Goal: Communication & Community: Answer question/provide support

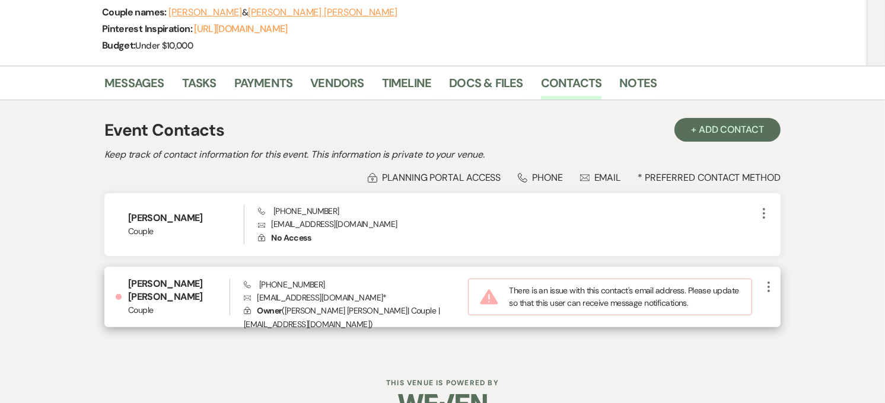
scroll to position [209, 0]
click at [772, 280] on icon "More" at bounding box center [769, 287] width 14 height 14
click at [779, 300] on button "Pencil Edit" at bounding box center [797, 310] width 71 height 20
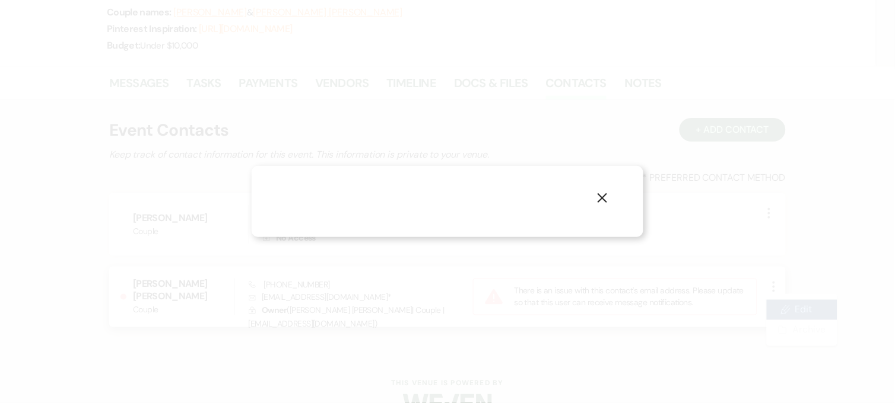
select select "1"
select select "email"
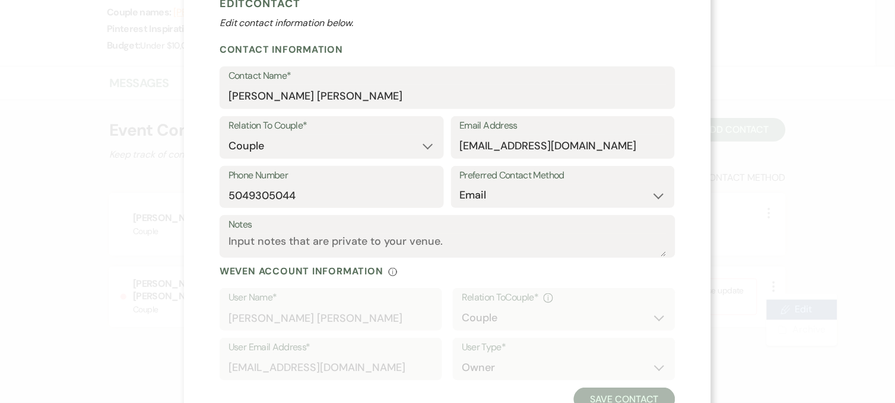
scroll to position [87, 0]
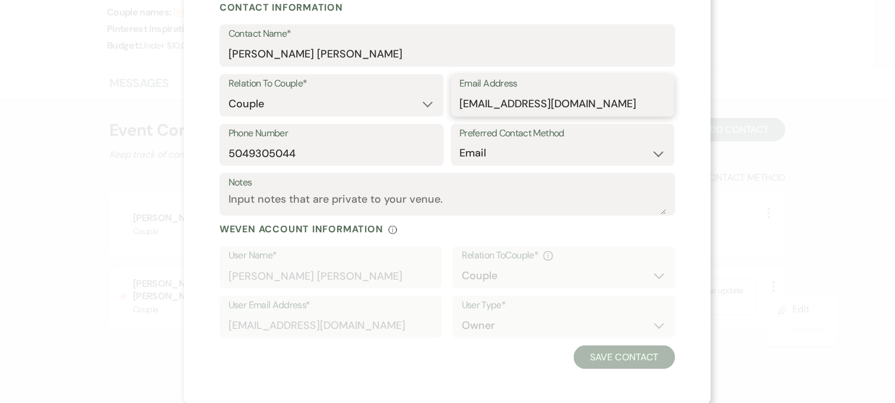
drag, startPoint x: 564, startPoint y: 104, endPoint x: 454, endPoint y: 104, distance: 109.1
click at [460, 104] on input "gipeixoto00@icloud.com" at bounding box center [563, 104] width 206 height 23
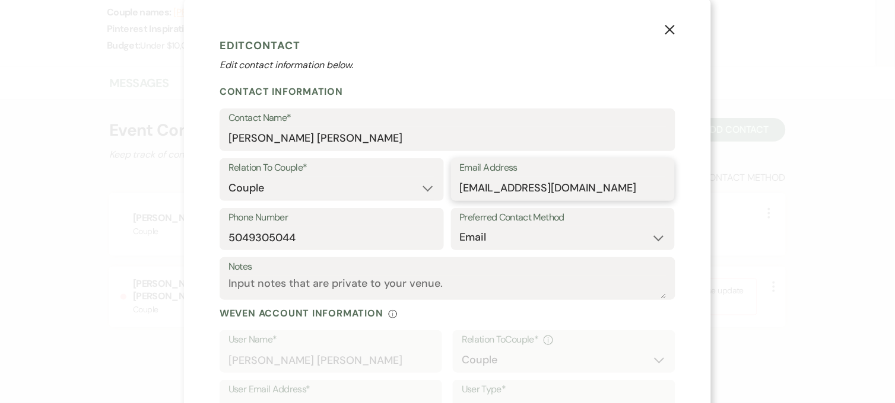
scroll to position [0, 0]
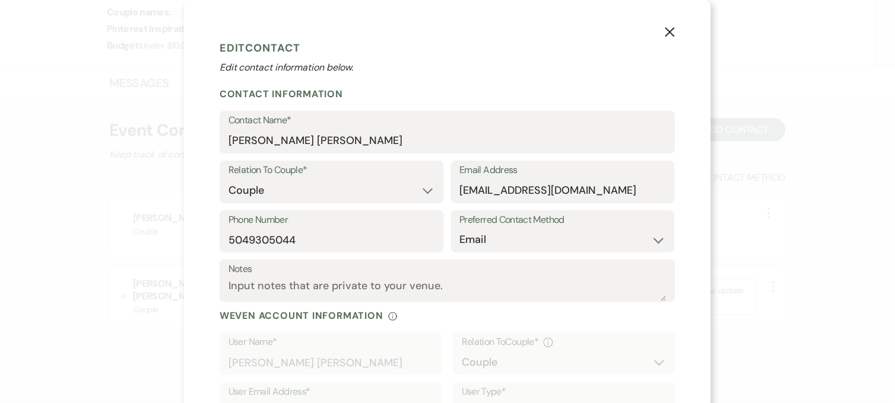
click at [666, 31] on use "button" at bounding box center [669, 31] width 9 height 9
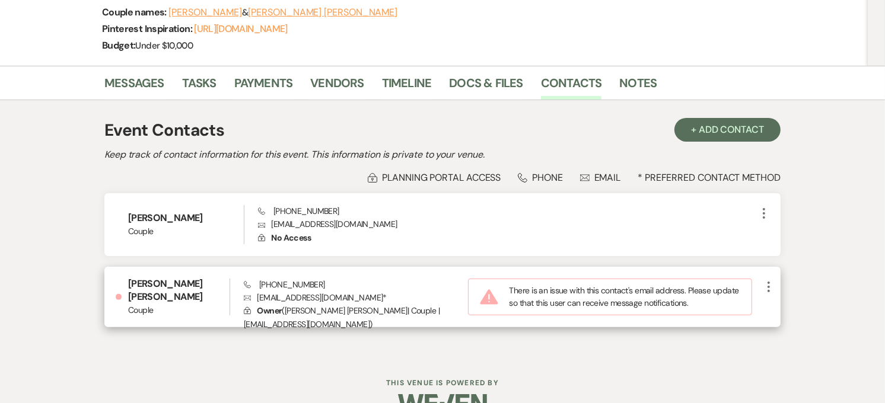
click at [766, 280] on icon "More" at bounding box center [769, 287] width 14 height 14
click at [789, 300] on button "Pencil Edit" at bounding box center [797, 310] width 71 height 20
select select "1"
select select "email"
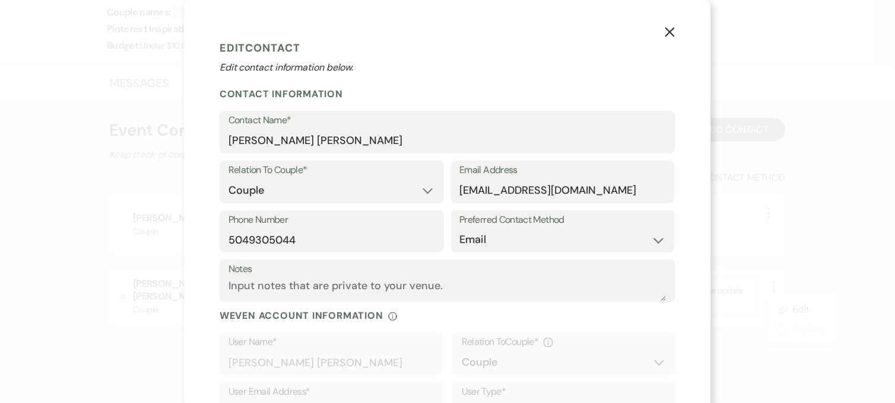
click at [666, 32] on use "button" at bounding box center [669, 31] width 9 height 9
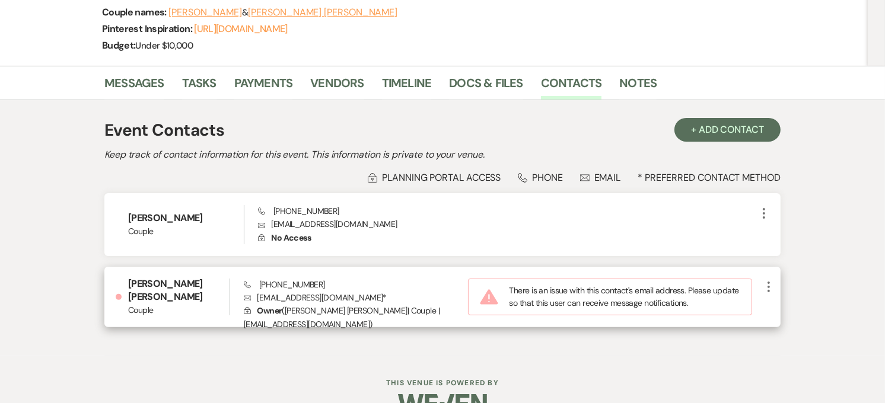
click at [769, 282] on use "button" at bounding box center [769, 287] width 2 height 11
click at [784, 306] on use "button" at bounding box center [781, 310] width 9 height 9
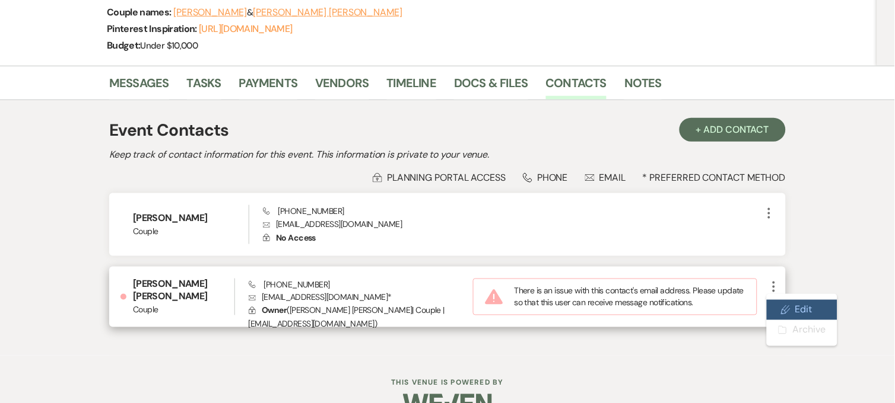
select select "1"
select select "email"
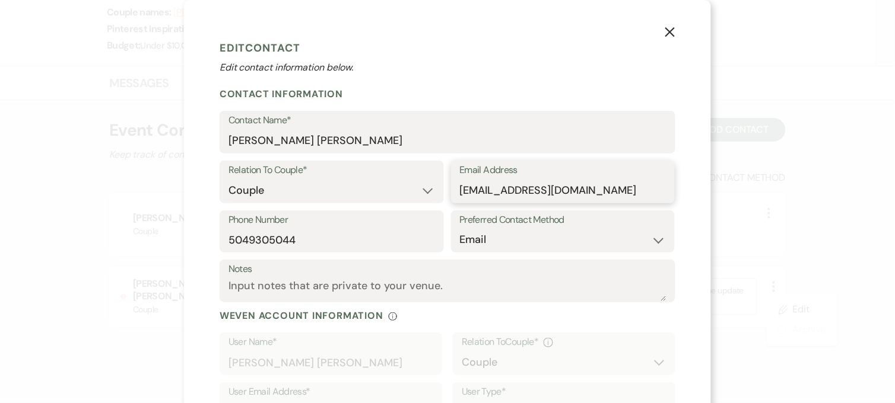
drag, startPoint x: 594, startPoint y: 189, endPoint x: 450, endPoint y: 202, distance: 144.7
click at [451, 202] on div "Email Address gipeixoto00@icloud.com" at bounding box center [563, 182] width 224 height 43
click at [623, 187] on input "gipeixoto00@icloud.com" at bounding box center [563, 190] width 206 height 23
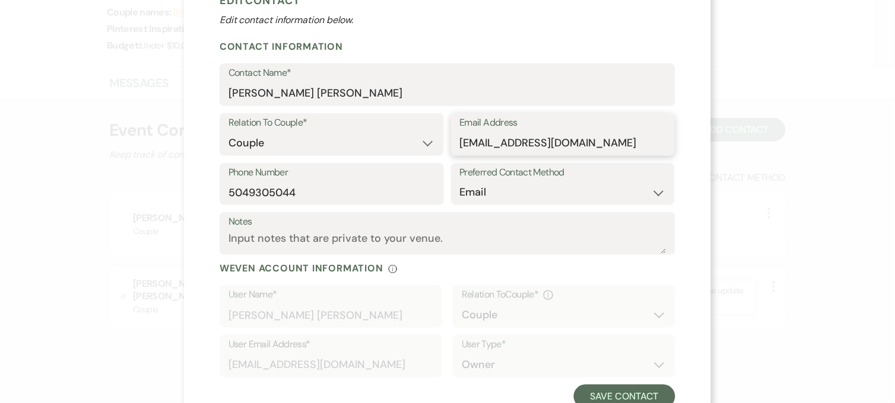
scroll to position [87, 0]
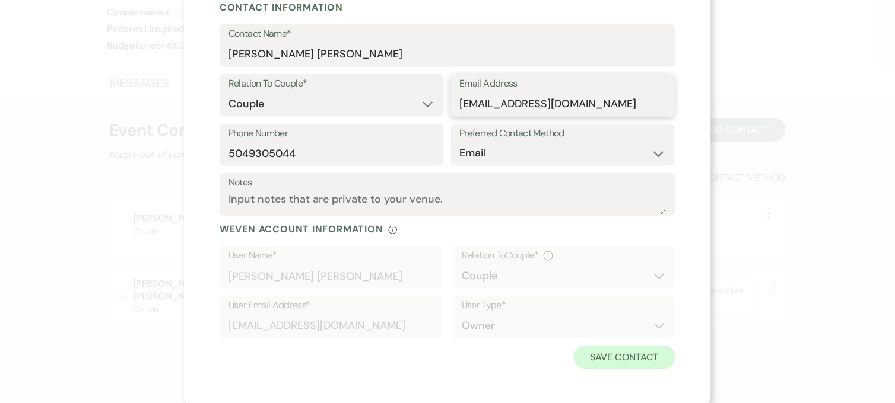
type input "gipeixoto00@icloud.co"
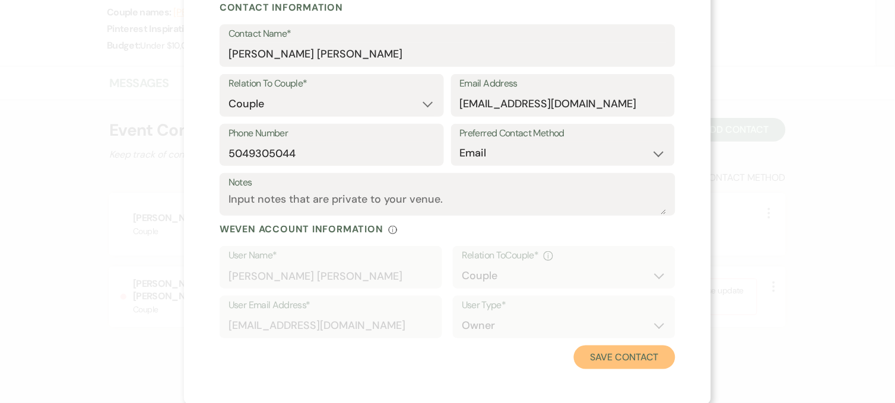
click at [632, 361] on button "Save Contact" at bounding box center [624, 358] width 101 height 24
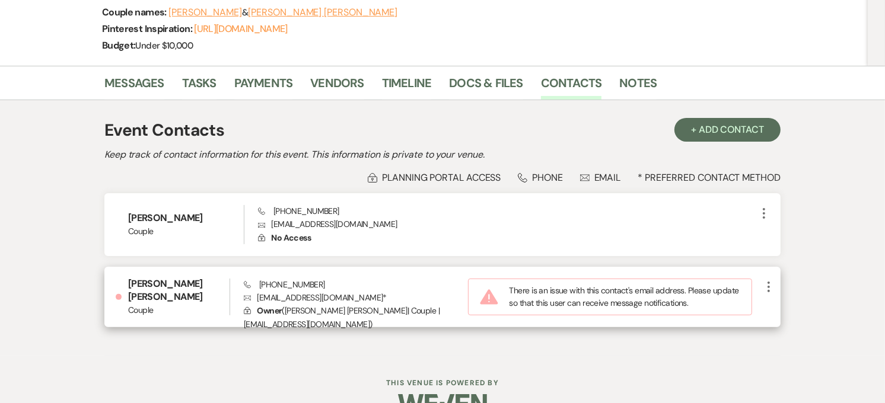
click at [771, 280] on icon "More" at bounding box center [769, 287] width 14 height 14
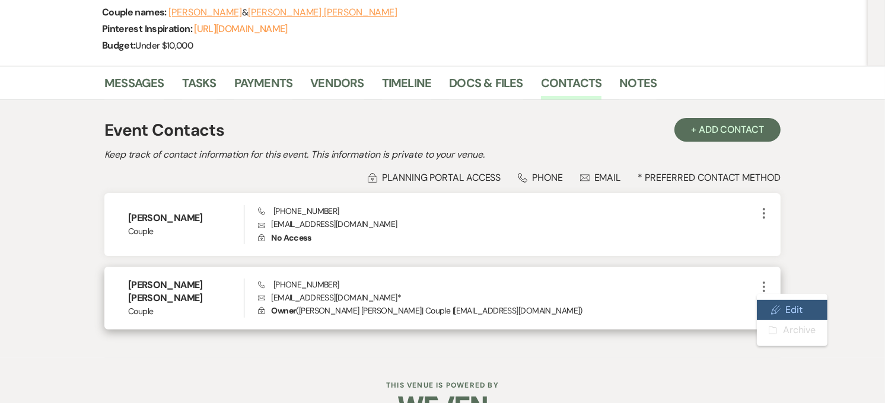
click at [774, 300] on button "Pencil Edit" at bounding box center [792, 310] width 71 height 20
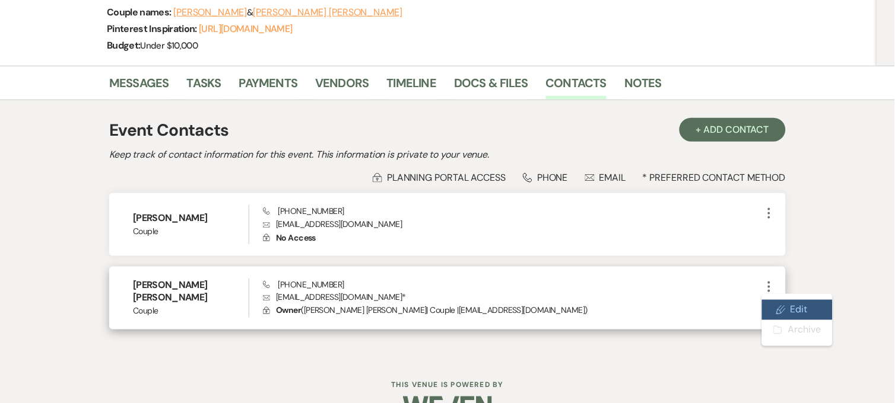
select select "1"
select select "email"
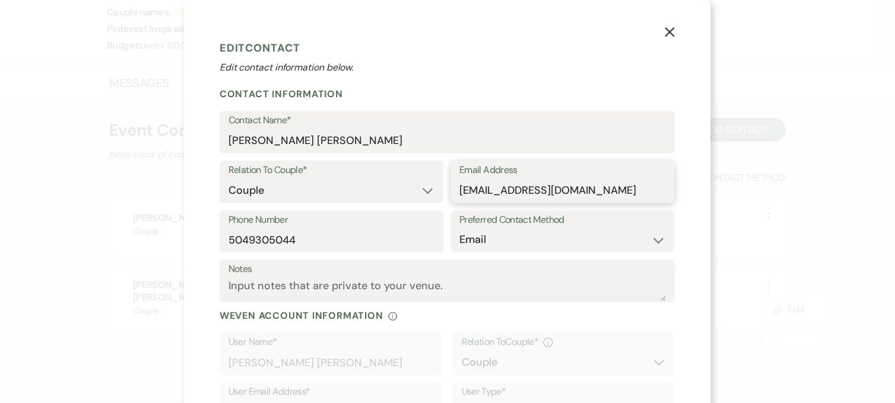
click at [631, 192] on input "gipeixoto00@icloud.co" at bounding box center [563, 190] width 206 height 23
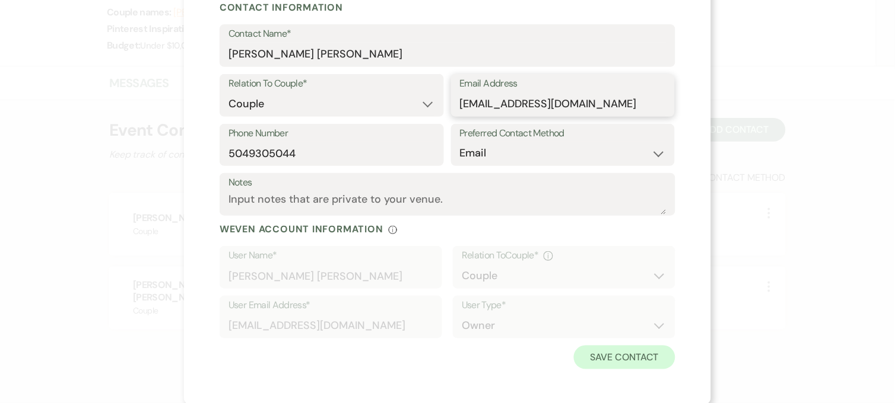
type input "gipeixoto00@icloud.com"
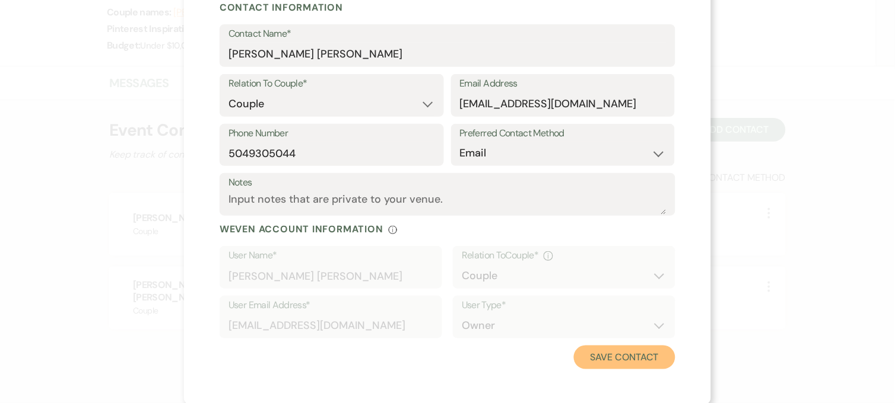
click at [615, 352] on button "Save Contact" at bounding box center [624, 358] width 101 height 24
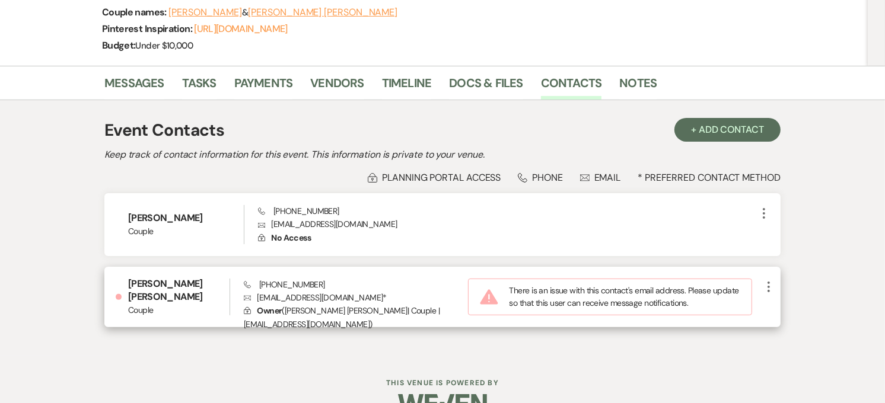
click at [767, 280] on icon "More" at bounding box center [769, 287] width 14 height 14
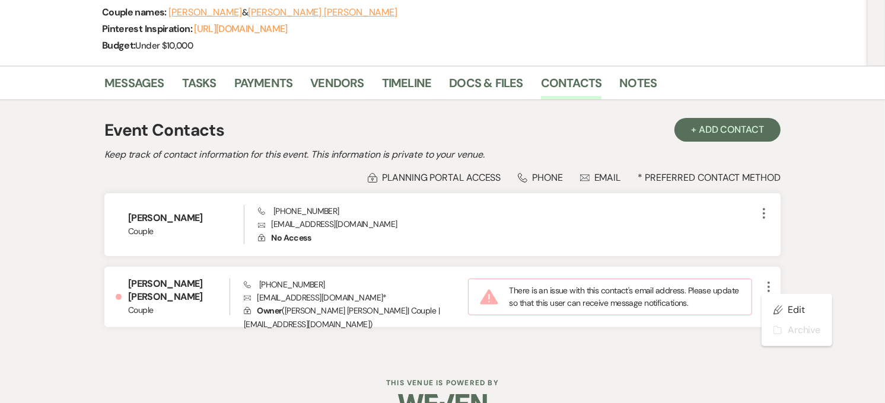
click at [135, 71] on li "Messages" at bounding box center [143, 85] width 78 height 28
click at [135, 74] on link "Messages" at bounding box center [134, 87] width 60 height 26
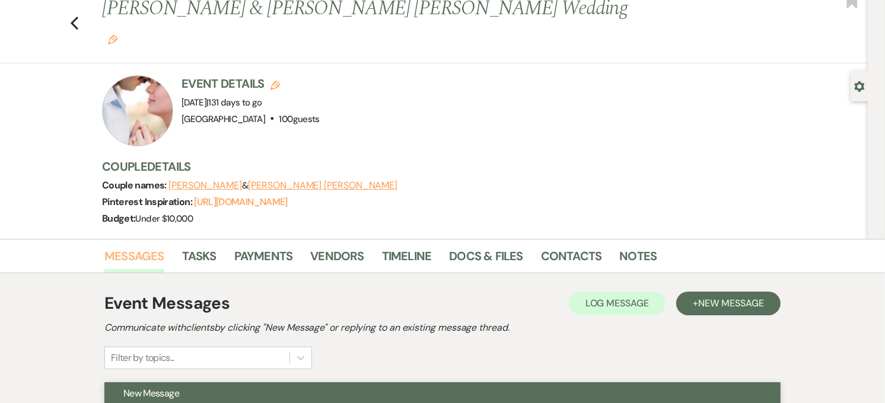
scroll to position [209, 0]
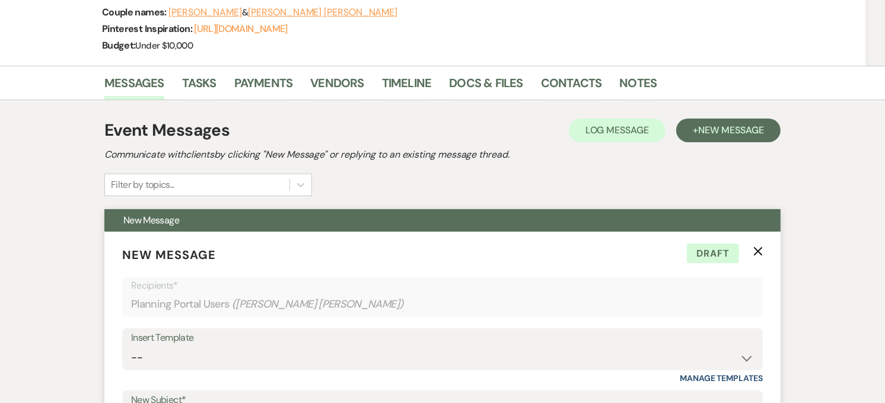
click at [757, 247] on icon "X" at bounding box center [757, 251] width 9 height 9
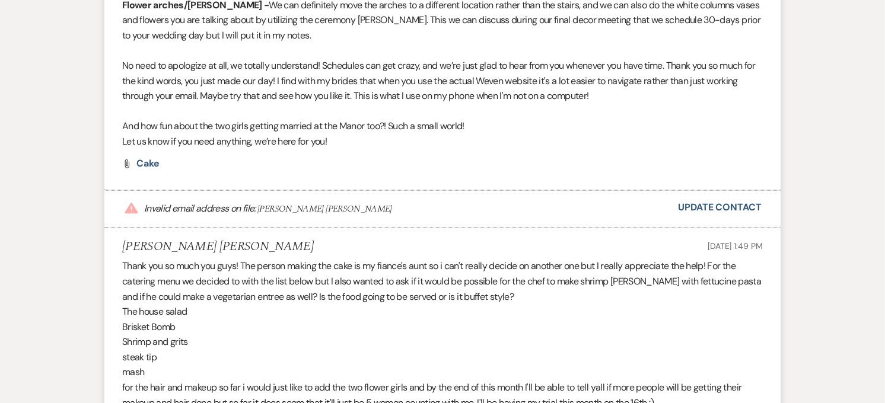
scroll to position [2165, 0]
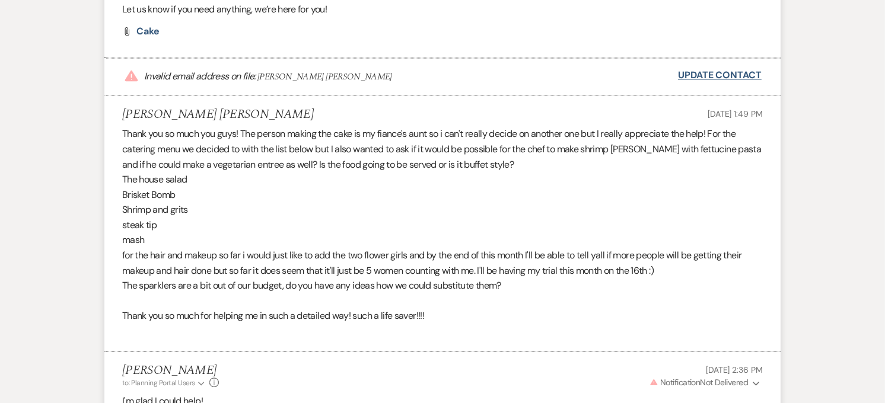
click at [718, 68] on link "Update Contact" at bounding box center [720, 75] width 84 height 15
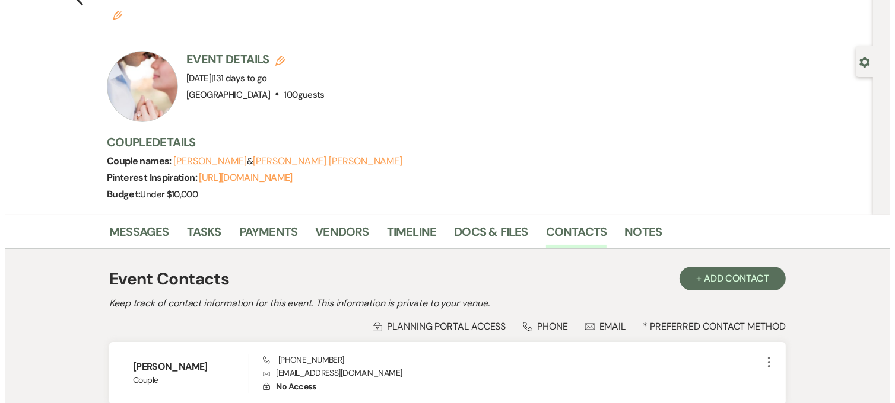
scroll to position [198, 0]
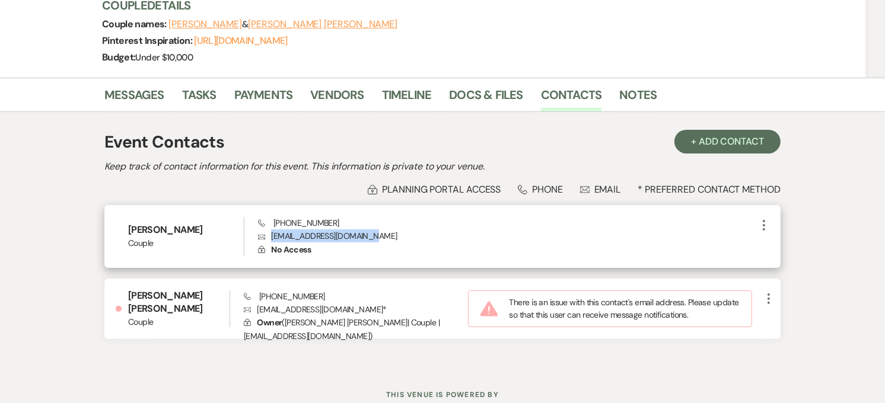
drag, startPoint x: 365, startPoint y: 204, endPoint x: 264, endPoint y: 201, distance: 101.5
click at [264, 230] on p "Envelope enrickeybasdao@gmail.com" at bounding box center [507, 236] width 499 height 13
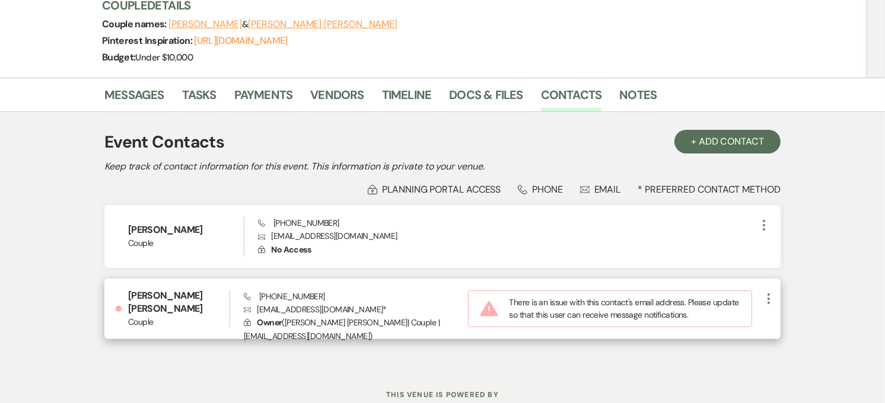
click at [357, 303] on p "Envelope gipeixoto00@icloud.com *" at bounding box center [356, 309] width 224 height 13
drag, startPoint x: 346, startPoint y: 280, endPoint x: 259, endPoint y: 282, distance: 87.2
click at [259, 303] on p "Envelope gipeixoto00@icloud.com *" at bounding box center [356, 309] width 224 height 13
copy p "gipeixoto00@icloud.com"
click at [772, 292] on icon "More" at bounding box center [769, 299] width 14 height 14
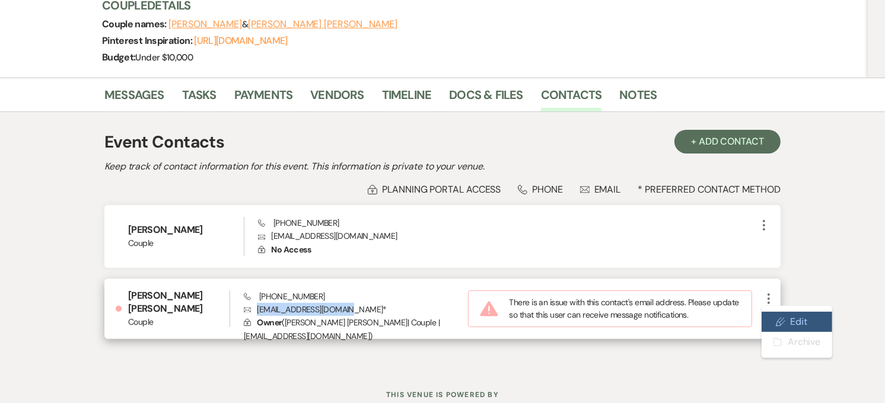
click at [779, 317] on icon "Pencil" at bounding box center [780, 321] width 9 height 9
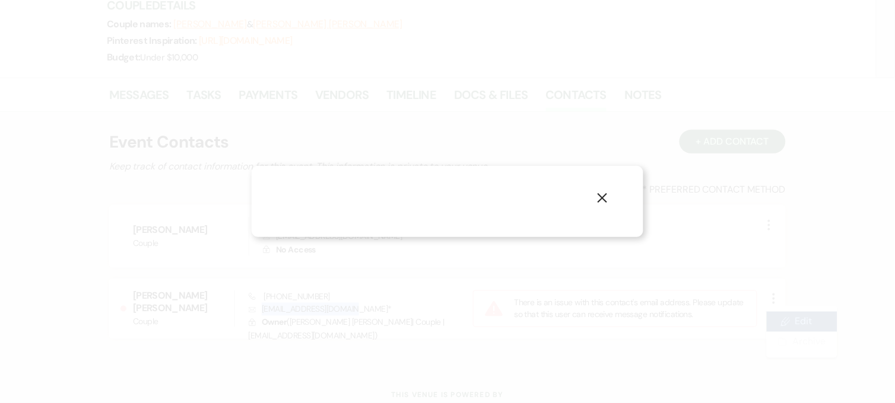
select select "1"
select select "email"
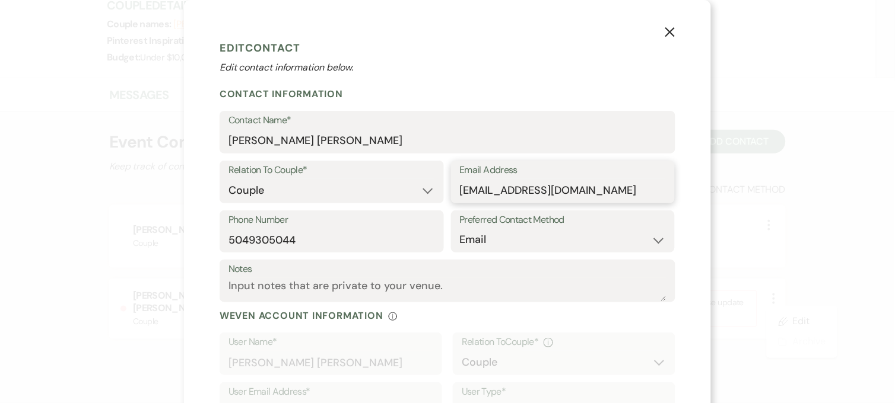
click at [600, 189] on input "gipeixoto00@icloud.com" at bounding box center [563, 190] width 206 height 23
type input "gipeixoto00@icloud.co"
click at [696, 149] on div "X Edit Contact Edit contact information below. Contact Information Contact Name…" at bounding box center [447, 246] width 527 height 492
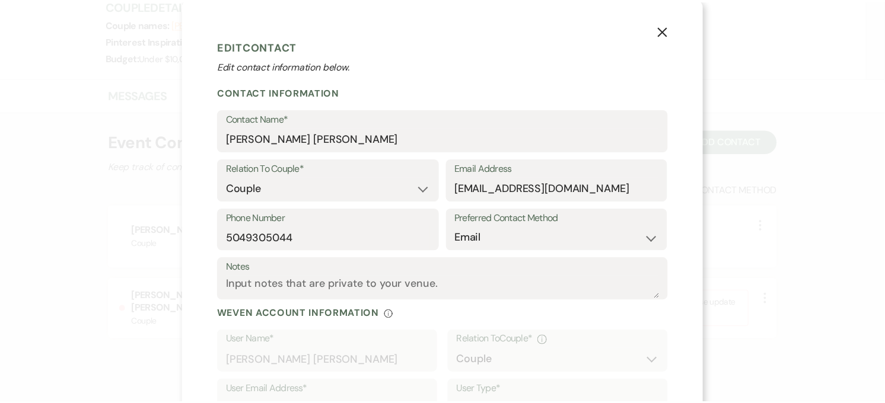
scroll to position [0, 0]
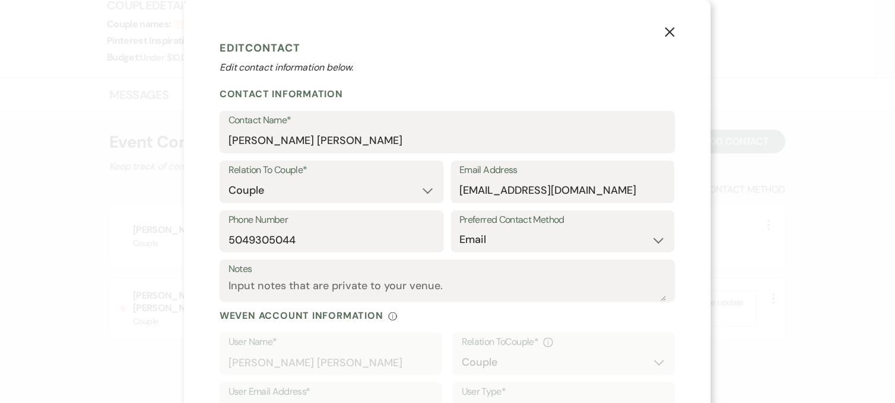
click at [668, 28] on use "button" at bounding box center [669, 31] width 9 height 9
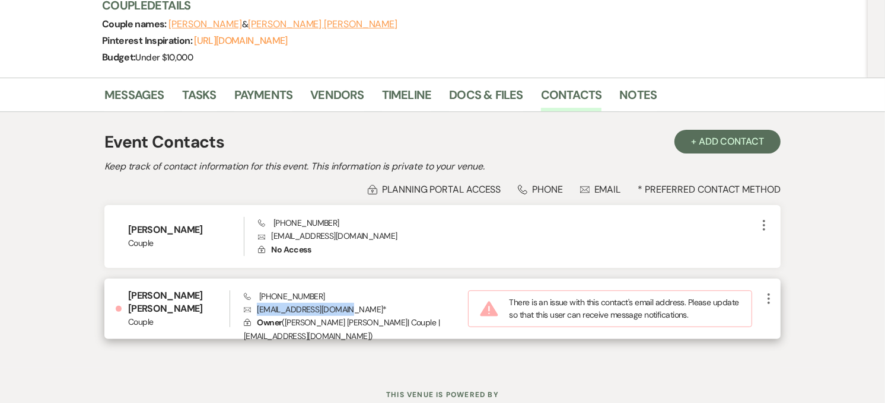
drag, startPoint x: 346, startPoint y: 281, endPoint x: 254, endPoint y: 286, distance: 92.1
click at [254, 303] on p "Envelope gipeixoto00@icloud.com *" at bounding box center [356, 309] width 224 height 13
copy p "gipeixoto00@icloud.com"
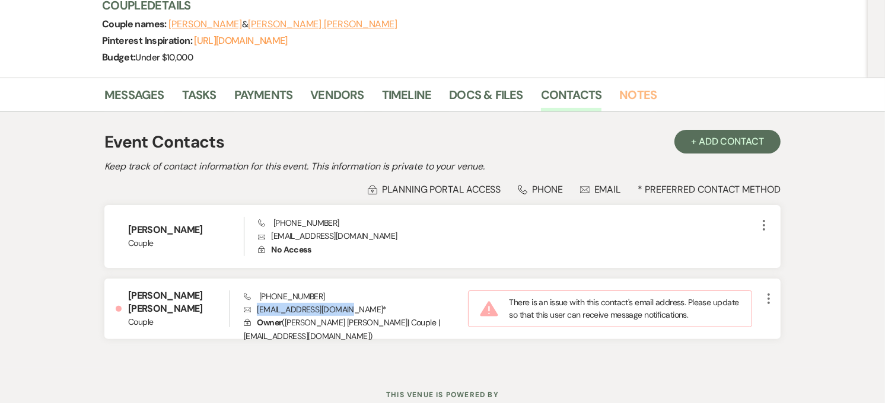
click at [621, 85] on link "Notes" at bounding box center [637, 98] width 37 height 26
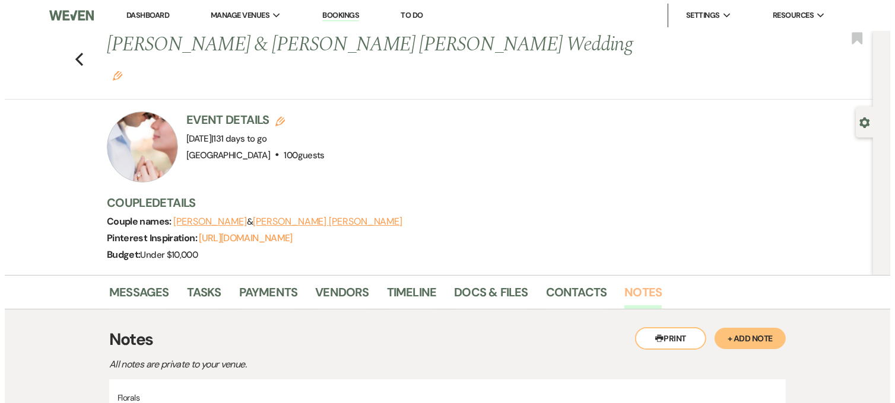
scroll to position [132, 0]
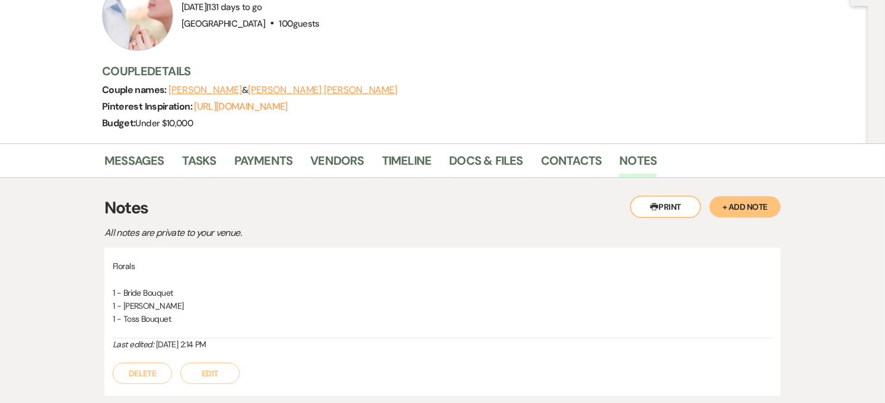
click at [743, 196] on button "+ Add Note" at bounding box center [744, 206] width 71 height 21
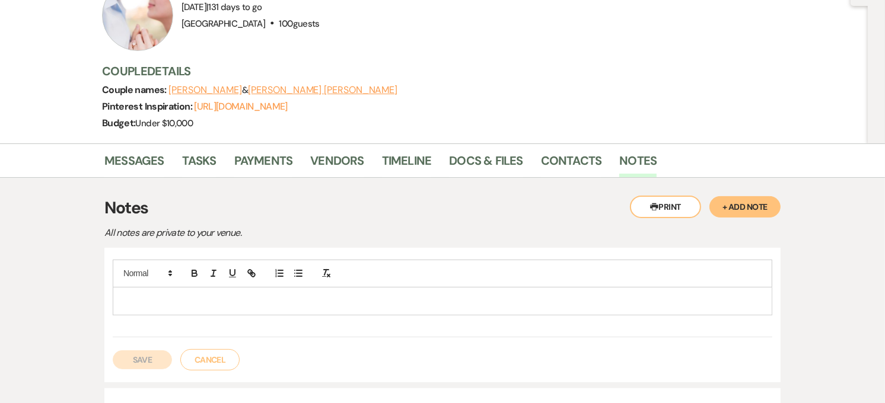
click at [258, 295] on p at bounding box center [442, 301] width 641 height 13
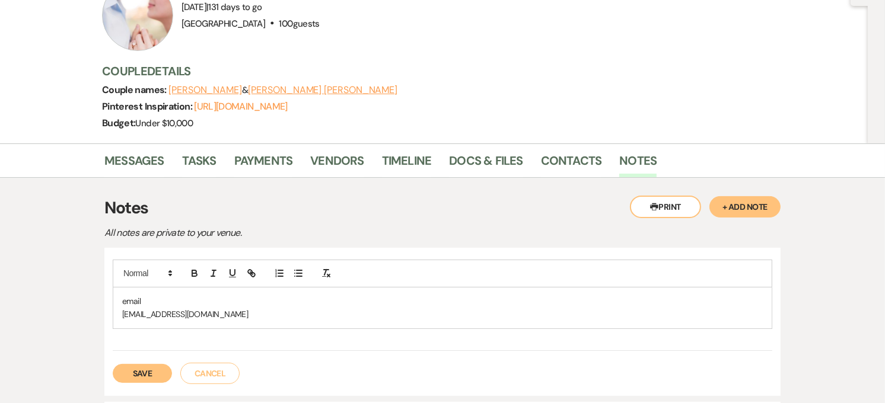
click at [129, 364] on button "Save" at bounding box center [142, 373] width 59 height 19
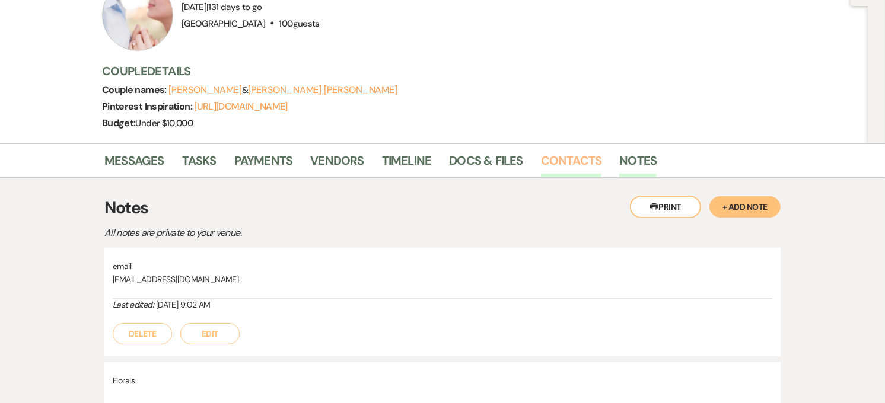
click at [572, 151] on link "Contacts" at bounding box center [571, 164] width 61 height 26
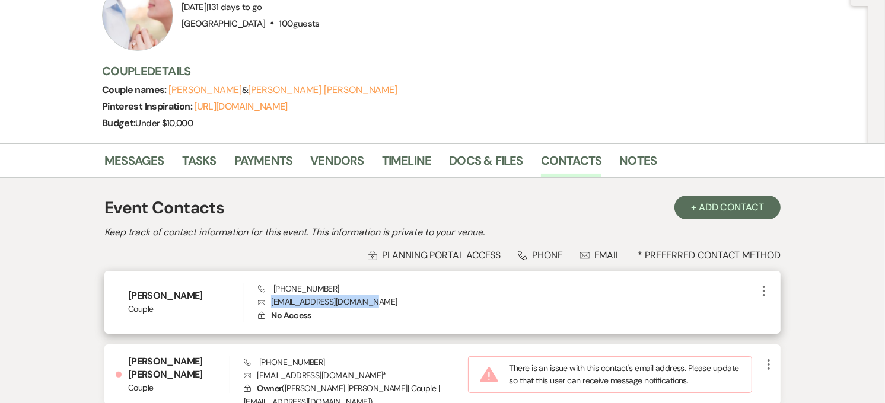
drag, startPoint x: 377, startPoint y: 273, endPoint x: 266, endPoint y: 279, distance: 111.1
click at [266, 295] on p "Envelope enrickeybasdao@gmail.com" at bounding box center [507, 301] width 499 height 13
copy p "enrickeybasdao@gmail.com"
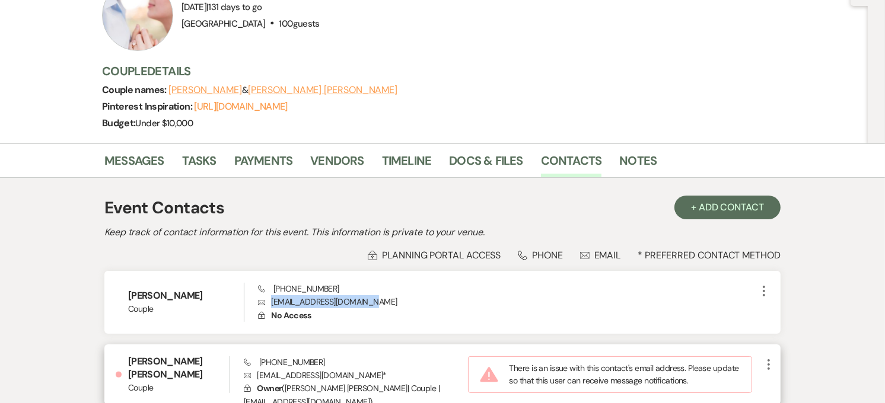
click at [764, 358] on icon "More" at bounding box center [769, 365] width 14 height 14
click at [782, 383] on icon "Pencil" at bounding box center [780, 387] width 9 height 9
select select "1"
select select "email"
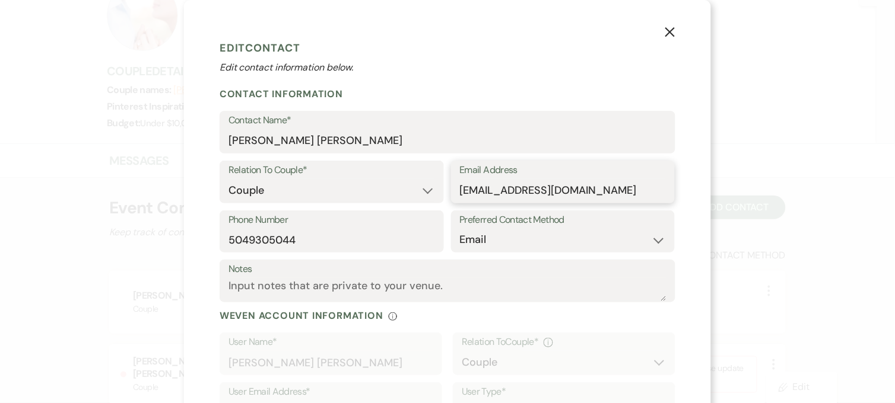
drag, startPoint x: 600, startPoint y: 186, endPoint x: 396, endPoint y: 193, distance: 204.2
click at [396, 193] on div "Relation To Couple* Couple Planner Parent of Couple Family Member Friend Other …" at bounding box center [447, 186] width 456 height 50
paste input "enrickeybasdao@gmail"
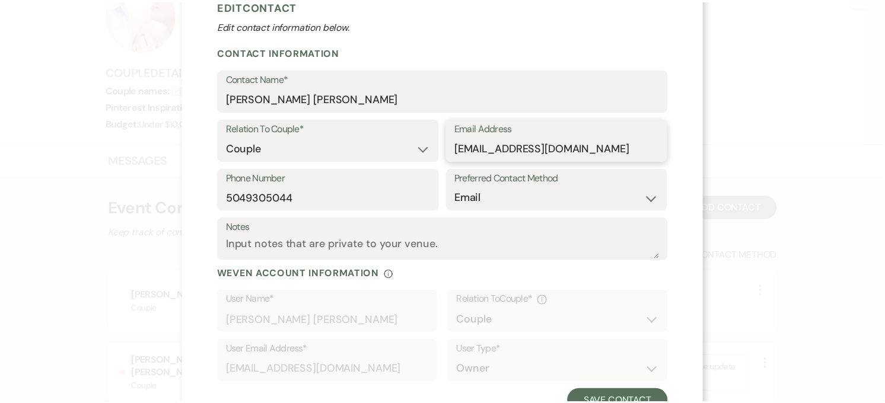
scroll to position [87, 0]
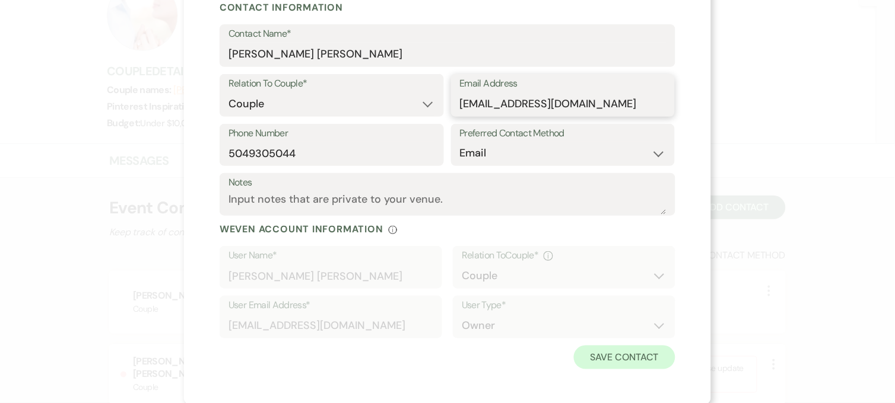
type input "enrickeybasdao@gmail.com"
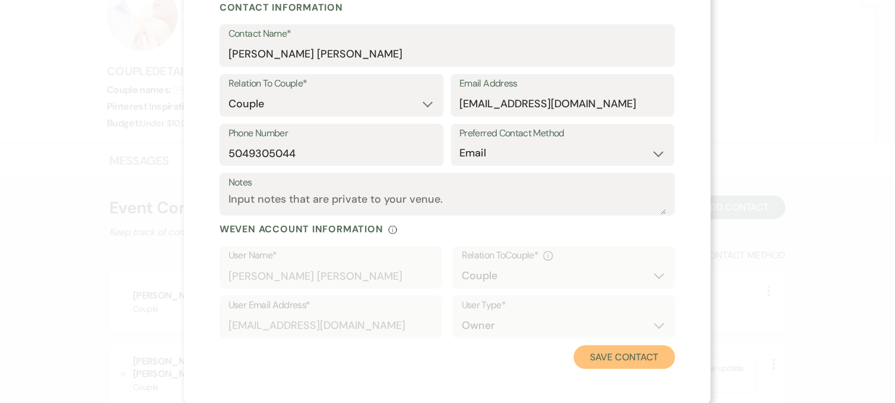
click at [606, 362] on button "Save Contact" at bounding box center [624, 358] width 101 height 24
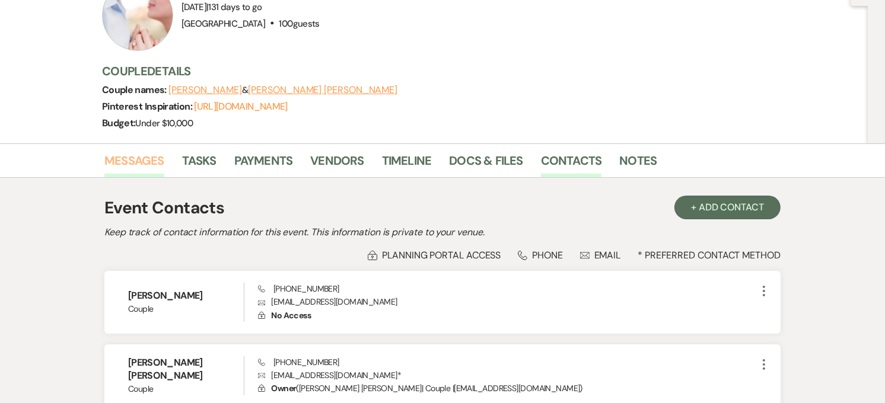
click at [129, 151] on link "Messages" at bounding box center [134, 164] width 60 height 26
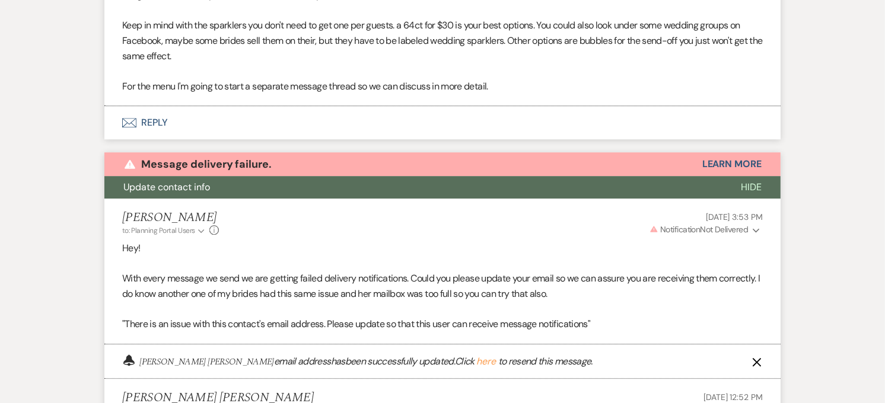
scroll to position [3065, 0]
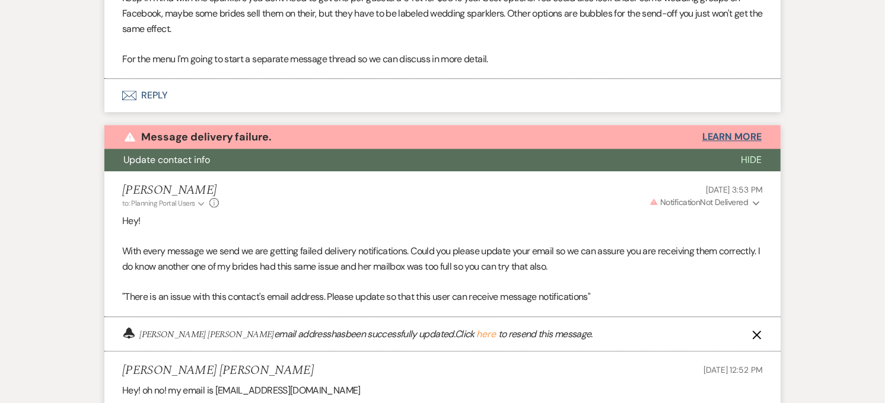
click at [731, 132] on button "Learn More" at bounding box center [731, 136] width 59 height 9
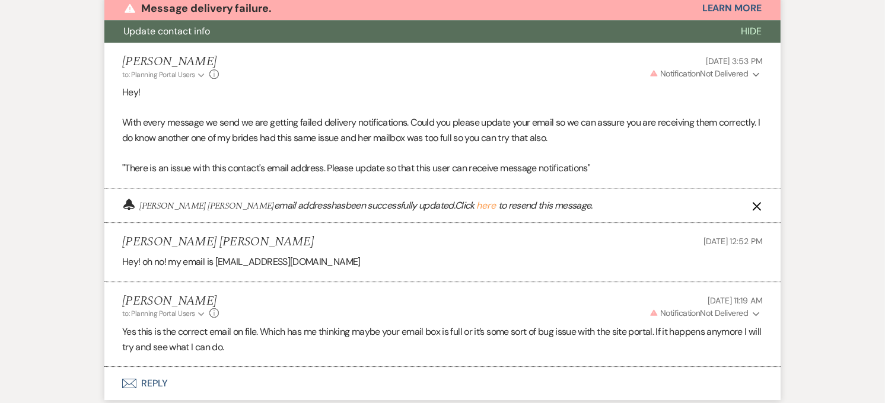
scroll to position [3197, 0]
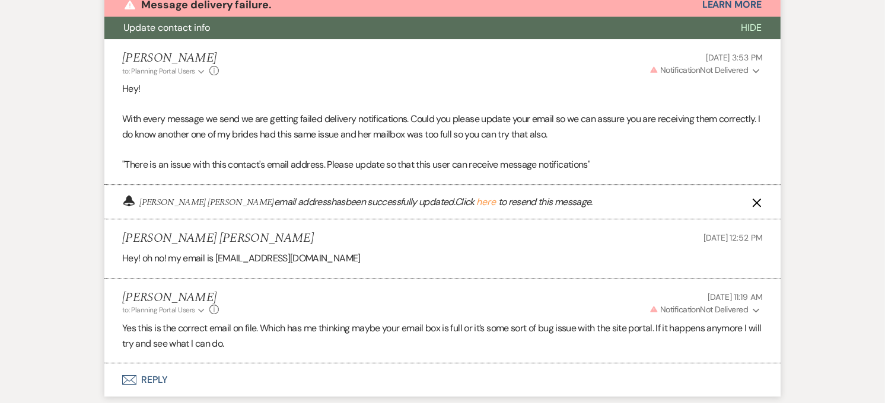
click at [759, 198] on icon "X" at bounding box center [756, 202] width 9 height 9
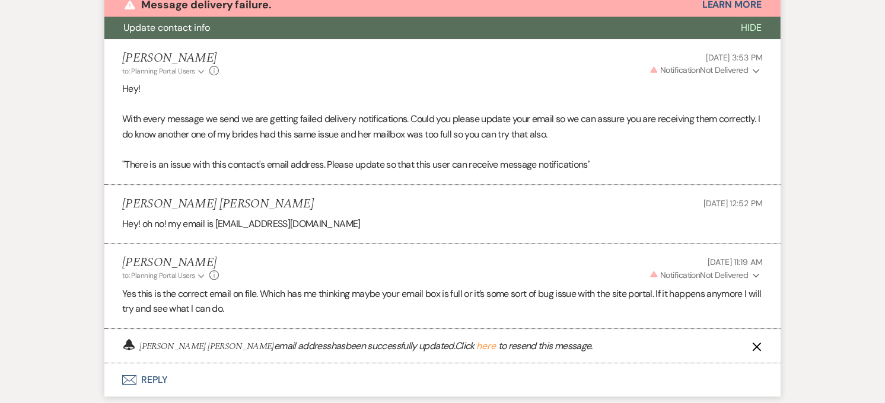
scroll to position [3283, 0]
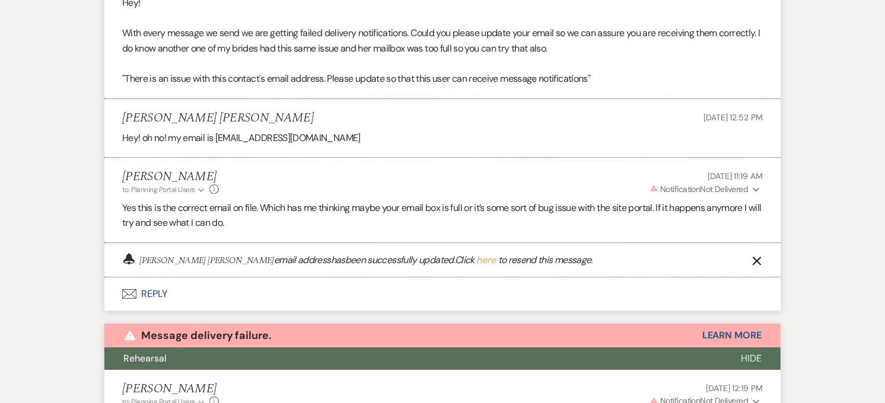
click at [758, 257] on use "button" at bounding box center [757, 261] width 9 height 9
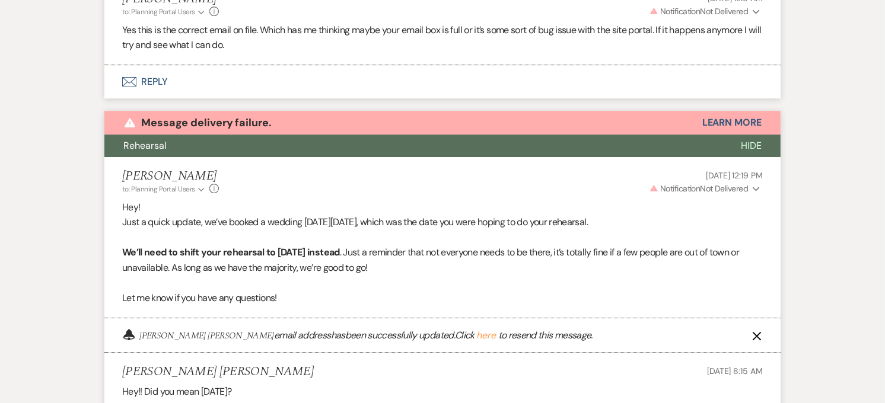
scroll to position [3457, 0]
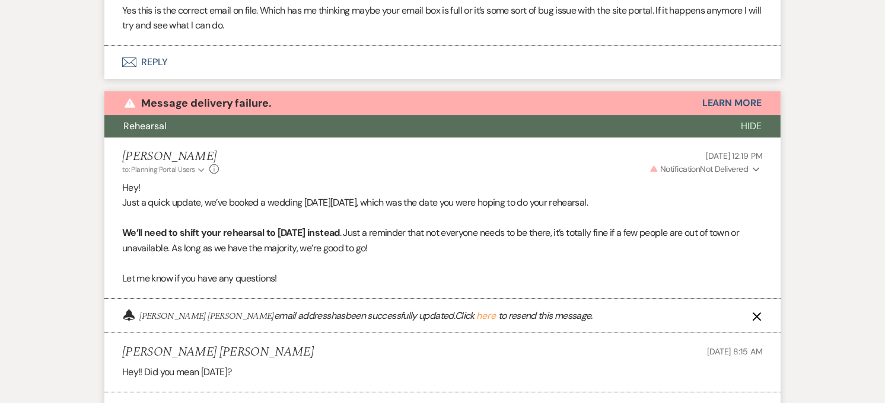
click at [756, 312] on icon "X" at bounding box center [756, 316] width 9 height 9
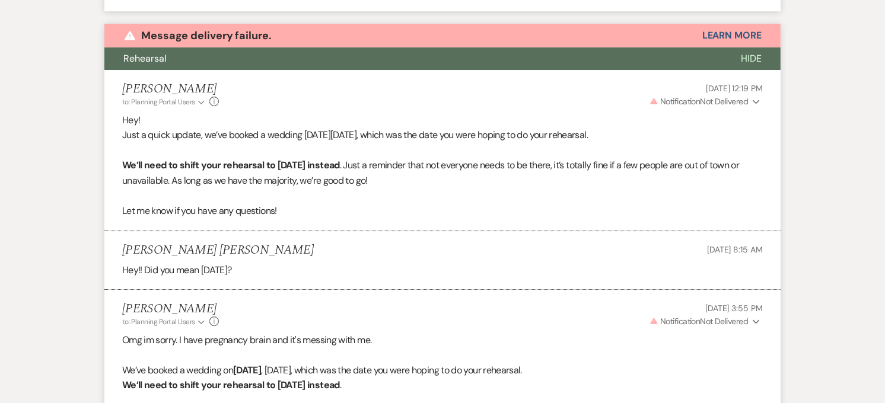
scroll to position [3673, 0]
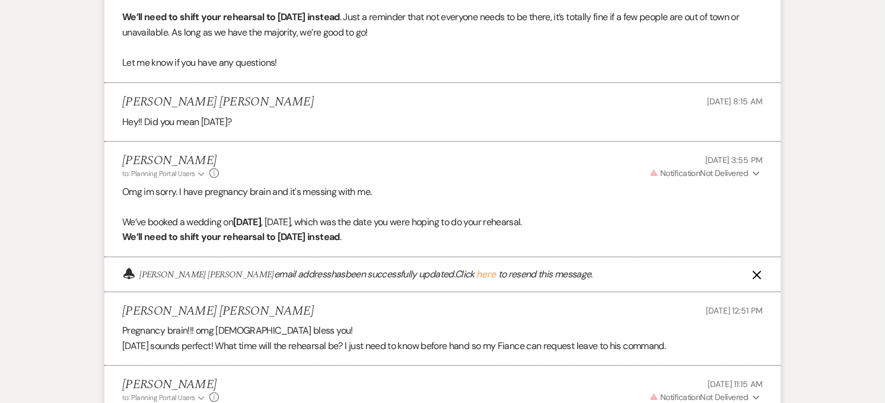
click at [755, 271] on icon "X" at bounding box center [756, 275] width 9 height 9
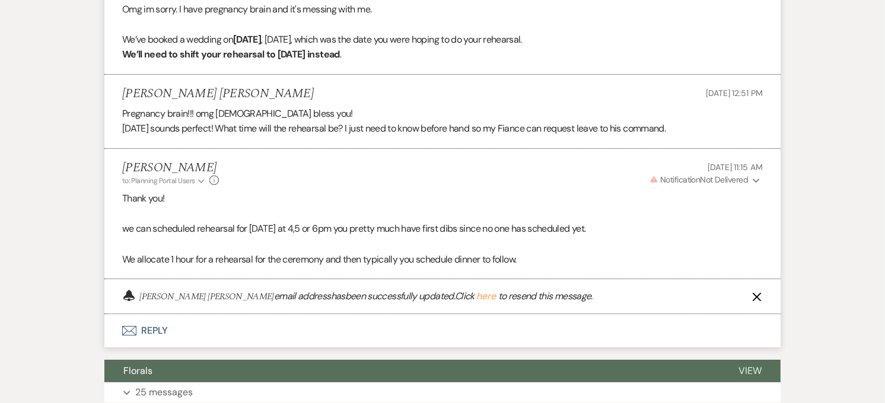
scroll to position [3870, 0]
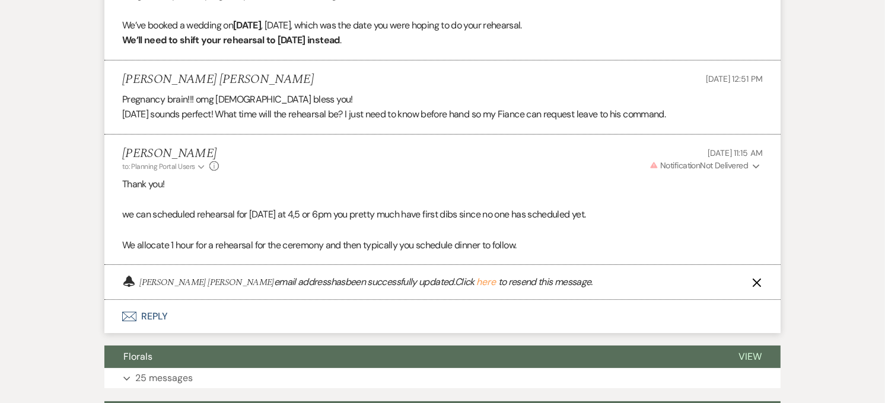
click at [757, 278] on icon "X" at bounding box center [756, 282] width 9 height 9
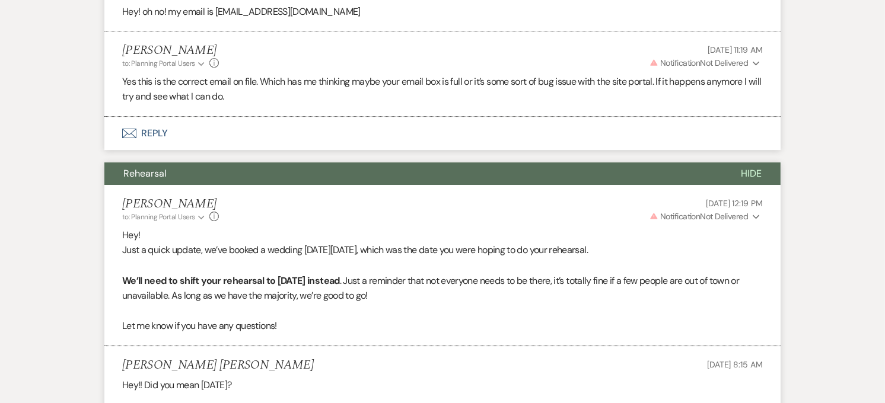
scroll to position [3385, 0]
click at [465, 163] on button "Rehearsal" at bounding box center [413, 174] width 618 height 23
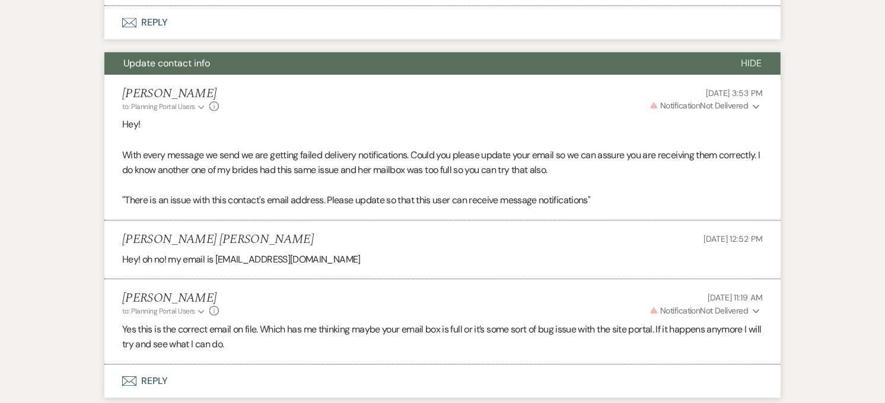
scroll to position [3122, 0]
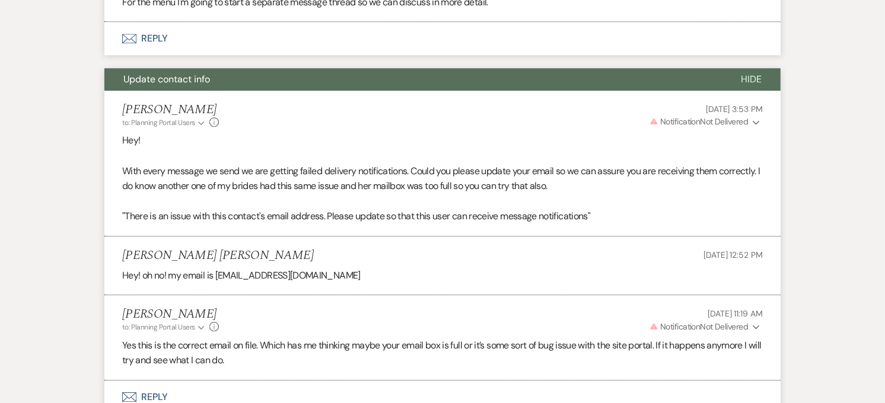
click at [455, 68] on button "Update contact info" at bounding box center [413, 79] width 618 height 23
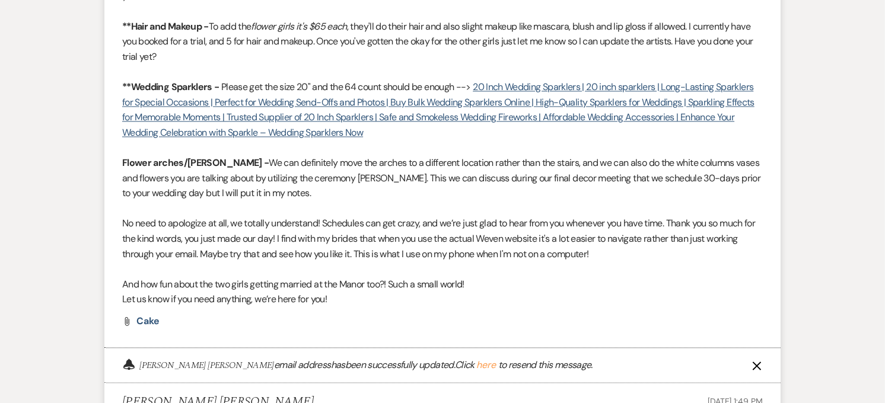
scroll to position [2463, 0]
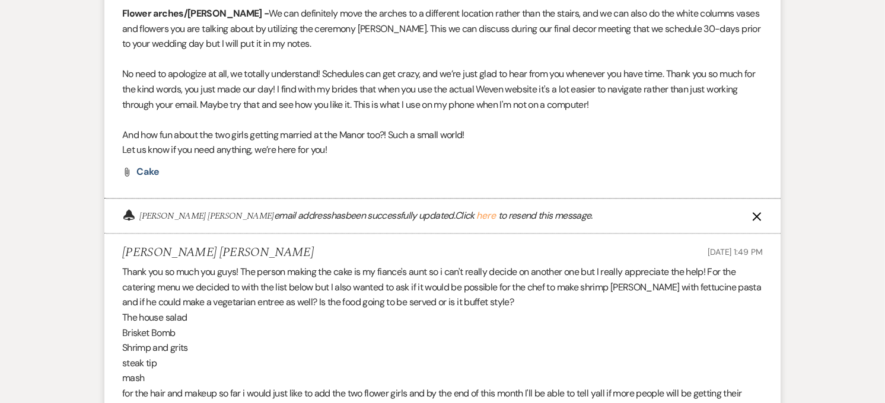
click at [757, 212] on icon "X" at bounding box center [756, 216] width 9 height 9
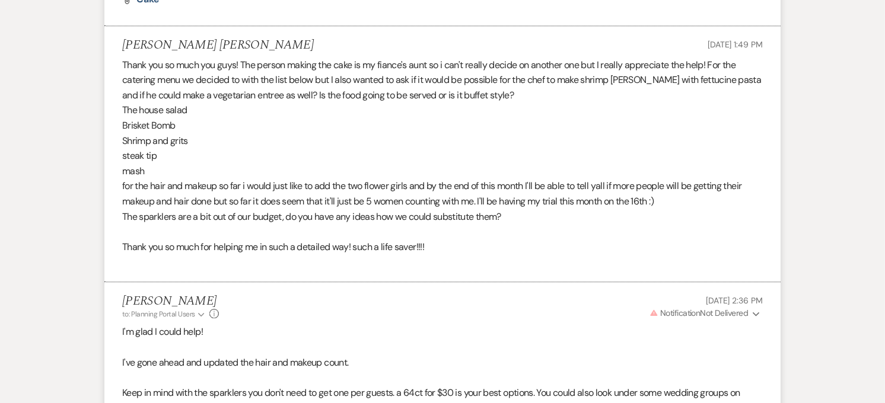
scroll to position [2801, 0]
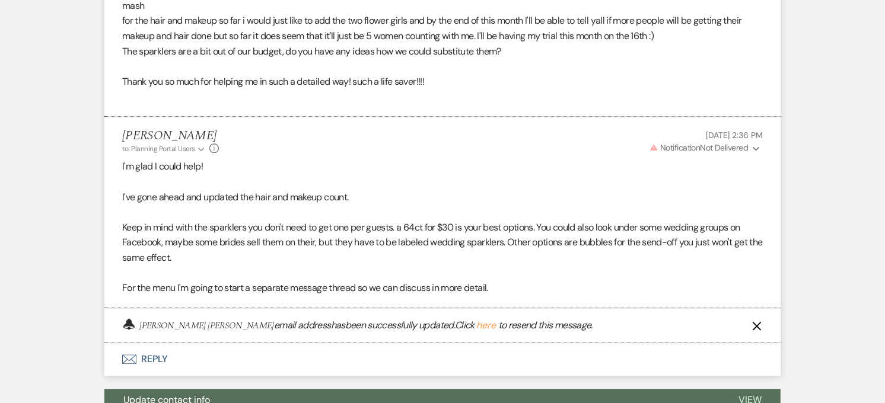
click at [752, 322] on icon "X" at bounding box center [756, 326] width 9 height 9
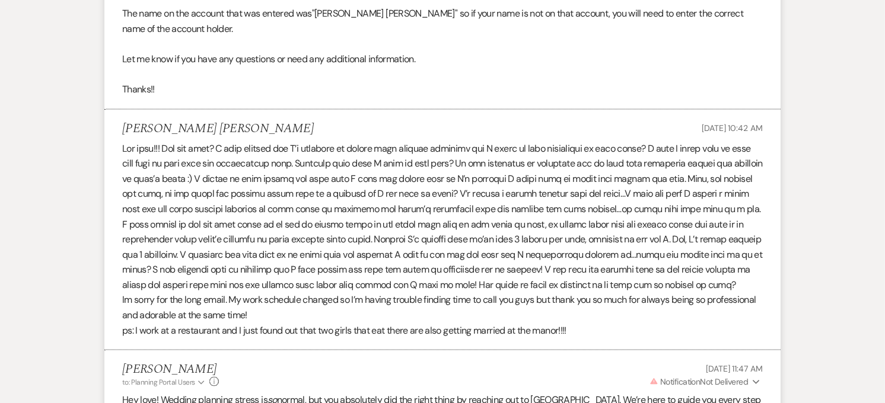
scroll to position [1261, 0]
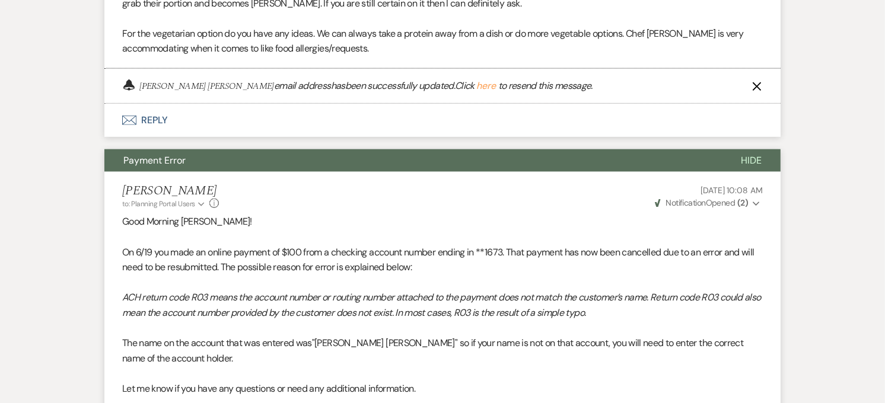
click at [597, 149] on button "Payment Error" at bounding box center [413, 160] width 618 height 23
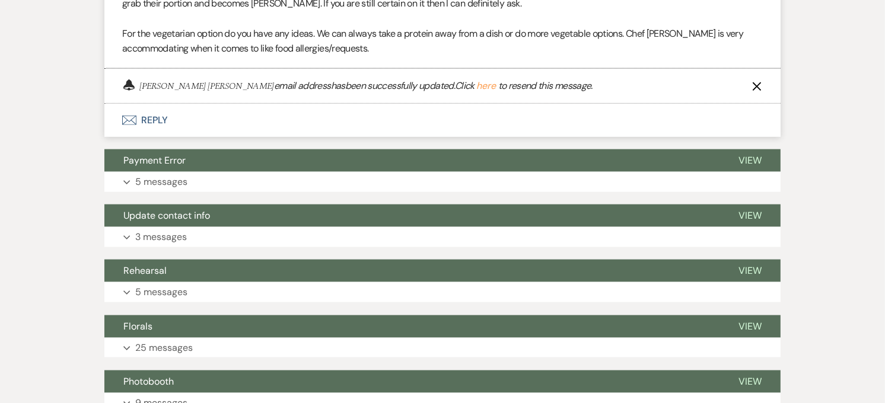
click at [754, 82] on use "button" at bounding box center [757, 86] width 9 height 9
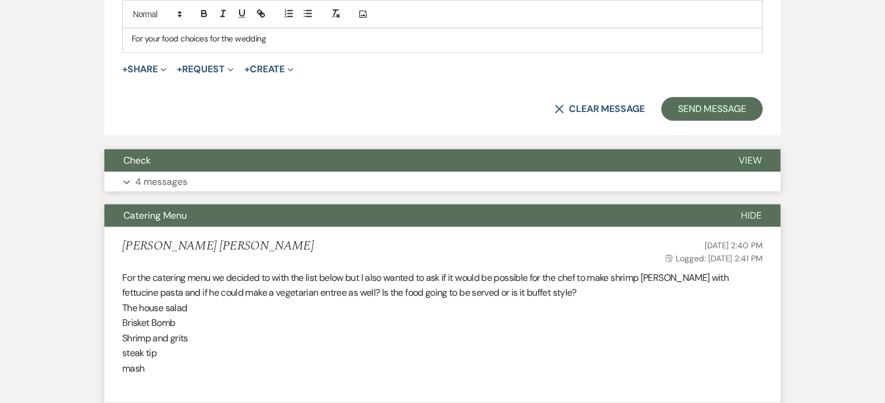
scroll to position [710, 0]
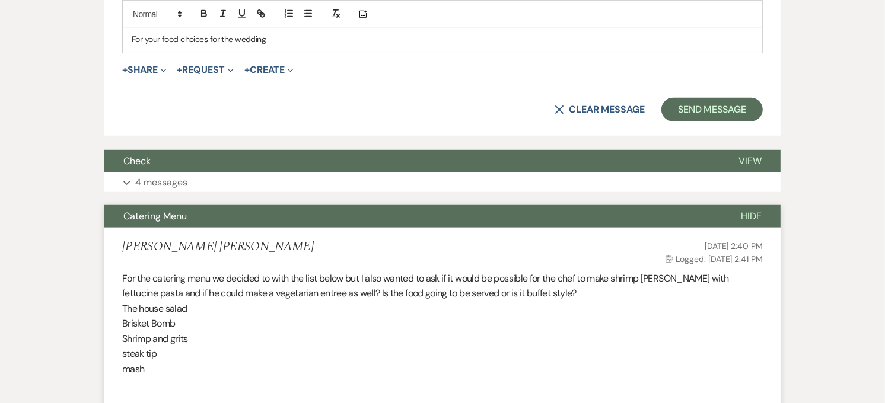
click at [669, 205] on button "Catering Menu" at bounding box center [413, 216] width 618 height 23
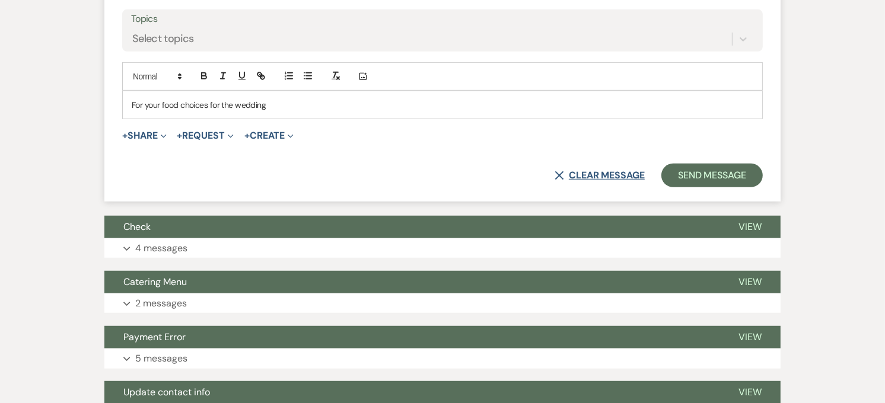
click at [605, 171] on button "X Clear message" at bounding box center [600, 175] width 90 height 9
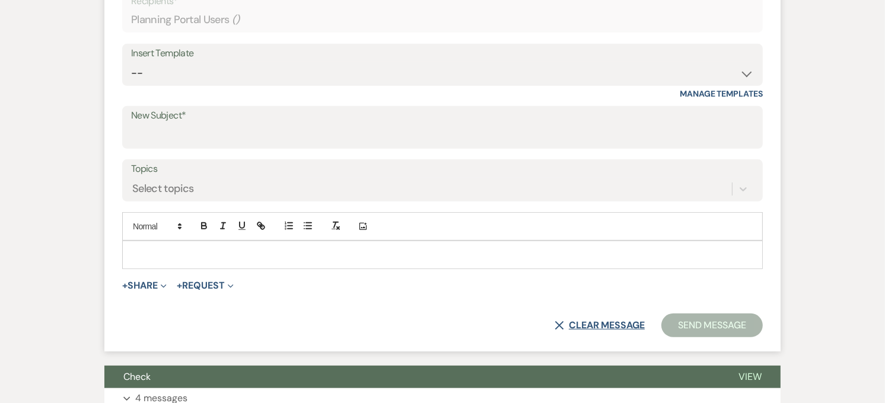
scroll to position [249, 0]
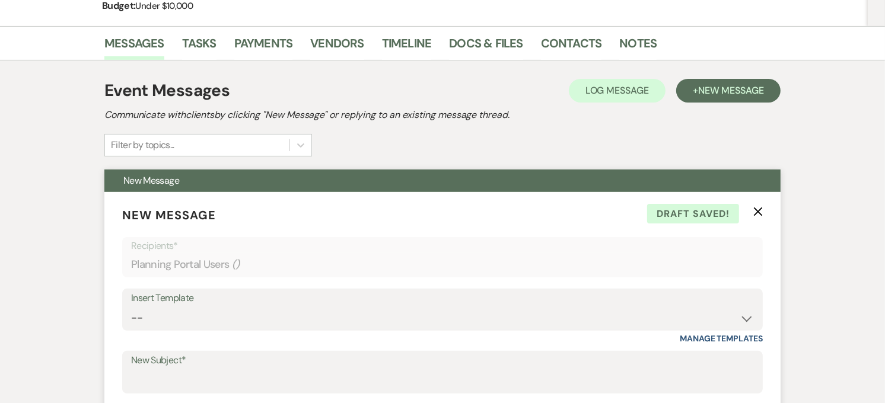
click at [759, 208] on use "button" at bounding box center [758, 212] width 9 height 9
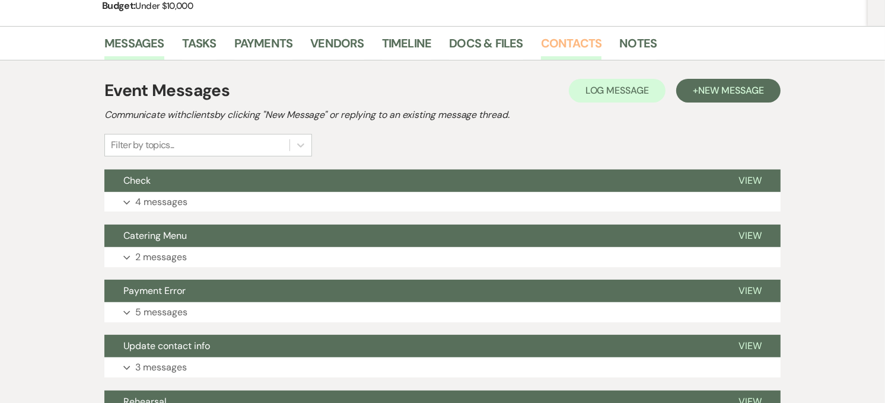
click at [586, 34] on link "Contacts" at bounding box center [571, 47] width 61 height 26
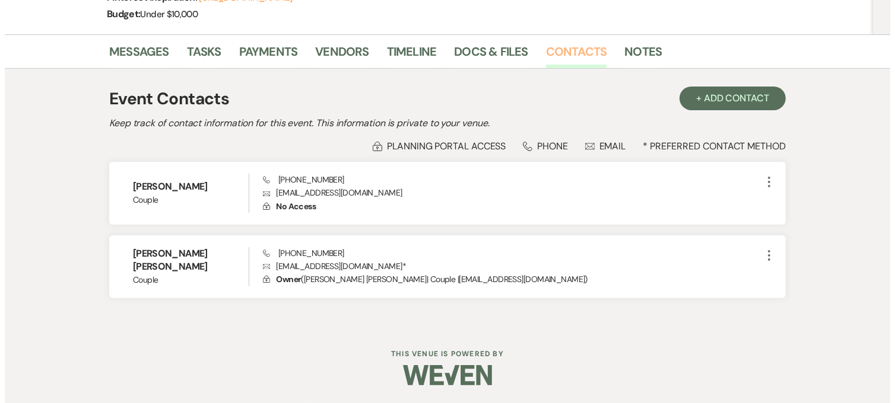
scroll to position [212, 0]
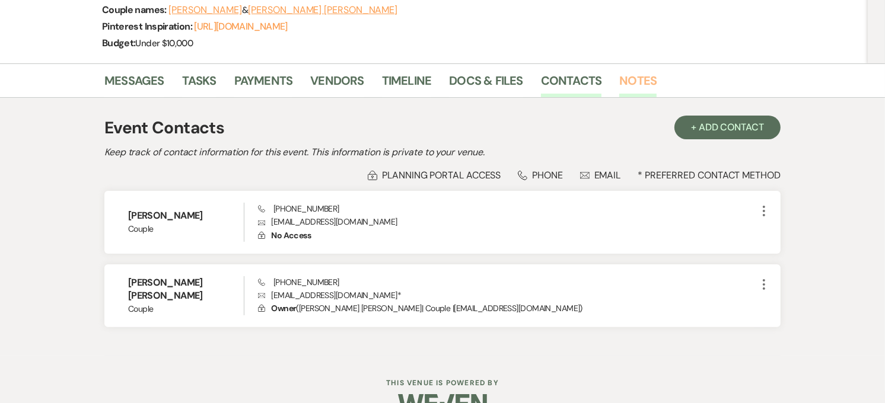
click at [648, 71] on link "Notes" at bounding box center [637, 84] width 37 height 26
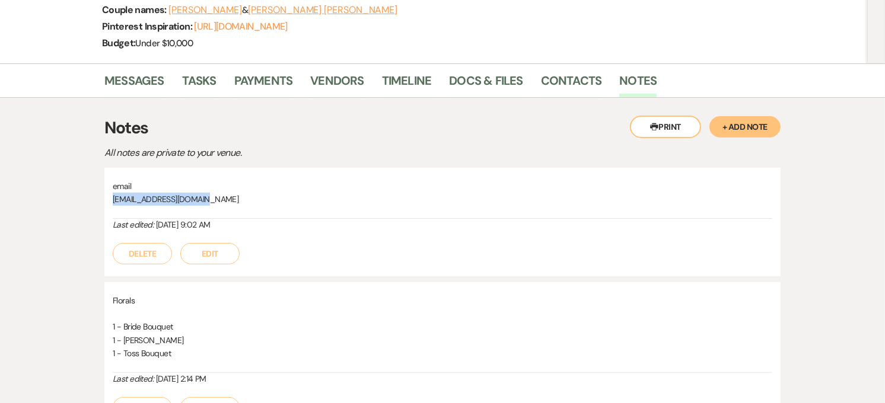
drag, startPoint x: 203, startPoint y: 169, endPoint x: 110, endPoint y: 174, distance: 93.9
click at [110, 174] on div "email gipeixoto00@icloud.com Last edited: Aug 11, 2025, 9:02 AM Delete Edit" at bounding box center [442, 222] width 676 height 109
copy span "gipeixoto00@icloud.com"
click at [555, 71] on link "Contacts" at bounding box center [571, 84] width 61 height 26
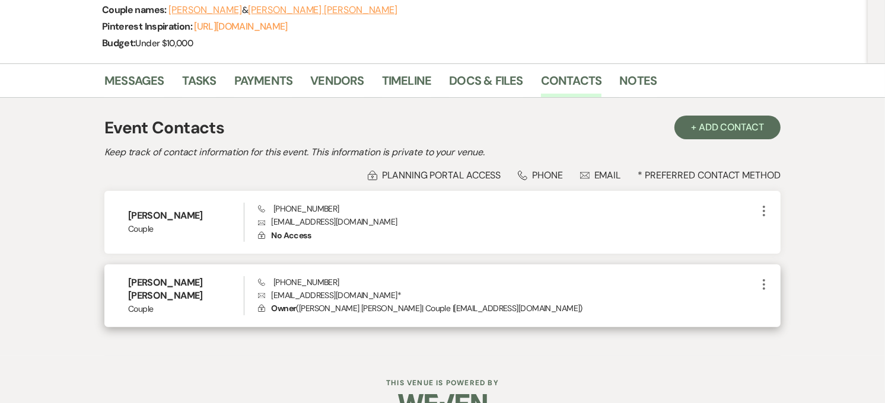
click at [760, 278] on icon "More" at bounding box center [764, 285] width 14 height 14
click at [781, 298] on button "Pencil Edit" at bounding box center [792, 308] width 71 height 20
select select "1"
select select "email"
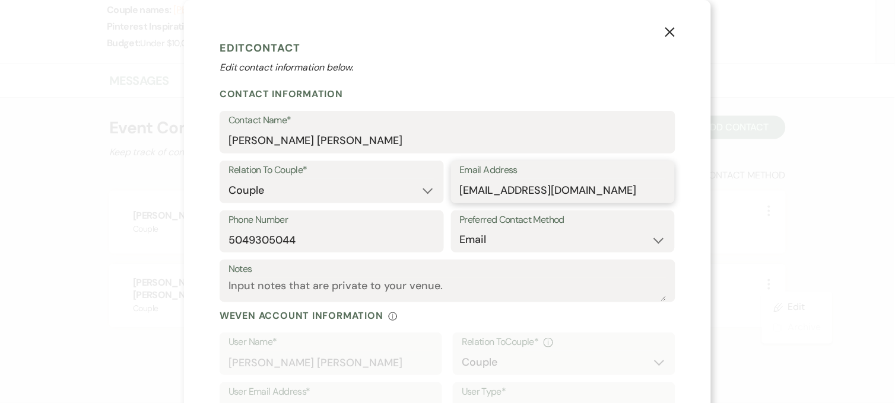
drag, startPoint x: 554, startPoint y: 186, endPoint x: 452, endPoint y: 184, distance: 102.1
click at [452, 184] on div "Email Address enrickeybasdao@gmail.com" at bounding box center [563, 182] width 224 height 43
paste input "gipeixoto00@icloud"
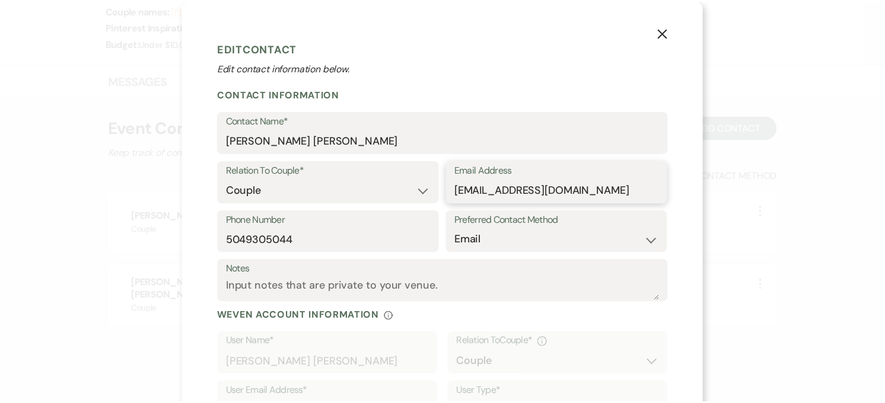
scroll to position [87, 0]
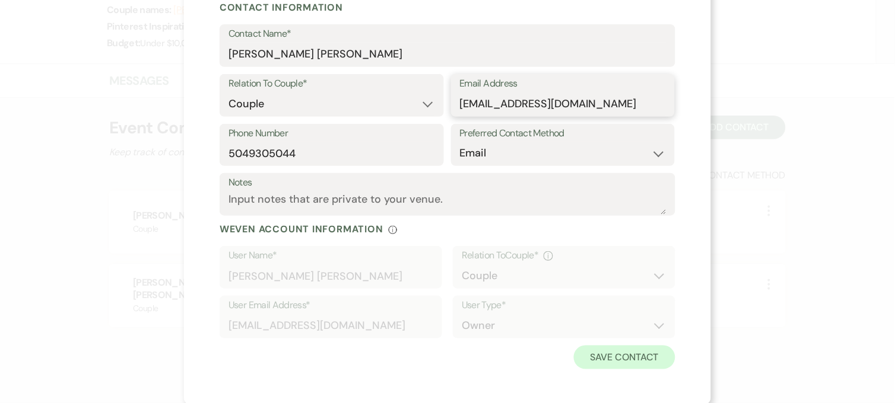
type input "gipeixoto00@icloud.com"
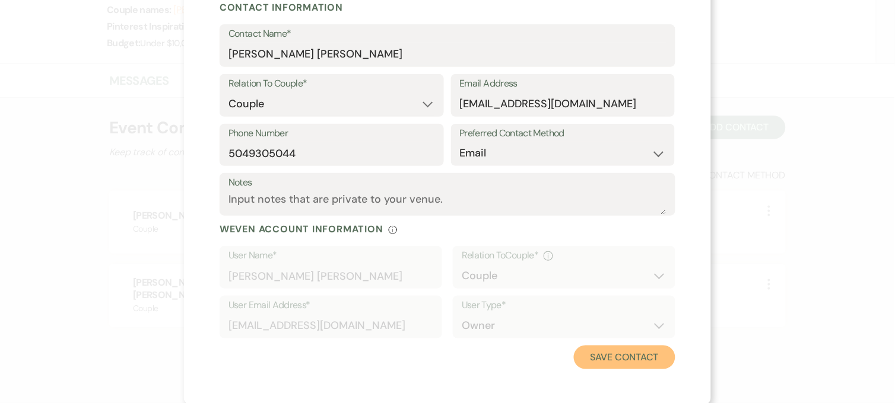
click at [632, 354] on button "Save Contact" at bounding box center [624, 358] width 101 height 24
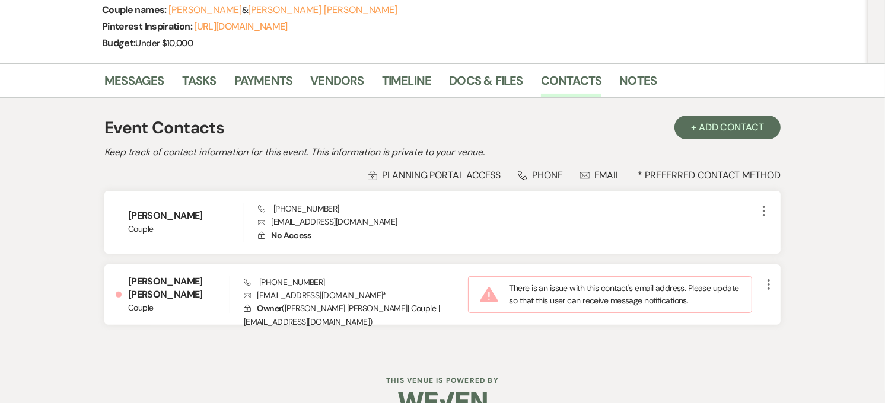
scroll to position [209, 0]
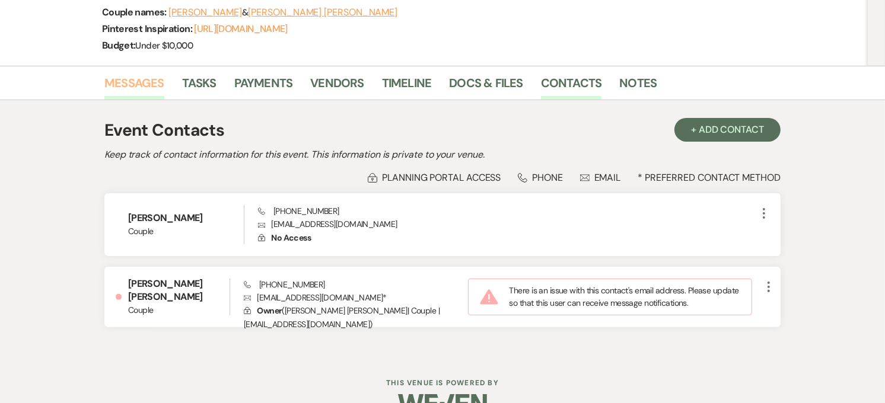
click at [155, 74] on link "Messages" at bounding box center [134, 87] width 60 height 26
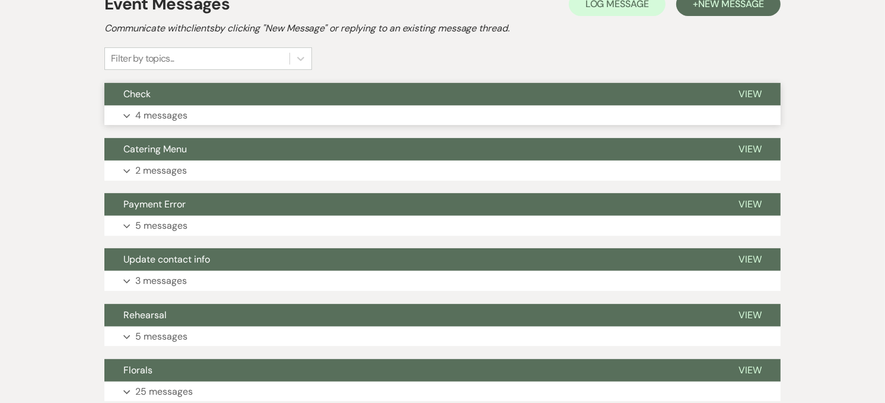
scroll to position [275, 0]
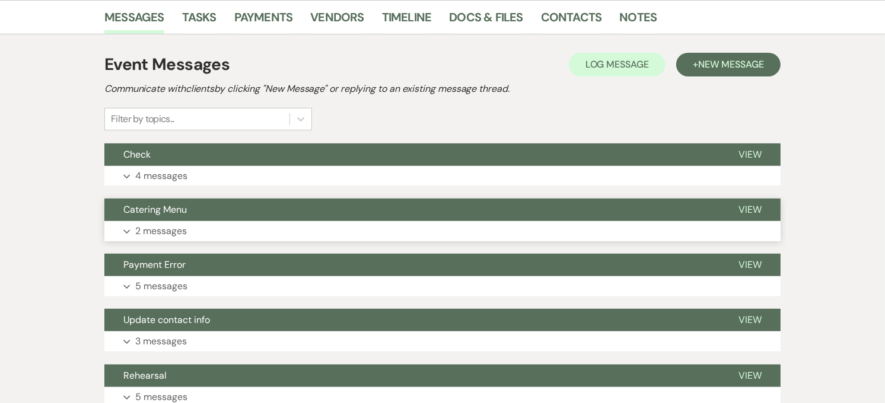
click at [187, 199] on button "Catering Menu" at bounding box center [411, 210] width 615 height 23
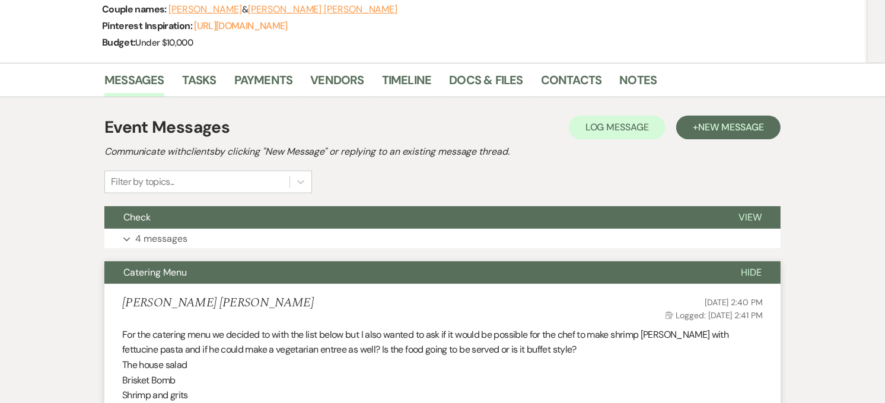
scroll to position [209, 0]
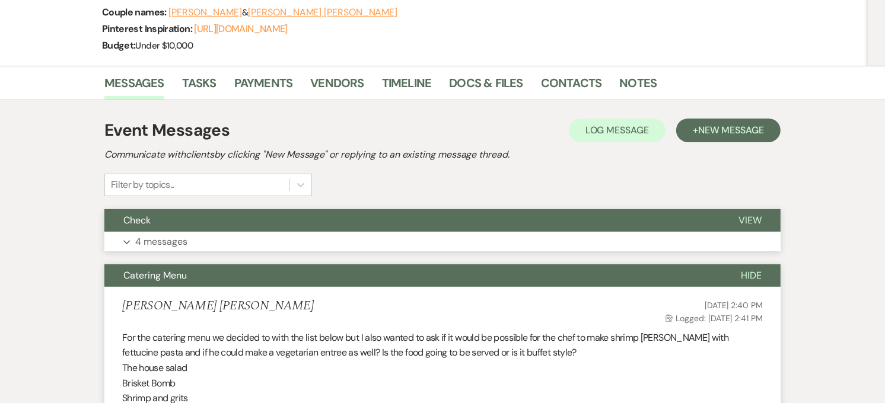
click at [259, 209] on button "Check" at bounding box center [411, 220] width 615 height 23
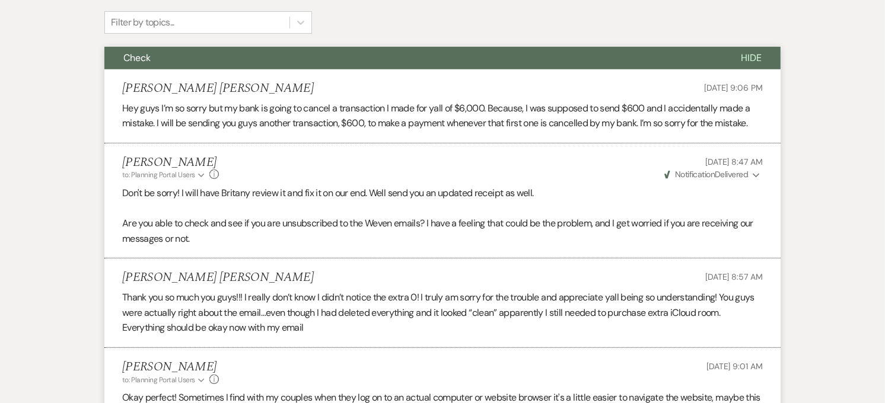
scroll to position [275, 0]
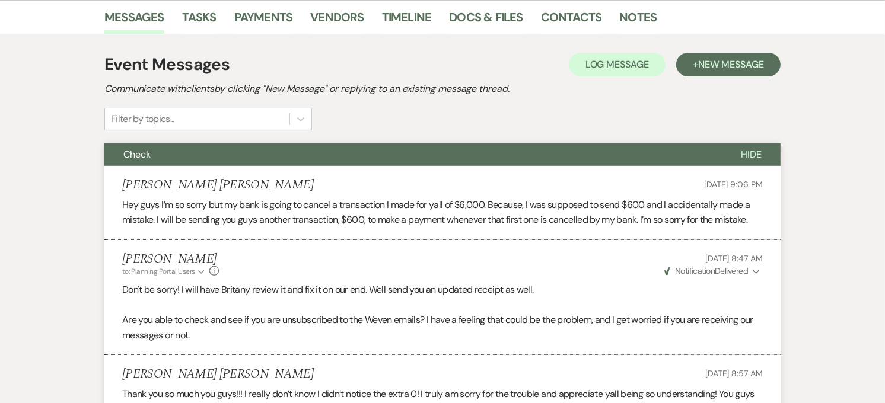
click at [285, 144] on button "Check" at bounding box center [413, 155] width 618 height 23
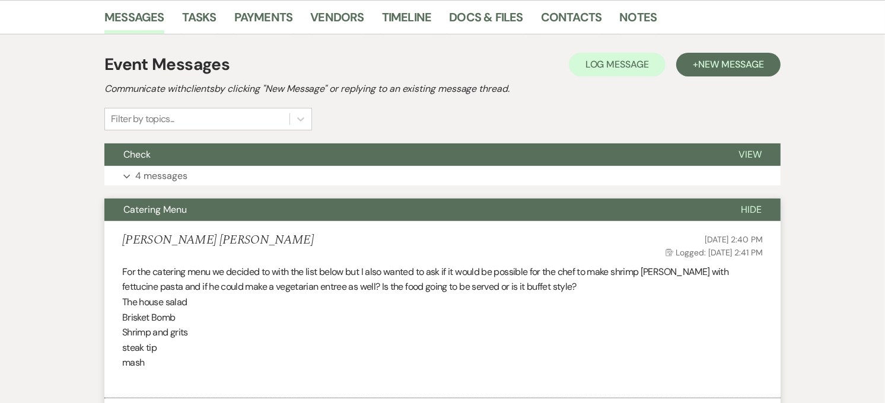
click at [216, 199] on button "Catering Menu" at bounding box center [413, 210] width 618 height 23
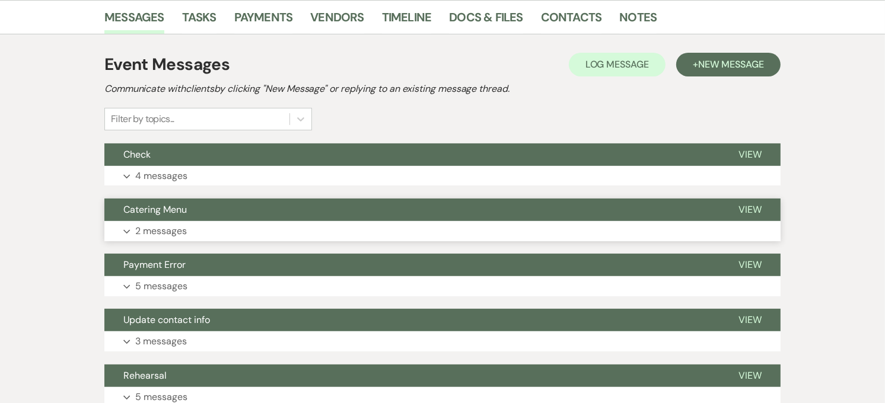
click at [214, 199] on button "Catering Menu" at bounding box center [411, 210] width 615 height 23
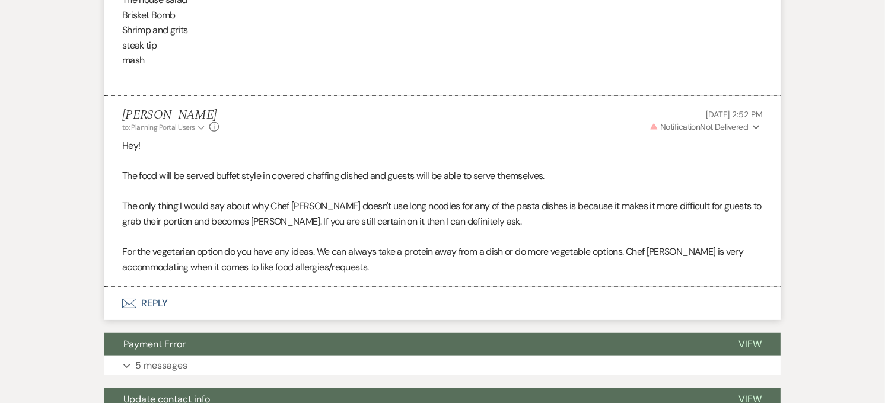
scroll to position [671, 0]
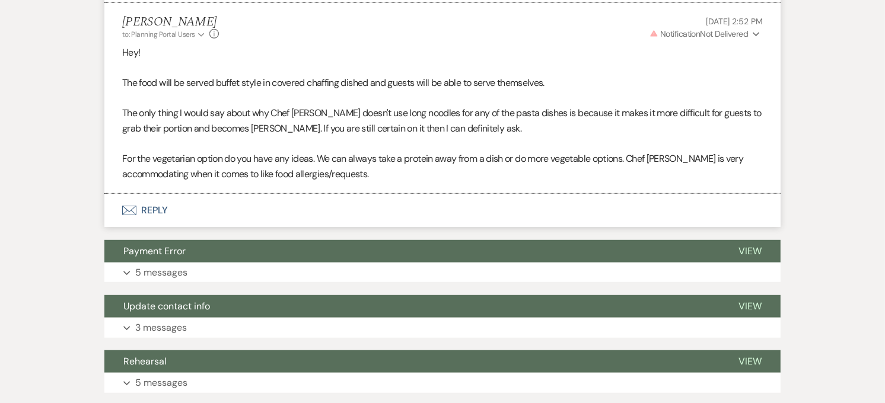
click at [237, 194] on button "Envelope Reply" at bounding box center [442, 210] width 676 height 33
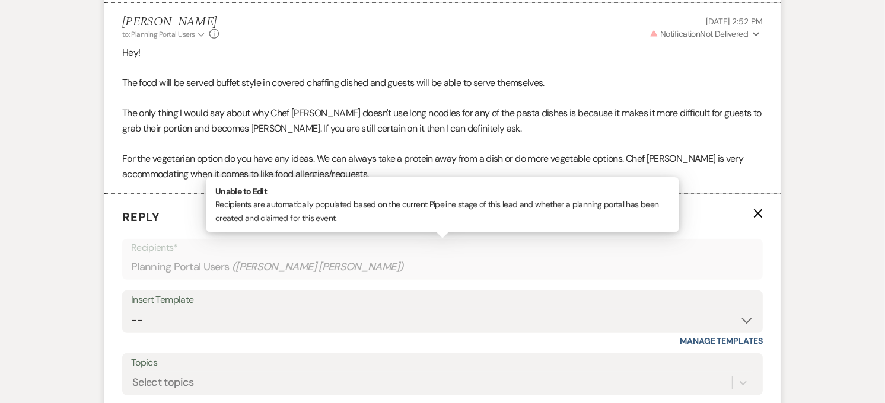
scroll to position [811, 0]
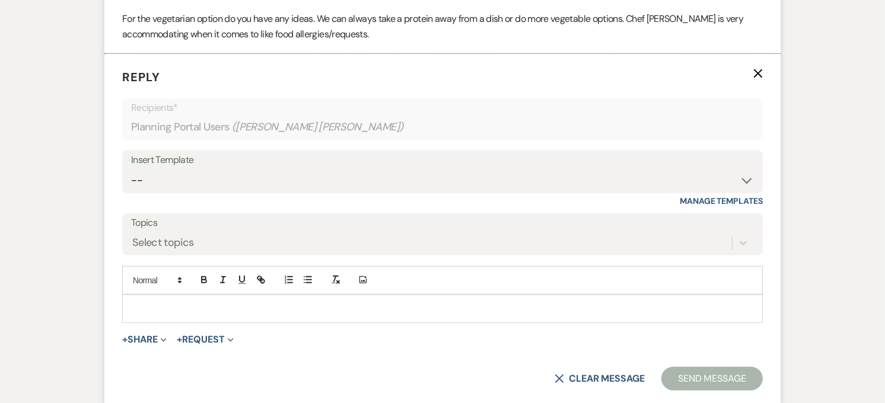
click at [239, 303] on p at bounding box center [443, 309] width 622 height 13
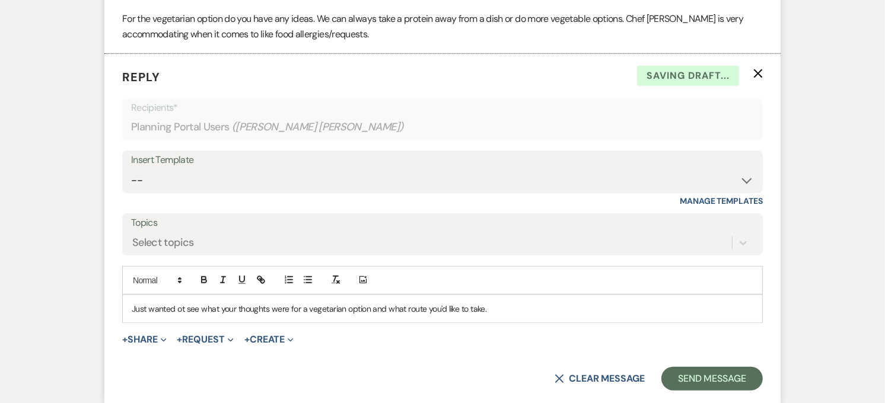
click at [506, 303] on p "Just wanted ot see what your thoughts were for a vegetarian option and what rou…" at bounding box center [443, 309] width 622 height 13
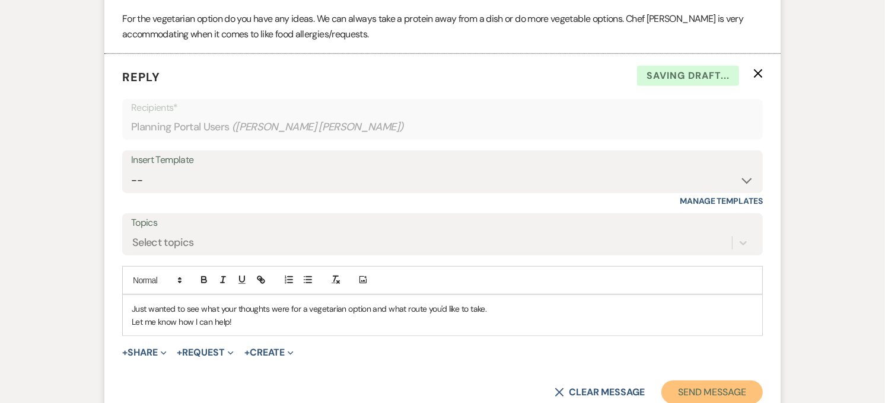
click at [736, 381] on button "Send Message" at bounding box center [711, 393] width 101 height 24
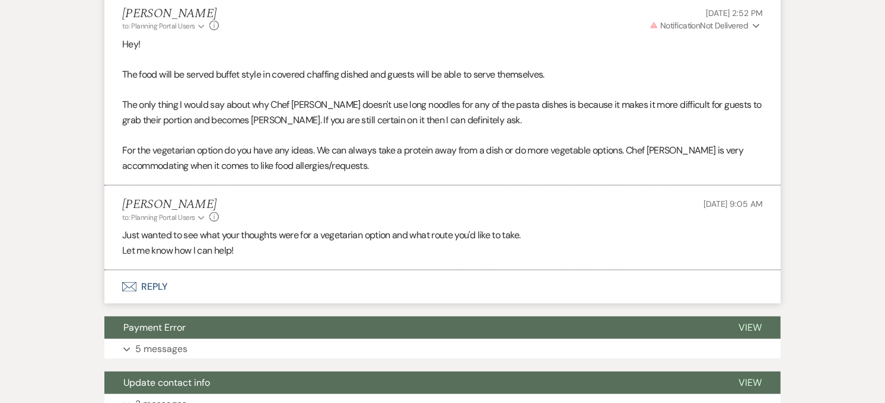
scroll to position [0, 0]
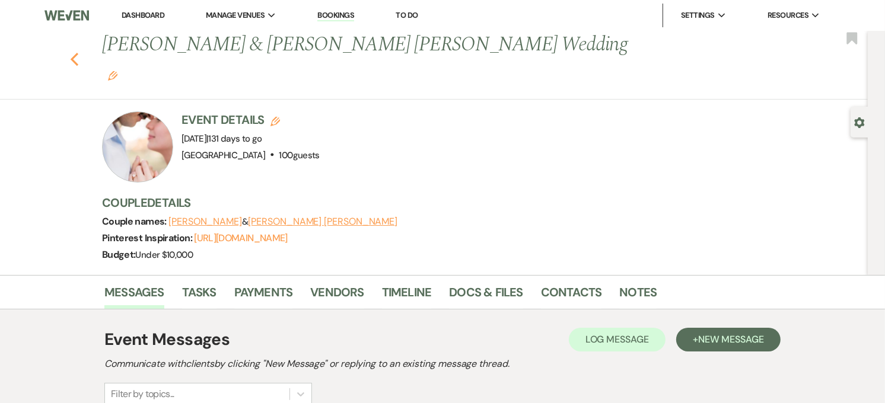
click at [79, 52] on icon "Previous" at bounding box center [74, 59] width 9 height 14
drag, startPoint x: 141, startPoint y: 13, endPoint x: 137, endPoint y: 27, distance: 14.8
click at [141, 13] on link "Dashboard" at bounding box center [143, 15] width 43 height 10
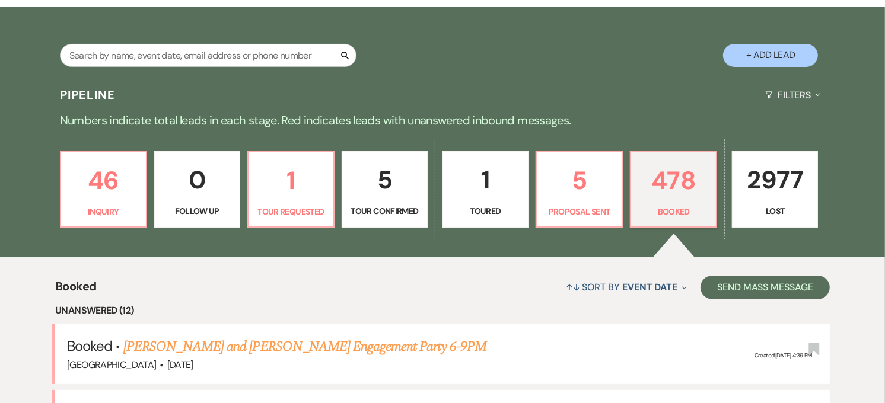
scroll to position [731, 0]
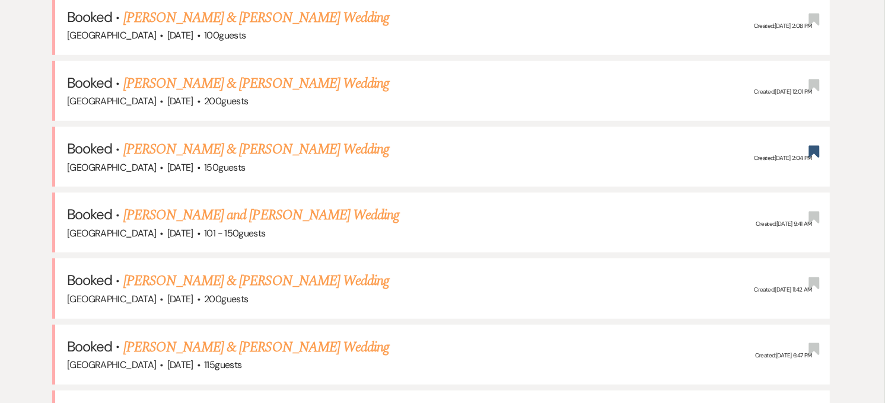
click at [248, 210] on link "[PERSON_NAME] and [PERSON_NAME] Wedding" at bounding box center [261, 215] width 276 height 21
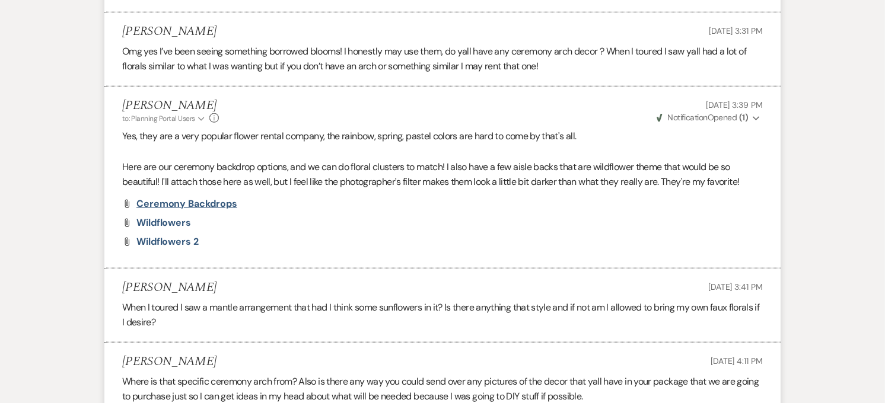
scroll to position [660, 0]
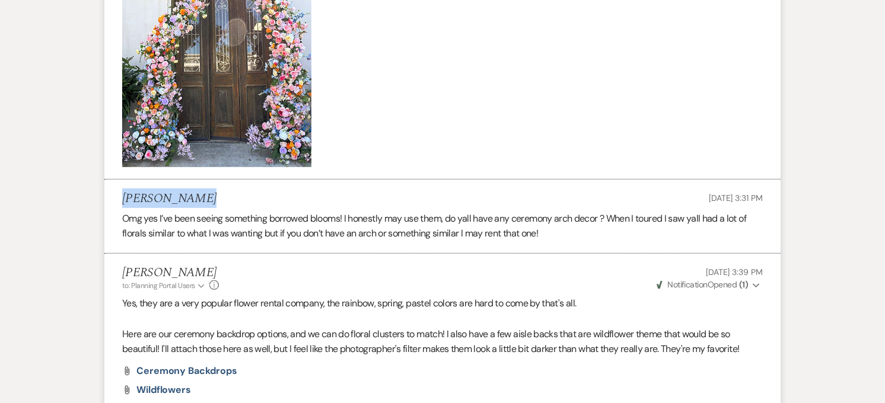
drag, startPoint x: 193, startPoint y: 202, endPoint x: 107, endPoint y: 205, distance: 85.5
click at [107, 205] on li "[PERSON_NAME] [DATE] 3:31 PM Omg yes I’ve been seeing something borrowed blooms…" at bounding box center [442, 217] width 676 height 74
copy h5 "[PERSON_NAME]"
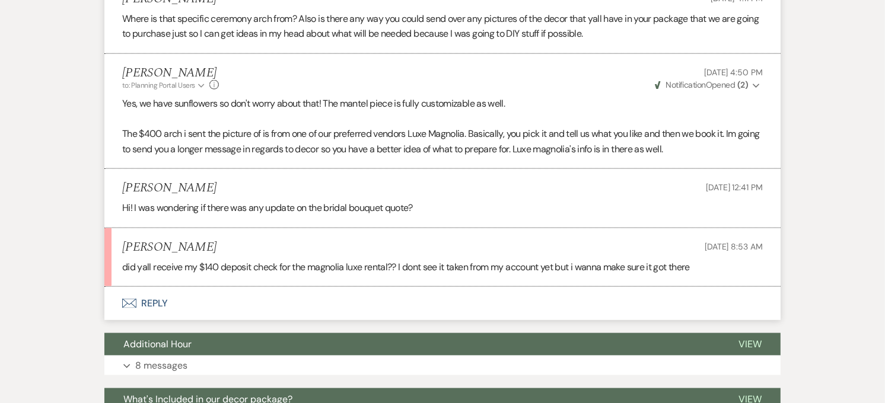
scroll to position [1187, 0]
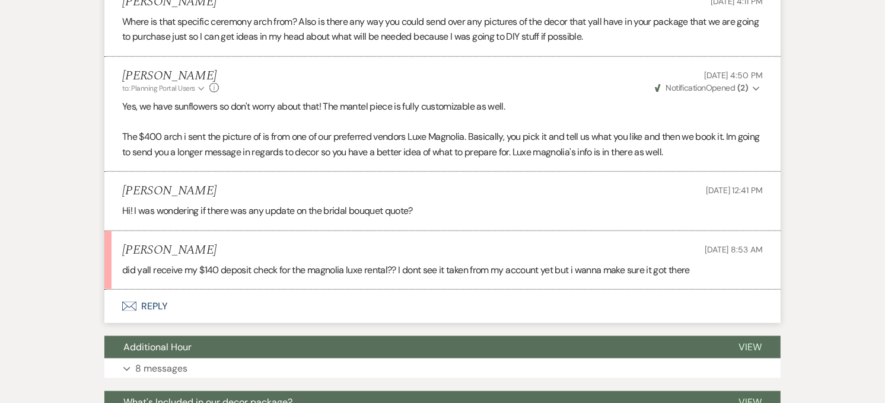
click at [166, 303] on button "Envelope Reply" at bounding box center [442, 306] width 676 height 33
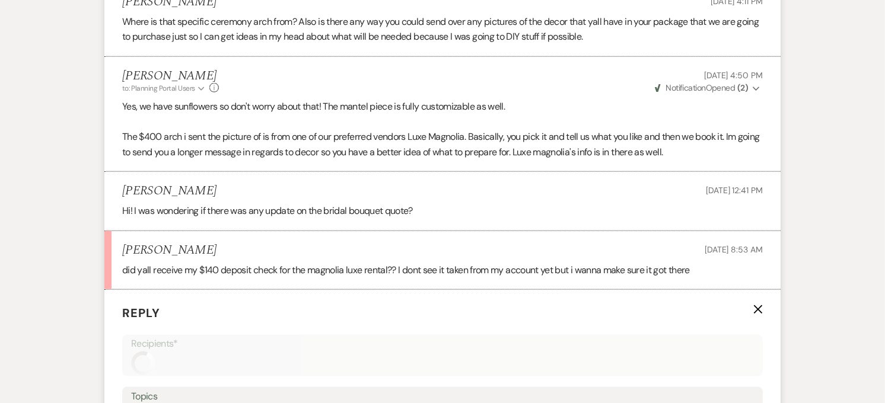
scroll to position [1398, 0]
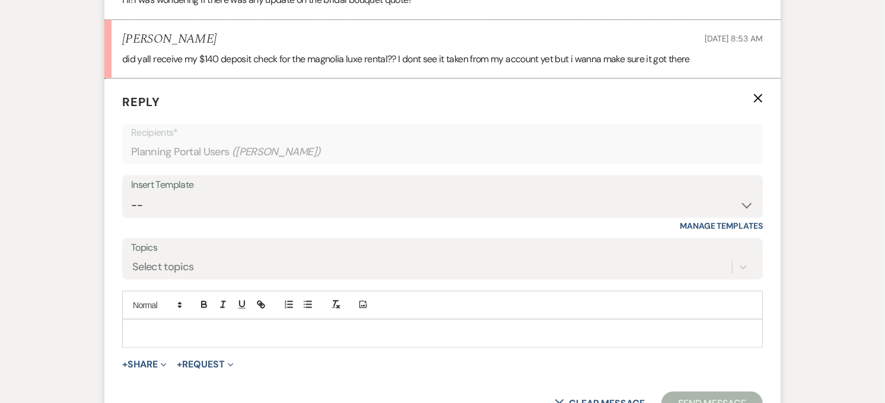
click at [168, 324] on div at bounding box center [442, 333] width 639 height 27
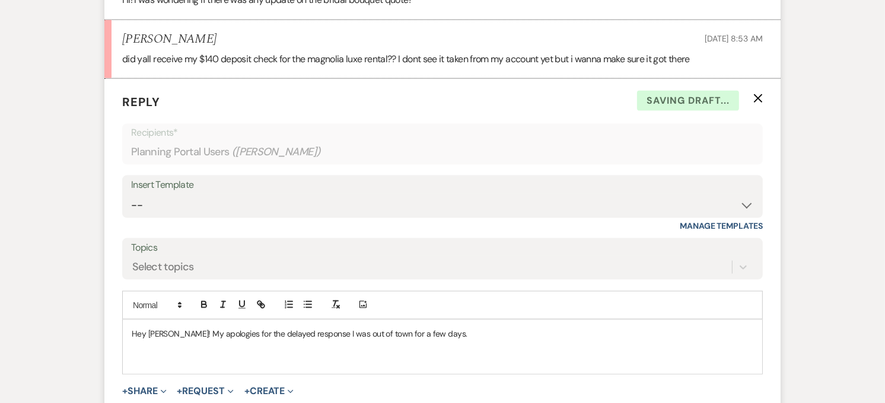
click at [444, 334] on p "Hey [PERSON_NAME]! My apologies for the delayed response I was out of town for …" at bounding box center [443, 333] width 622 height 13
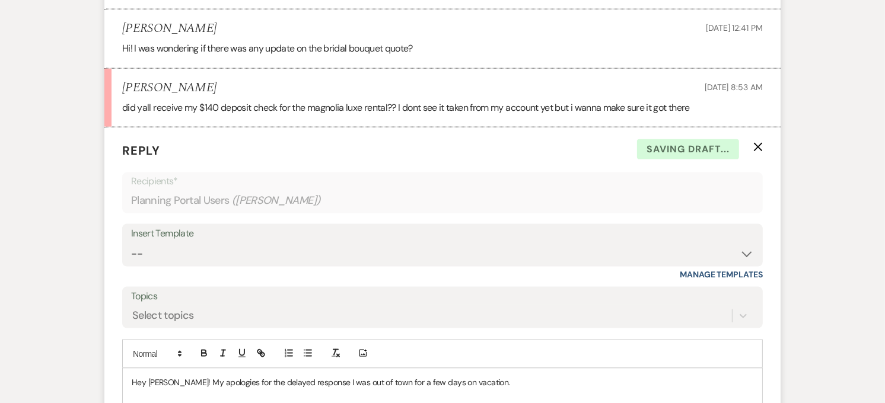
scroll to position [1266, 0]
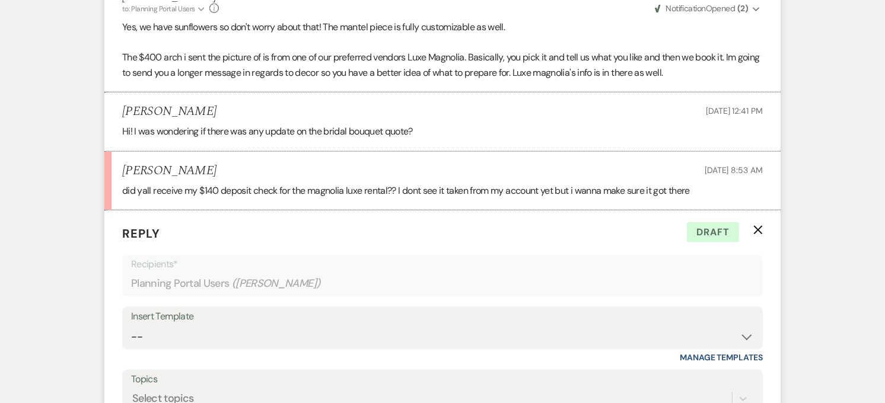
click at [357, 236] on p "Reply X Draft" at bounding box center [442, 234] width 641 height 18
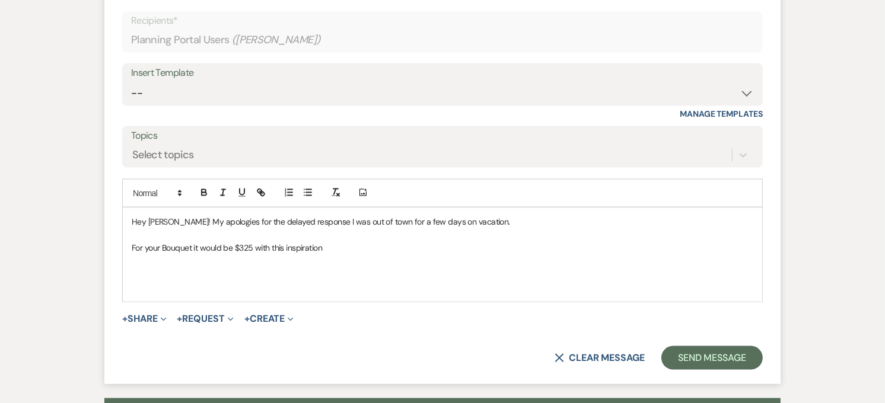
scroll to position [1596, 0]
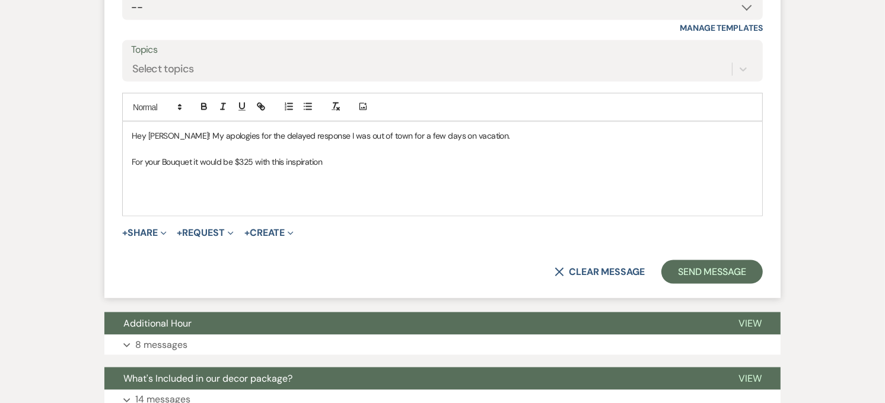
click at [229, 209] on p at bounding box center [443, 202] width 622 height 13
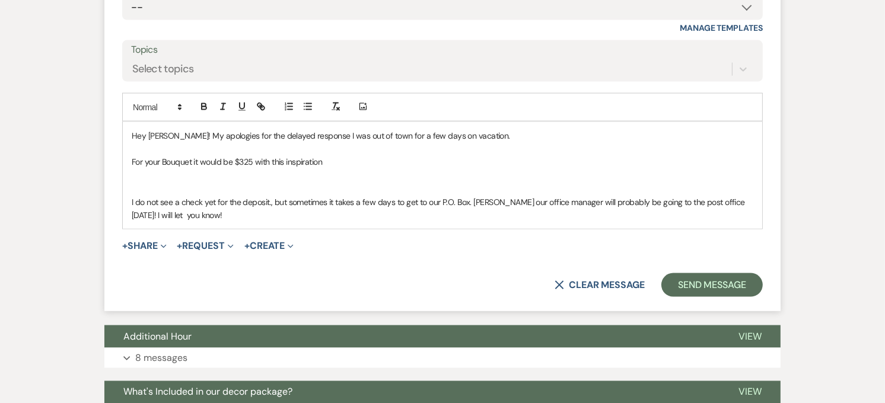
click at [176, 222] on p "I do not see a check yet for the deposit., but sometimes it takes a few days to…" at bounding box center [443, 209] width 622 height 27
click at [701, 297] on button "Send Message" at bounding box center [711, 285] width 101 height 24
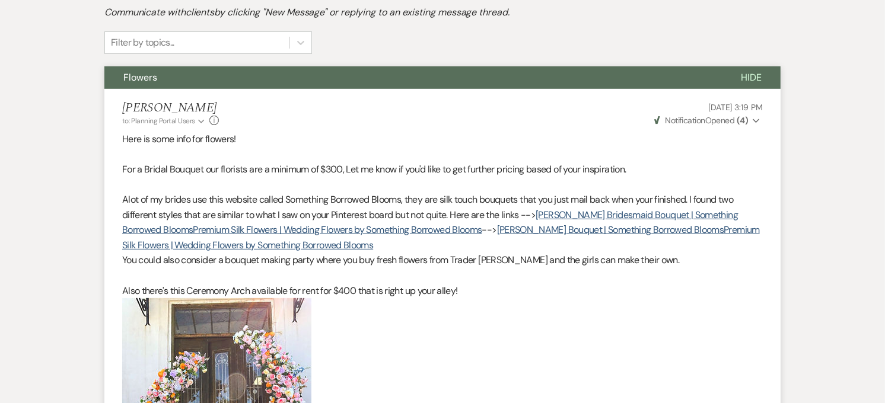
scroll to position [136, 0]
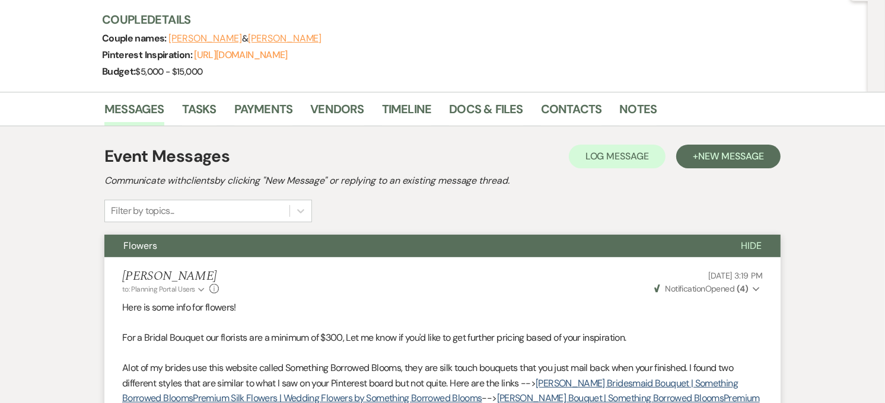
click at [369, 254] on button "Flowers" at bounding box center [413, 246] width 618 height 23
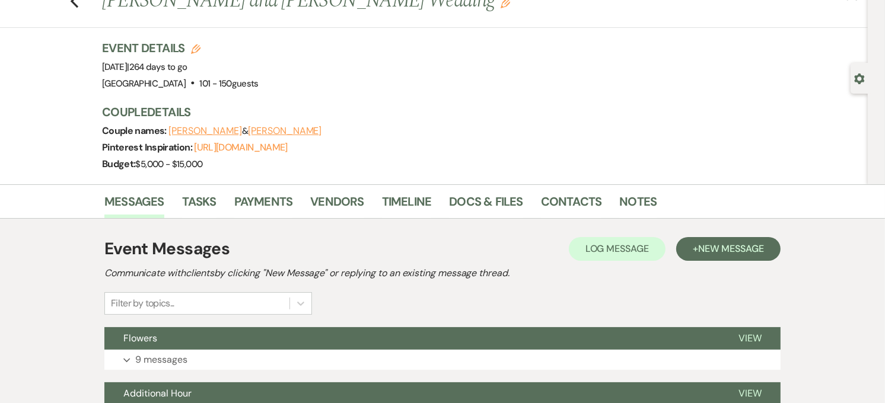
scroll to position [0, 0]
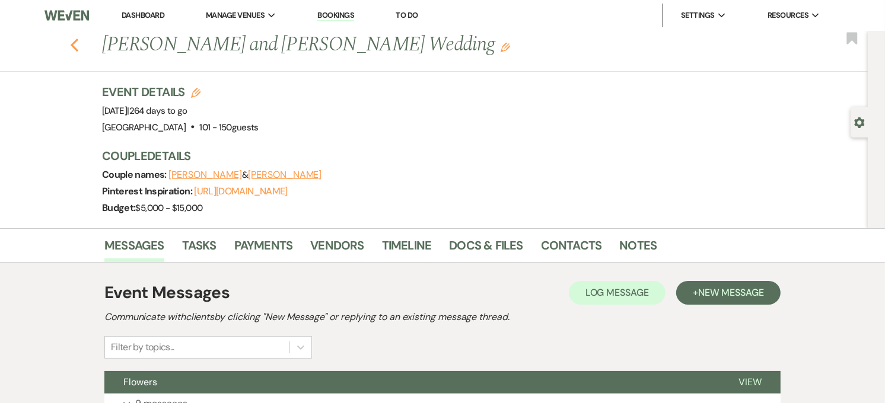
click at [77, 42] on icon "Previous" at bounding box center [74, 45] width 9 height 14
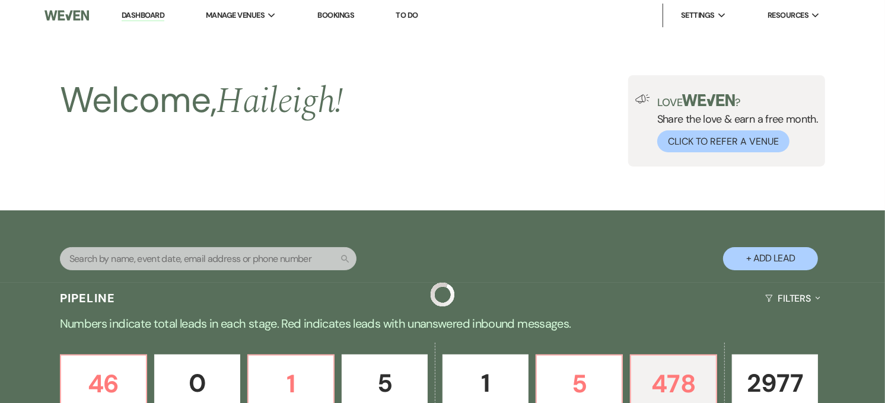
scroll to position [731, 0]
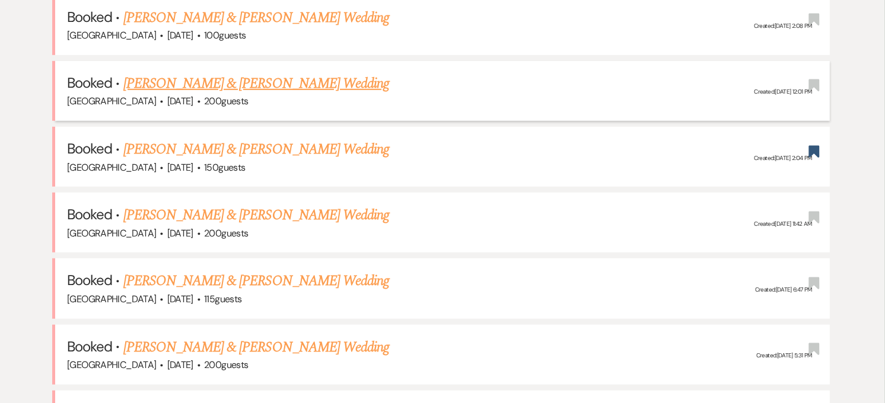
click at [210, 85] on link "[PERSON_NAME] & [PERSON_NAME] Wedding" at bounding box center [256, 83] width 266 height 21
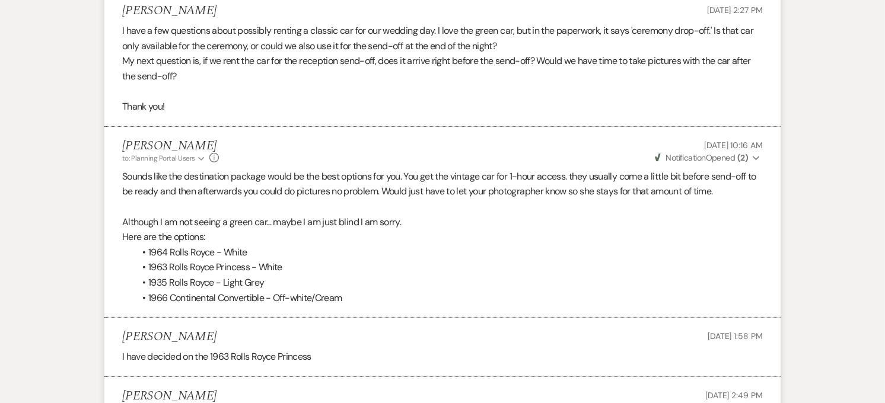
scroll to position [199, 0]
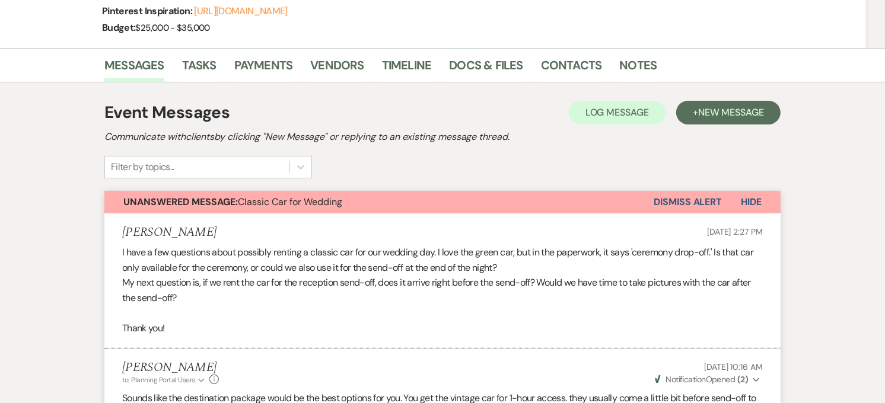
click at [696, 202] on button "Dismiss Alert" at bounding box center [688, 202] width 68 height 23
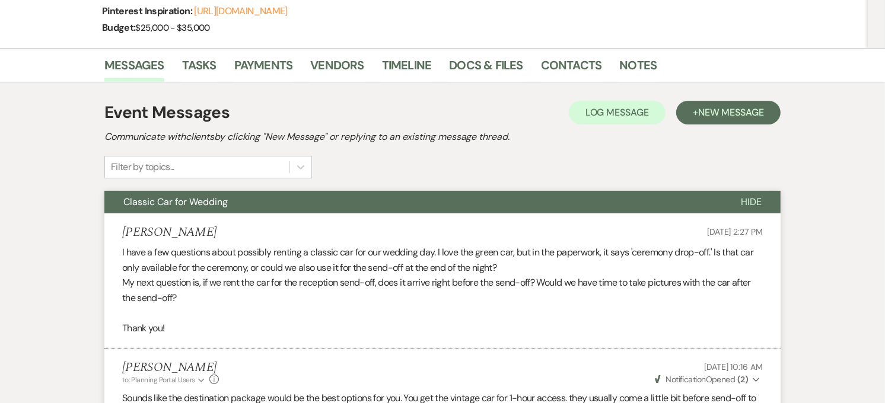
click at [434, 204] on button "Classic Car for Wedding" at bounding box center [413, 202] width 618 height 23
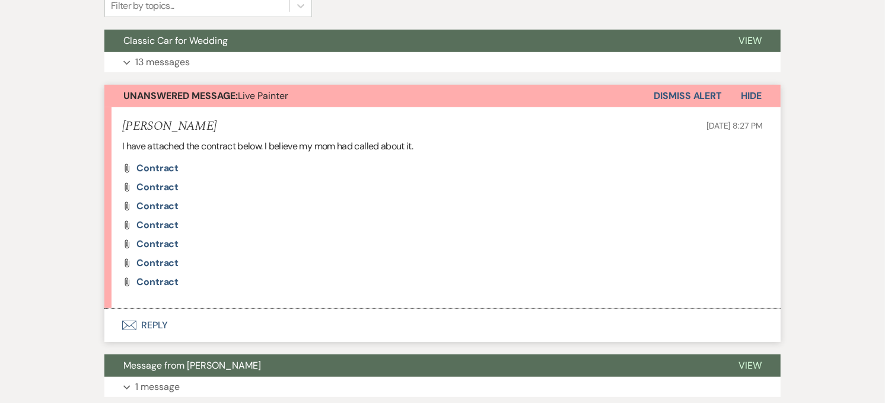
scroll to position [331, 0]
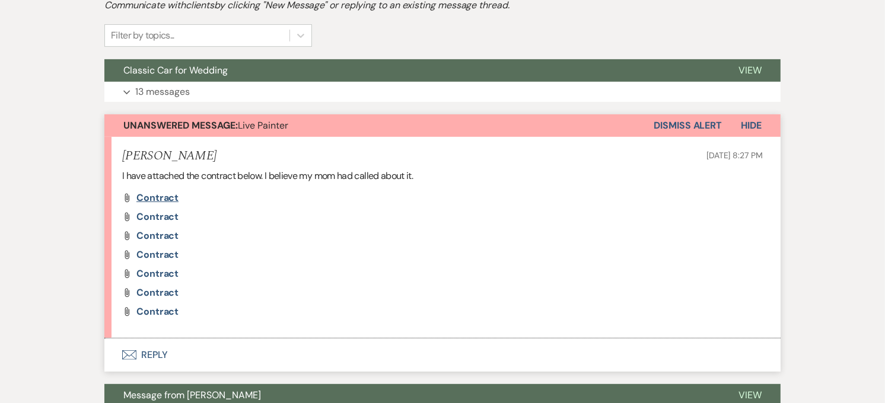
click at [152, 196] on span "Contract" at bounding box center [157, 198] width 42 height 12
click at [354, 161] on div "[PERSON_NAME] [DATE] 8:27 PM" at bounding box center [442, 156] width 641 height 15
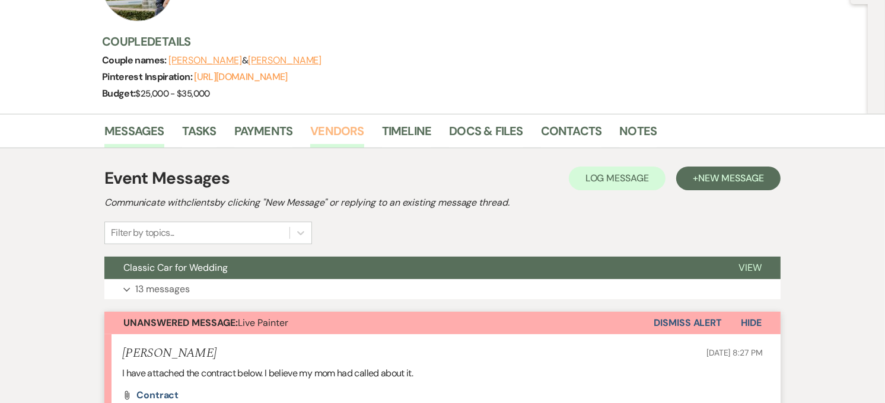
click at [345, 131] on link "Vendors" at bounding box center [336, 135] width 53 height 26
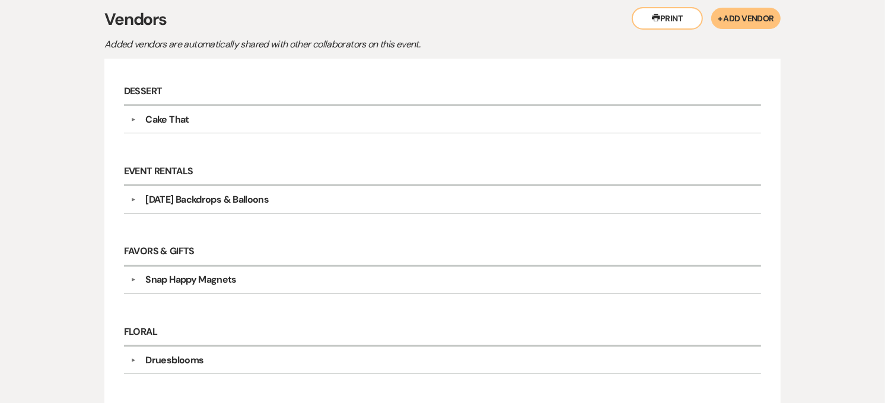
scroll to position [68, 0]
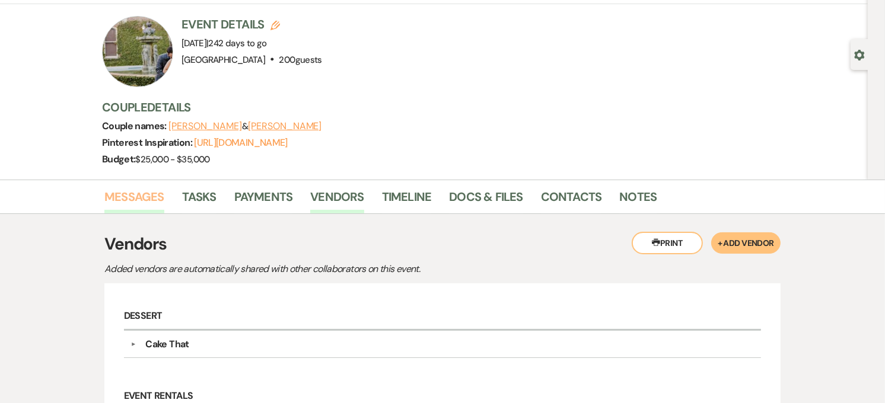
click at [140, 208] on link "Messages" at bounding box center [134, 200] width 60 height 26
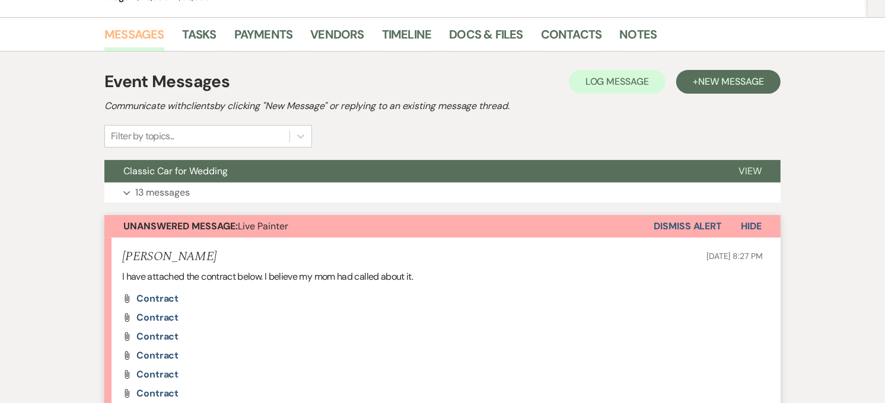
scroll to position [199, 0]
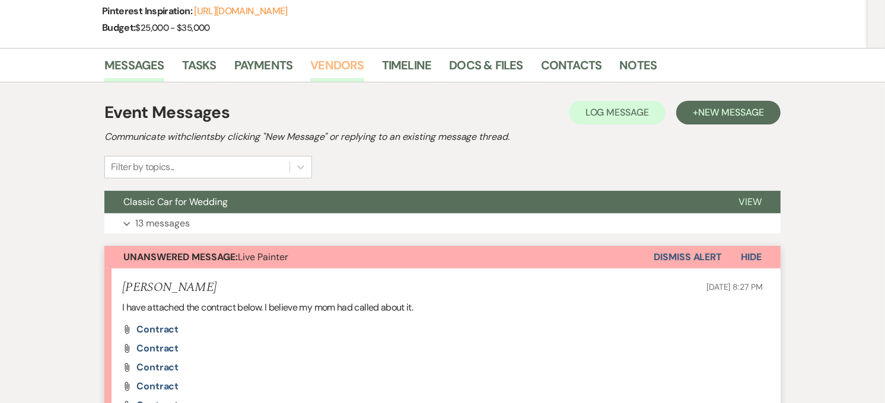
click at [347, 66] on link "Vendors" at bounding box center [336, 69] width 53 height 26
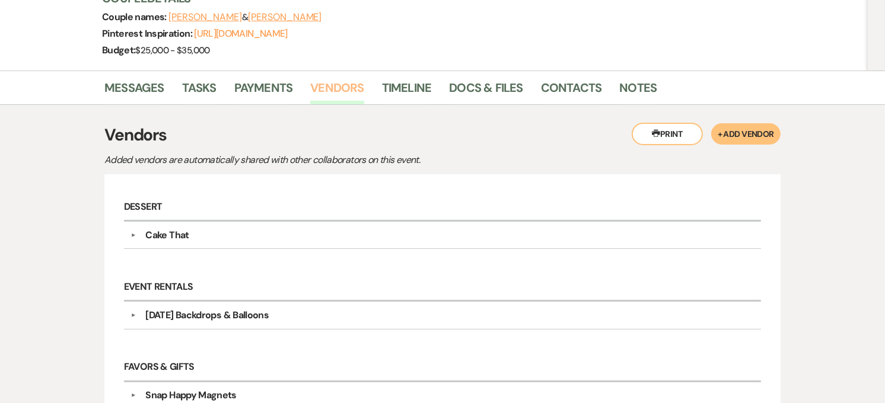
scroll to position [68, 0]
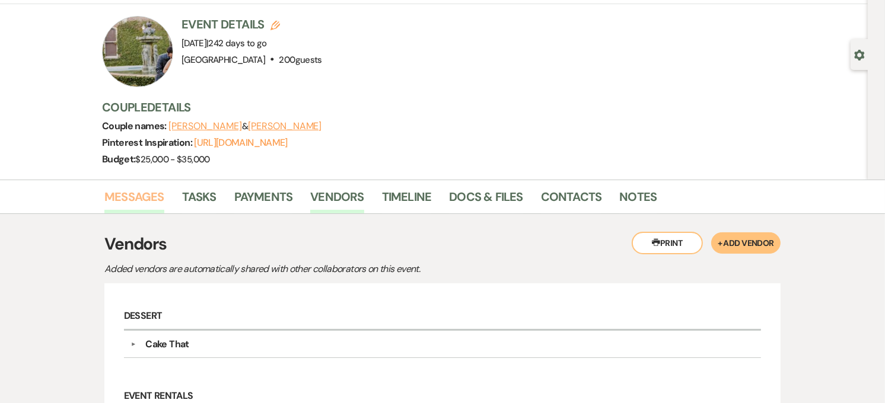
click at [158, 193] on link "Messages" at bounding box center [134, 200] width 60 height 26
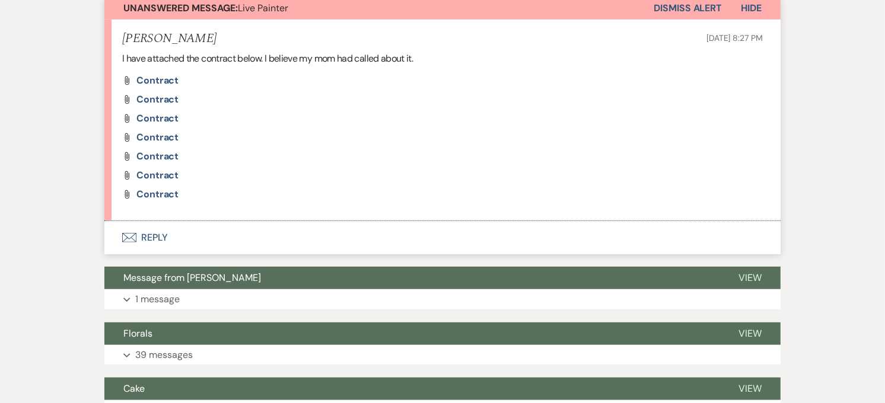
scroll to position [463, 0]
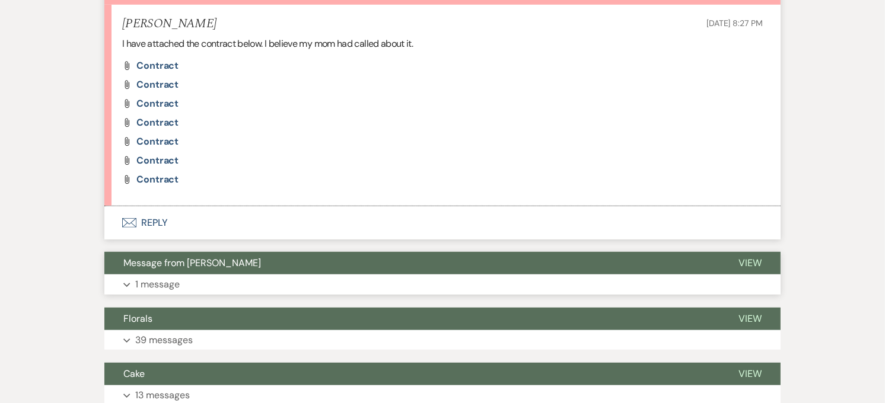
click at [205, 256] on button "Message from [PERSON_NAME]" at bounding box center [411, 263] width 615 height 23
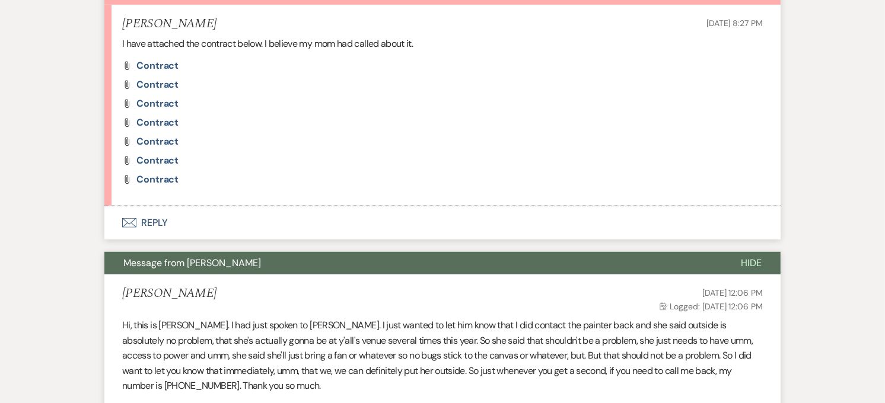
scroll to position [397, 0]
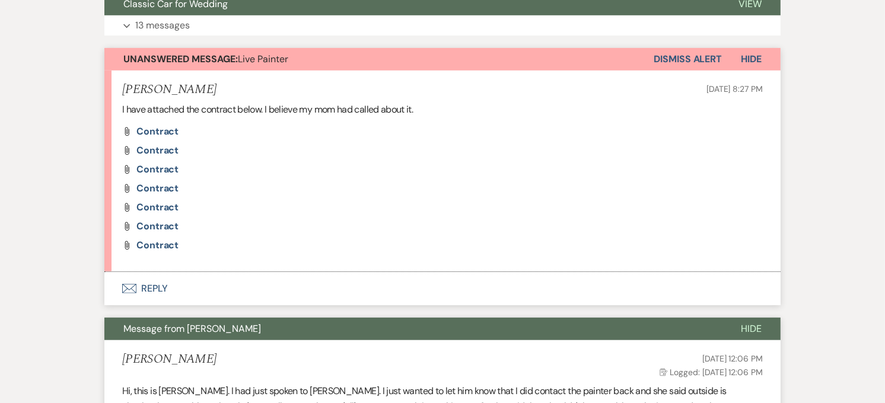
click at [150, 287] on button "Envelope Reply" at bounding box center [442, 288] width 676 height 33
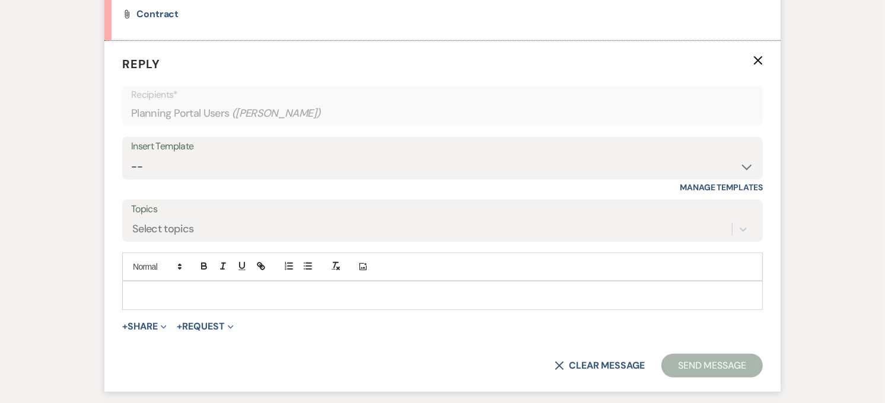
scroll to position [644, 0]
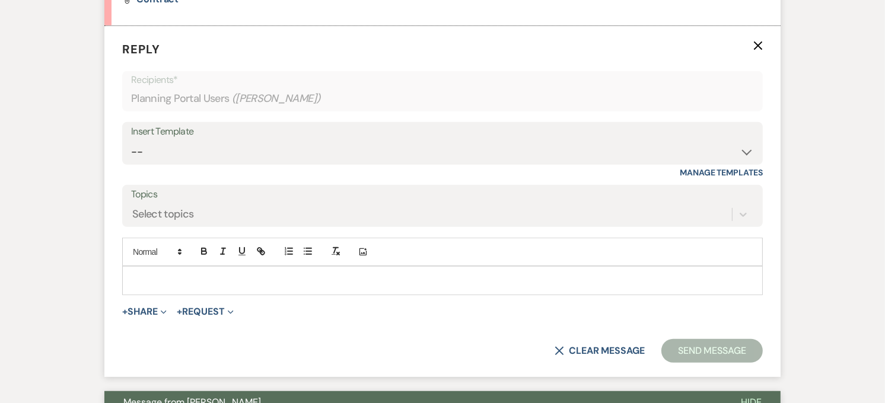
click at [197, 276] on p at bounding box center [443, 280] width 622 height 13
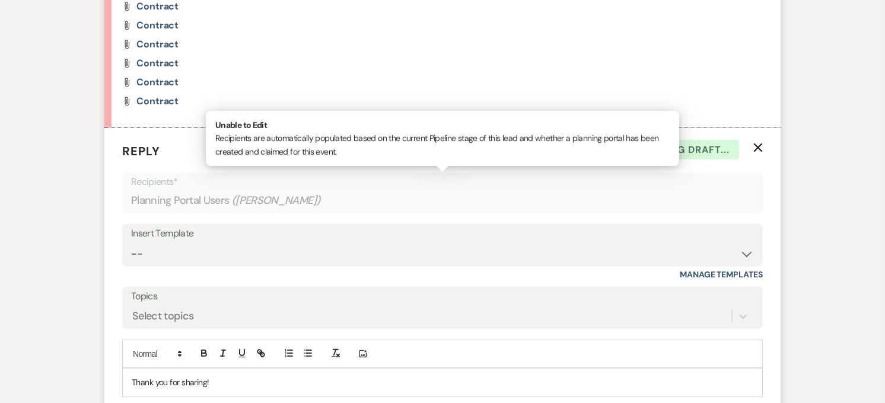
scroll to position [446, 0]
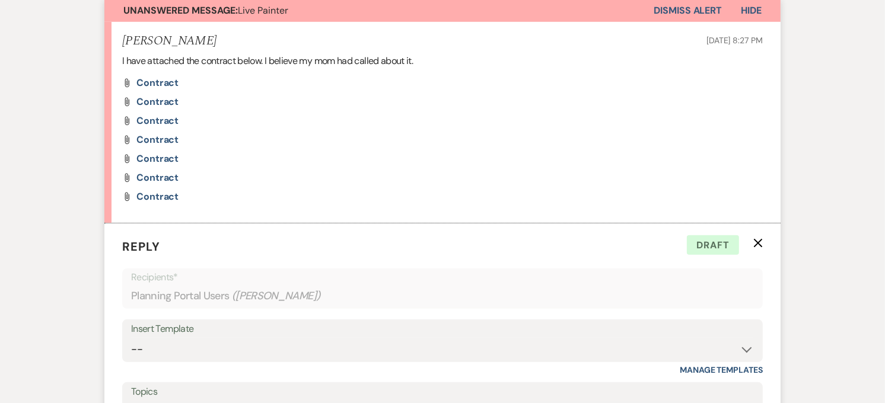
click at [707, 136] on div "Attach File Contract" at bounding box center [442, 139] width 641 height 9
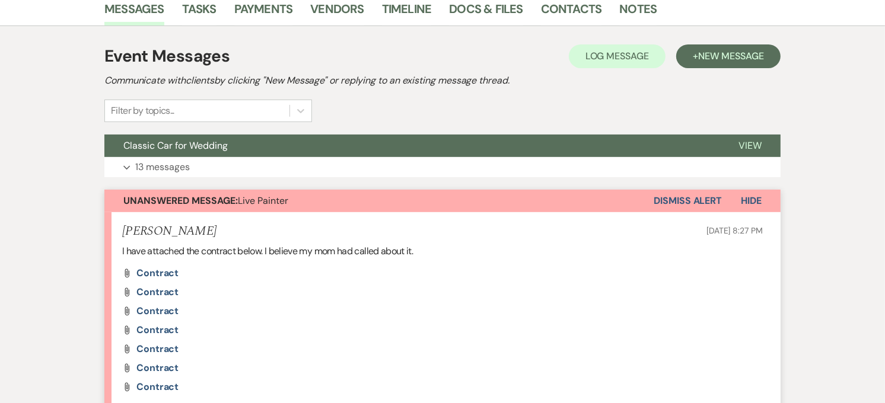
scroll to position [50, 0]
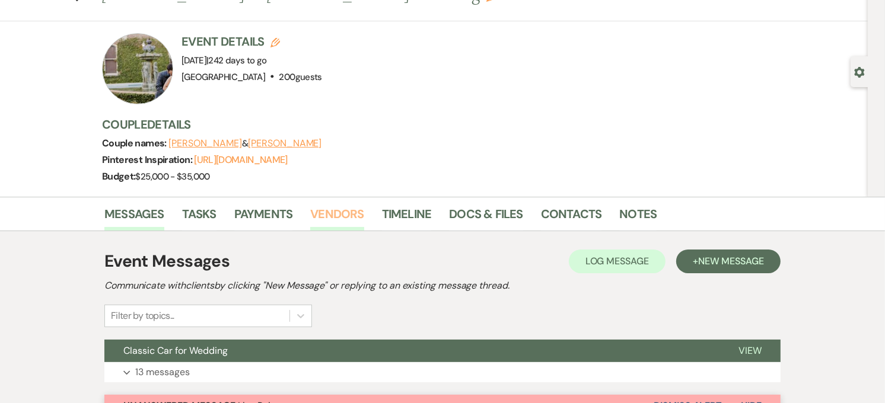
click at [342, 215] on link "Vendors" at bounding box center [336, 218] width 53 height 26
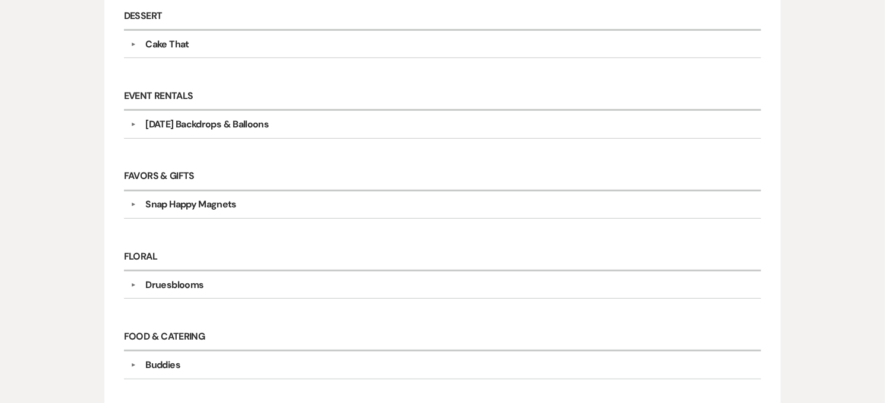
scroll to position [380, 0]
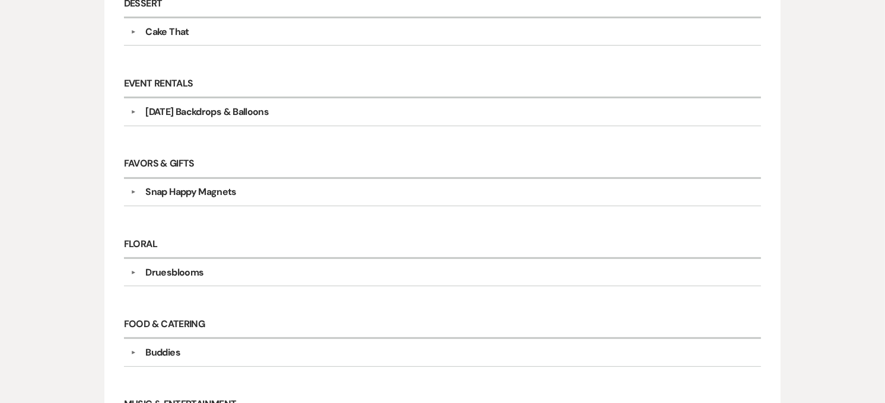
click at [263, 112] on div "[DATE] Backdrops & Balloons" at bounding box center [206, 112] width 123 height 14
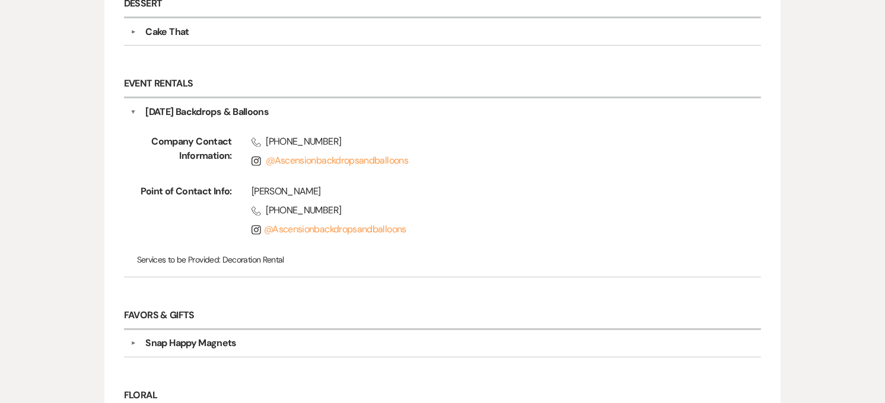
click at [263, 112] on div "[DATE] Backdrops & Balloons" at bounding box center [206, 112] width 123 height 14
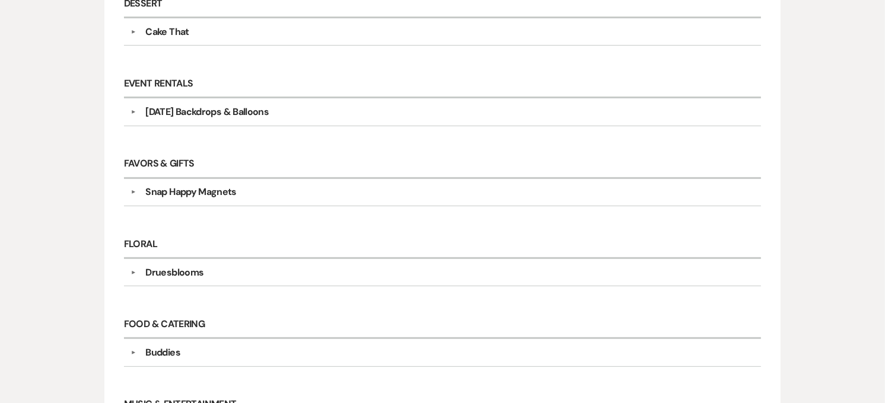
click at [208, 200] on div "▼ Snap Happy Magnets Company Contact Information: Rsvp [EMAIL_ADDRESS][DOMAIN_N…" at bounding box center [442, 192] width 637 height 27
click at [208, 196] on div "Snap Happy Magnets" at bounding box center [190, 192] width 91 height 14
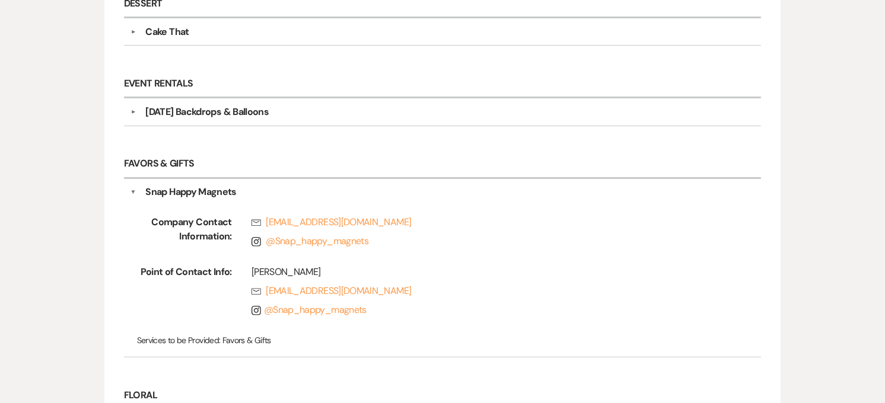
click at [208, 196] on div "Snap Happy Magnets" at bounding box center [190, 192] width 91 height 14
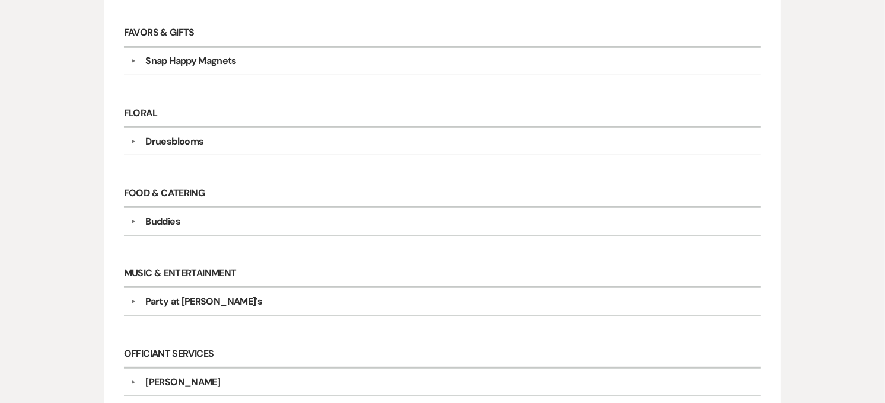
scroll to position [512, 0]
click at [183, 143] on div "Druesblooms" at bounding box center [174, 141] width 58 height 14
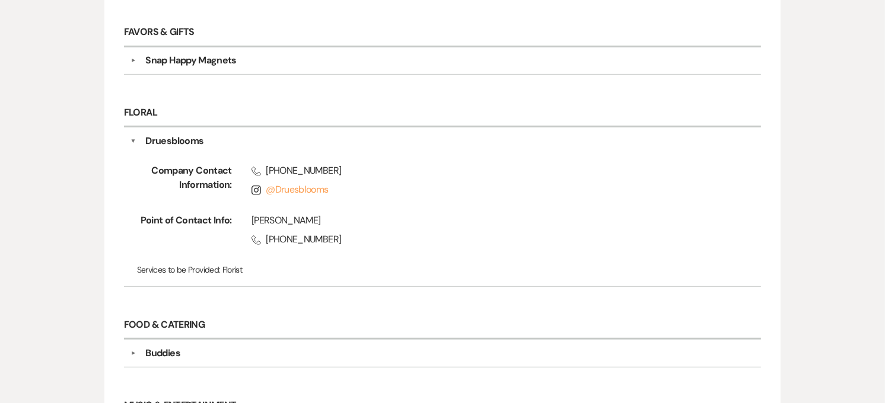
click at [183, 143] on div "Druesblooms" at bounding box center [174, 141] width 58 height 14
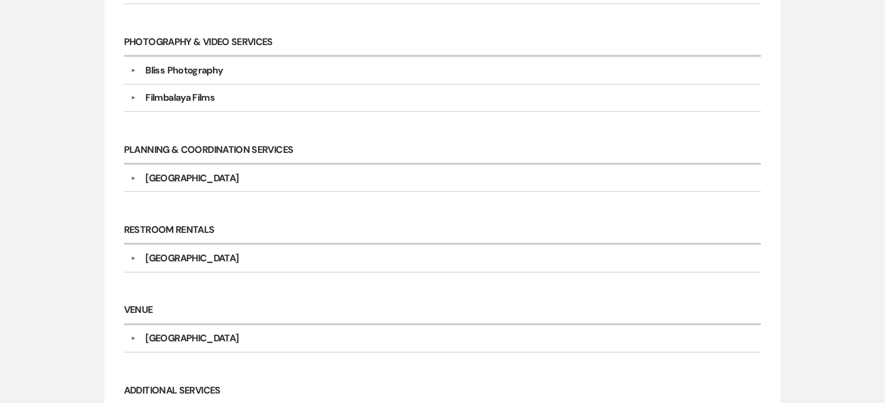
scroll to position [973, 0]
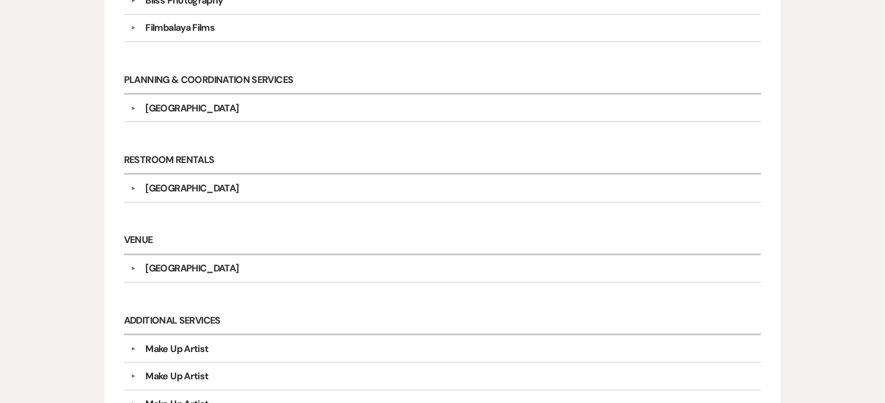
click at [189, 194] on div "[GEOGRAPHIC_DATA]" at bounding box center [191, 189] width 93 height 14
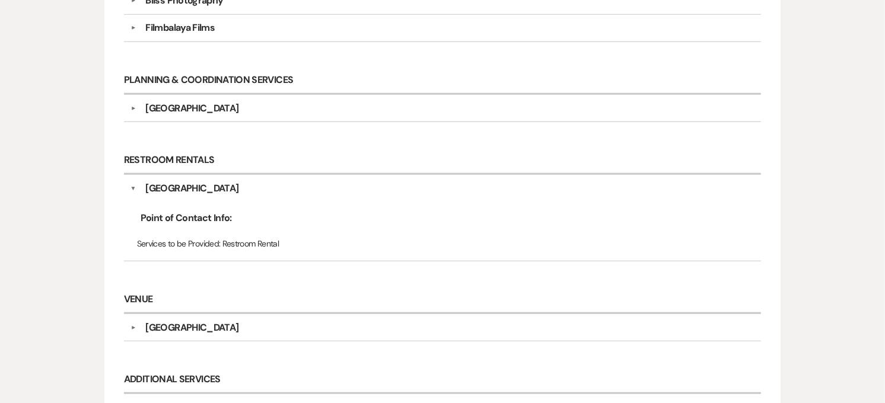
click at [189, 194] on div "[GEOGRAPHIC_DATA]" at bounding box center [191, 189] width 93 height 14
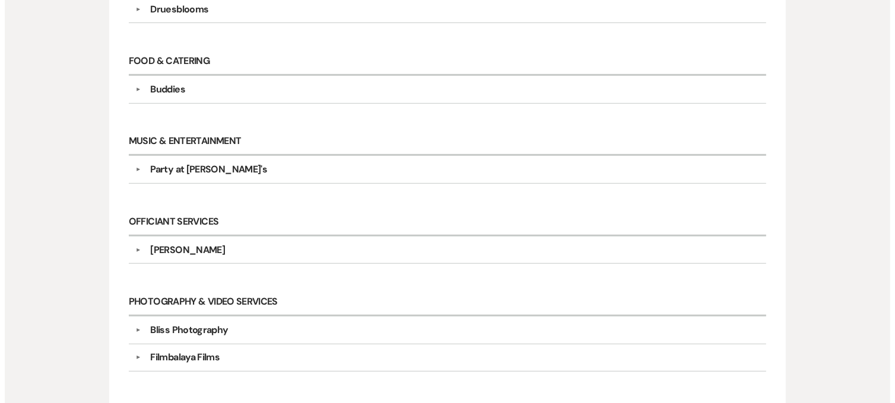
scroll to position [116, 0]
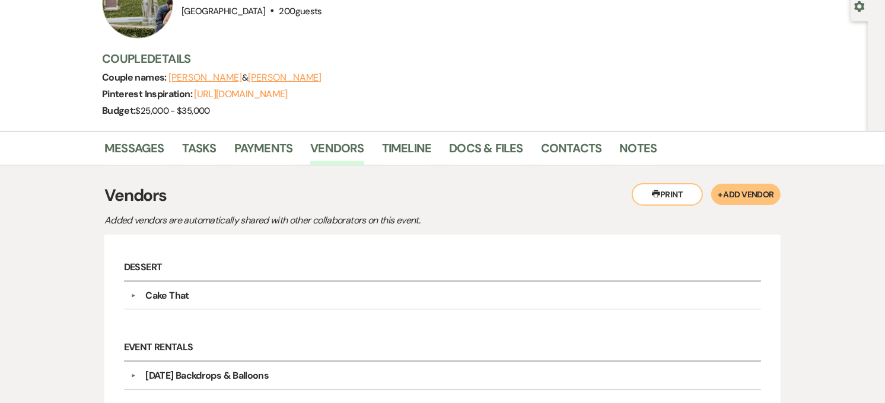
click at [768, 190] on button "+ Add Vendor" at bounding box center [745, 194] width 69 height 21
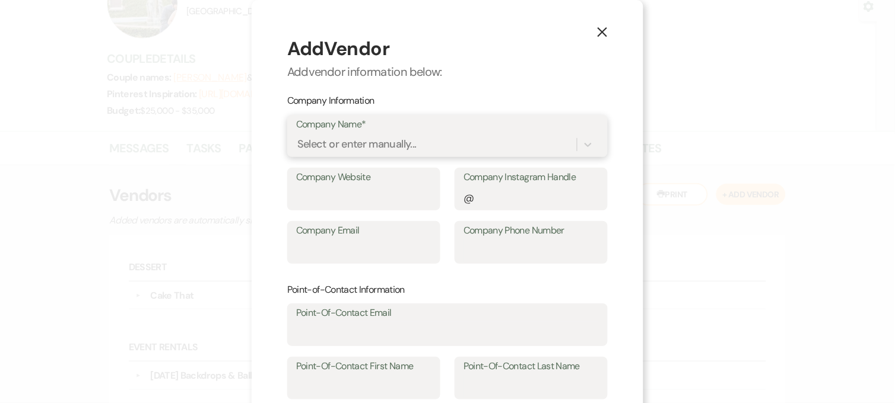
click at [334, 151] on div "Select or enter manually..." at bounding box center [356, 145] width 119 height 16
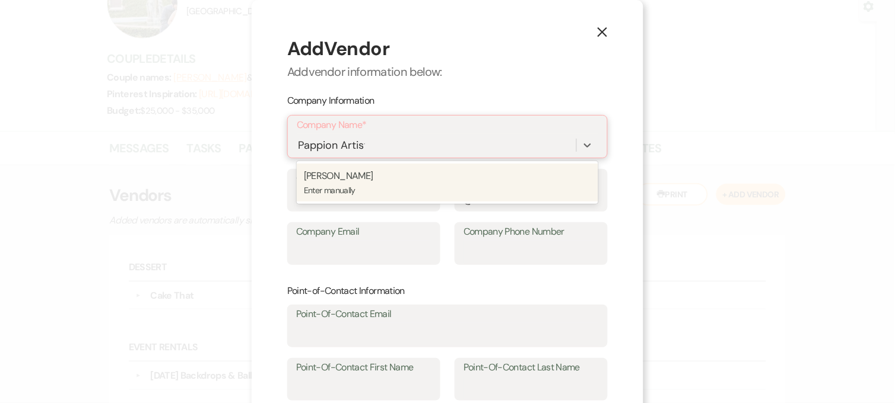
type input "Pappion Artistry"
click at [371, 177] on p "Pappion Artistry" at bounding box center [447, 175] width 287 height 15
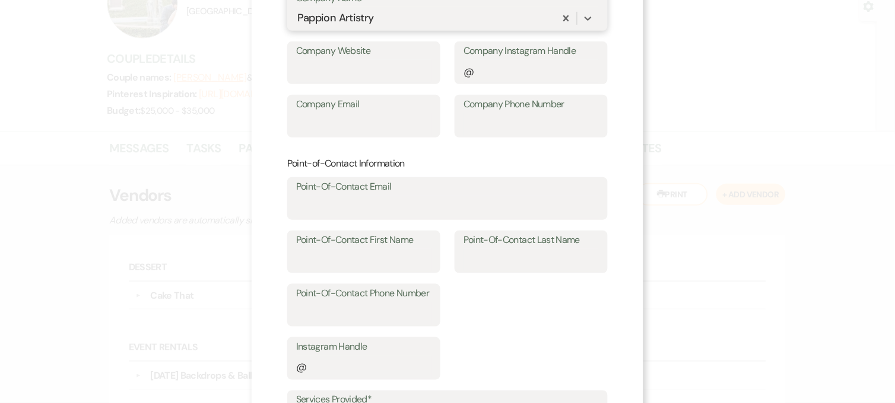
scroll to position [132, 0]
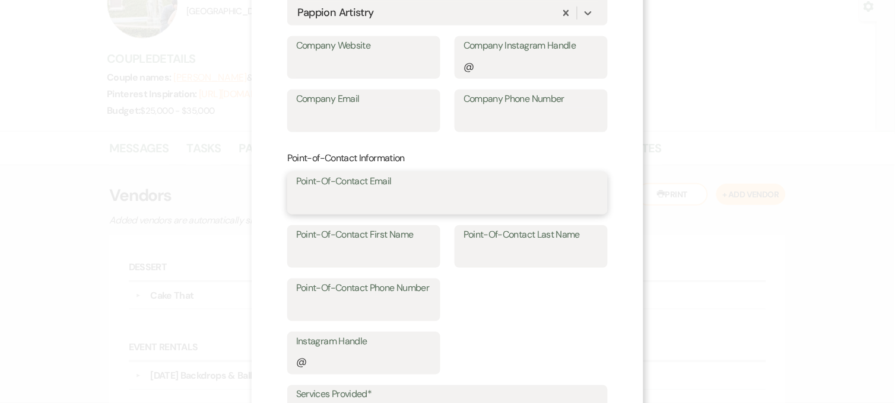
click at [381, 192] on input "Point-Of-Contact Email" at bounding box center [447, 201] width 303 height 23
click at [380, 202] on input "[PERSON_NAME]" at bounding box center [447, 201] width 303 height 23
type input "[PERSON_NAME][EMAIL_ADDRESS][DOMAIN_NAME]"
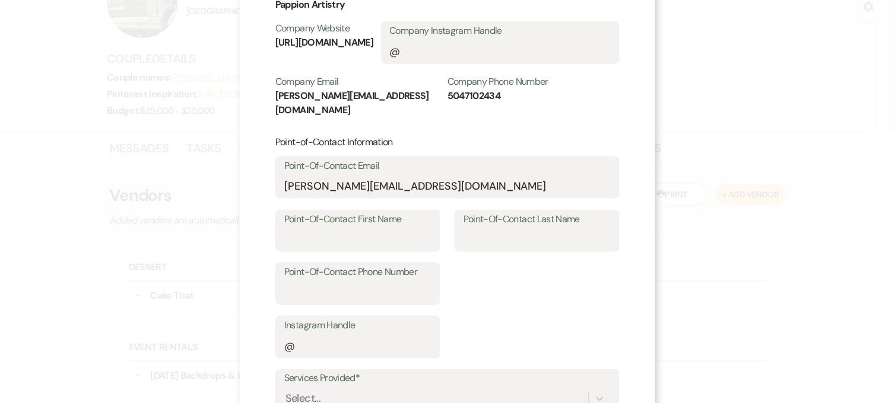
scroll to position [117, 0]
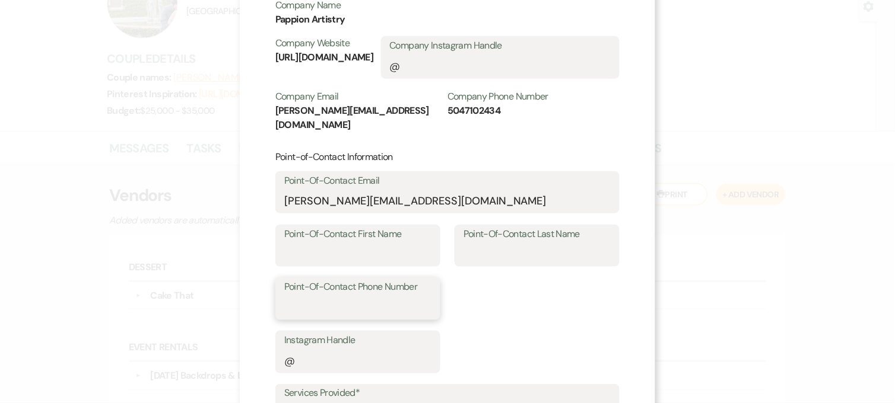
click at [353, 296] on input "Point-Of-Contact Phone Number" at bounding box center [357, 307] width 147 height 23
type input "9856069966"
click at [322, 243] on input "Point-Of-Contact First Name" at bounding box center [357, 254] width 147 height 23
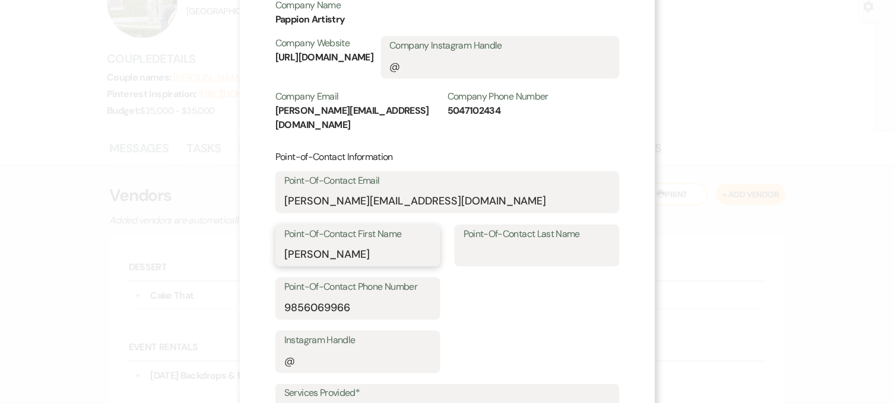
type input "[PERSON_NAME]"
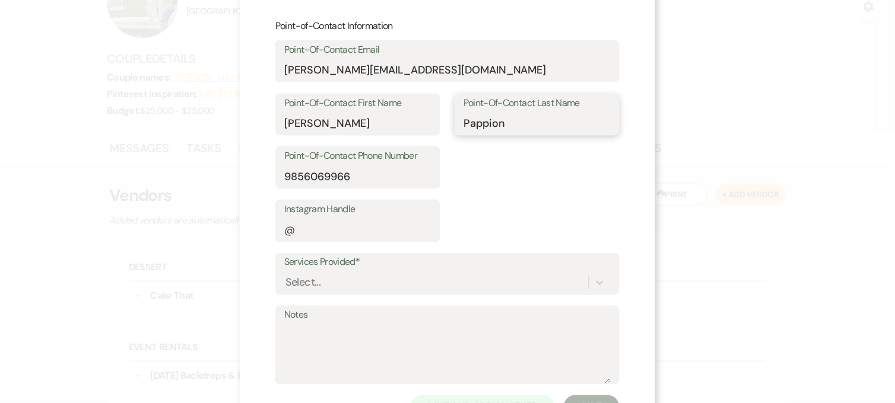
scroll to position [249, 0]
type input "Pappion"
click at [530, 271] on div "Select..." at bounding box center [447, 282] width 326 height 23
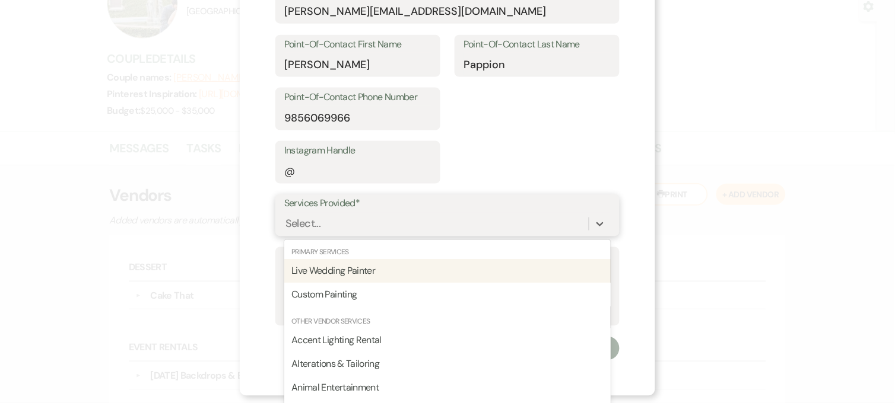
click at [530, 260] on div "Live Wedding Painter" at bounding box center [447, 272] width 326 height 24
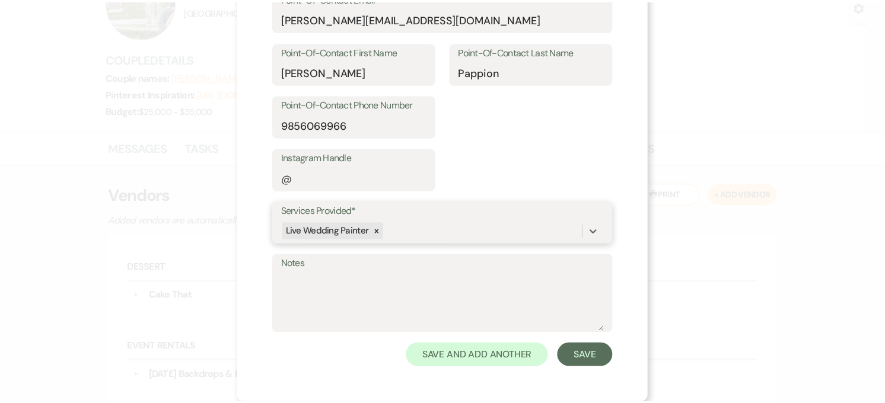
scroll to position [285, 0]
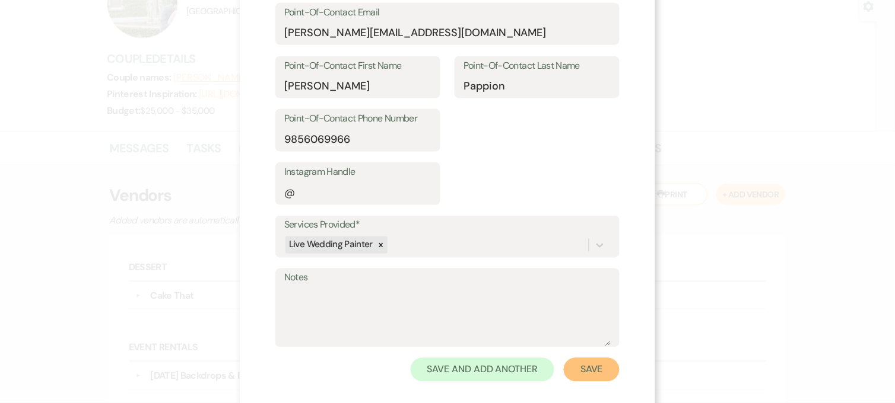
click at [565, 358] on button "Save" at bounding box center [592, 370] width 56 height 24
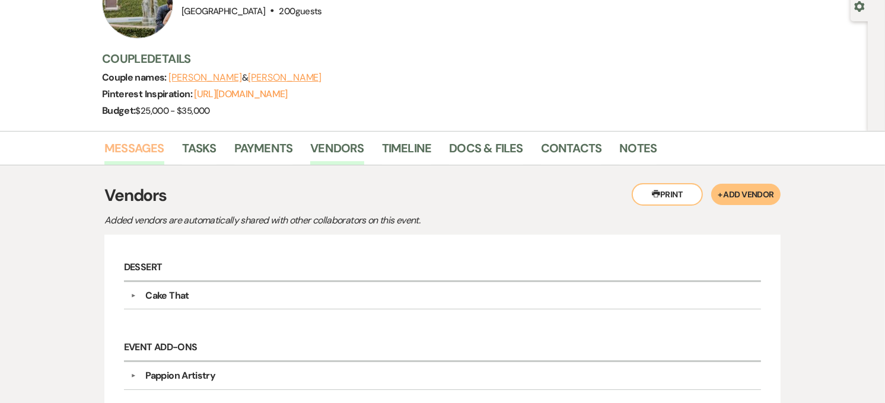
click at [141, 149] on link "Messages" at bounding box center [134, 152] width 60 height 26
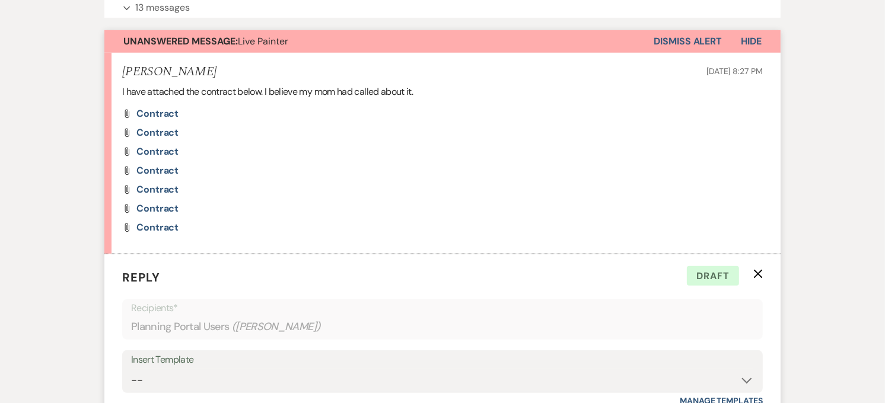
scroll to position [644, 0]
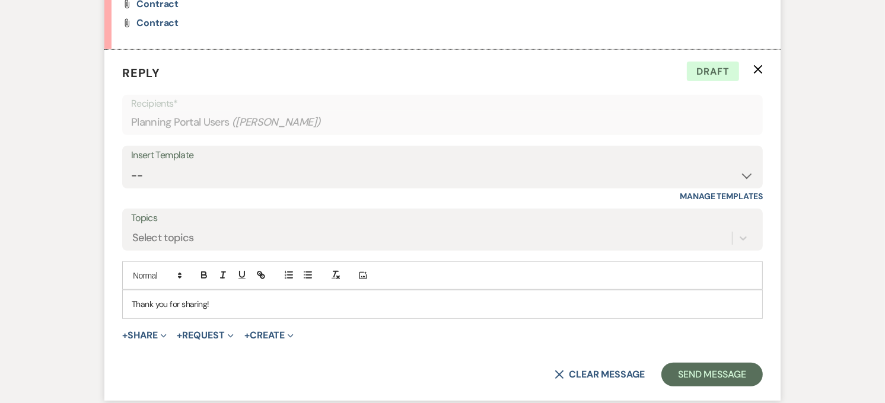
click at [225, 309] on p "Thank you for sharing!" at bounding box center [443, 304] width 622 height 13
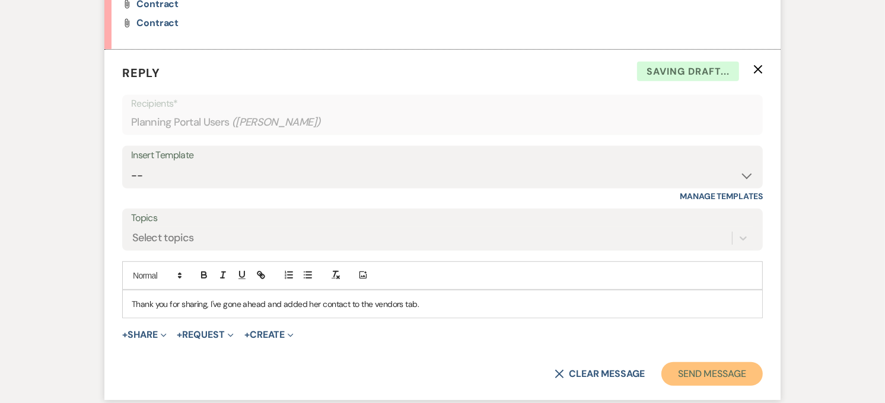
click at [689, 380] on button "Send Message" at bounding box center [711, 374] width 101 height 24
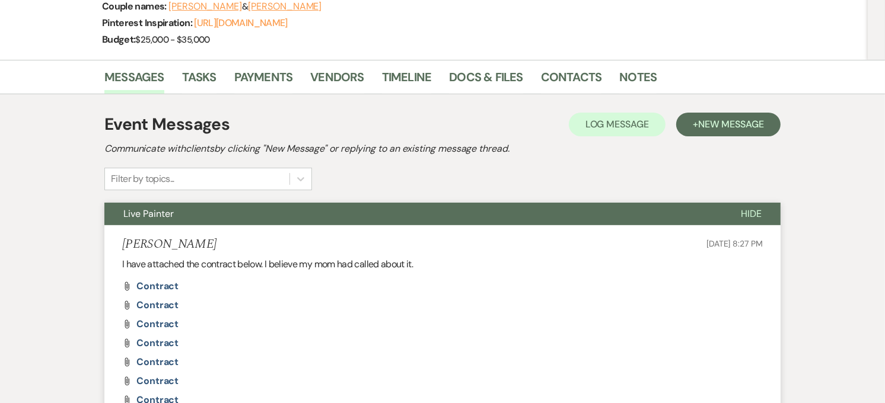
scroll to position [37, 0]
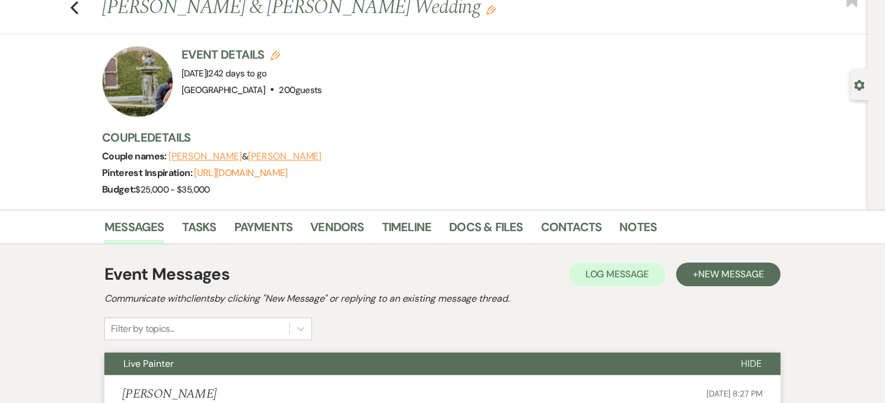
click at [485, 355] on button "Live Painter" at bounding box center [413, 364] width 618 height 23
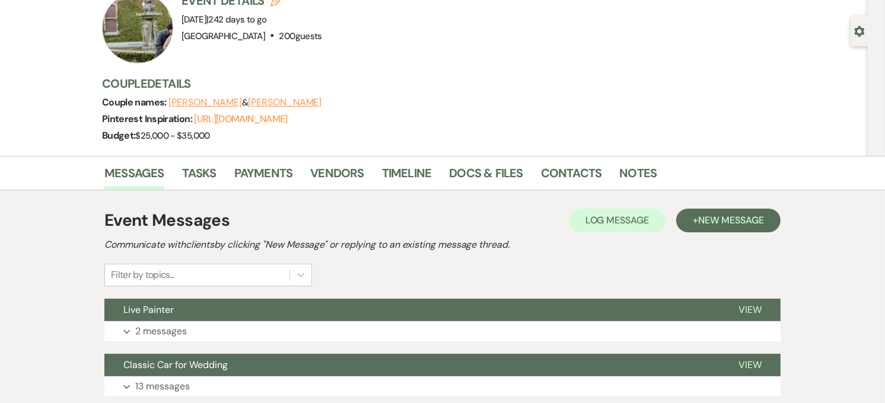
scroll to position [198, 0]
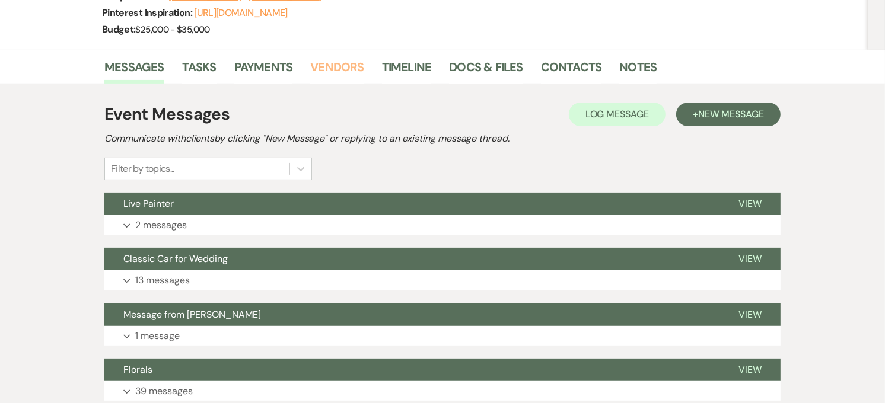
drag, startPoint x: 331, startPoint y: 65, endPoint x: 314, endPoint y: 90, distance: 29.9
click at [331, 65] on link "Vendors" at bounding box center [336, 71] width 53 height 26
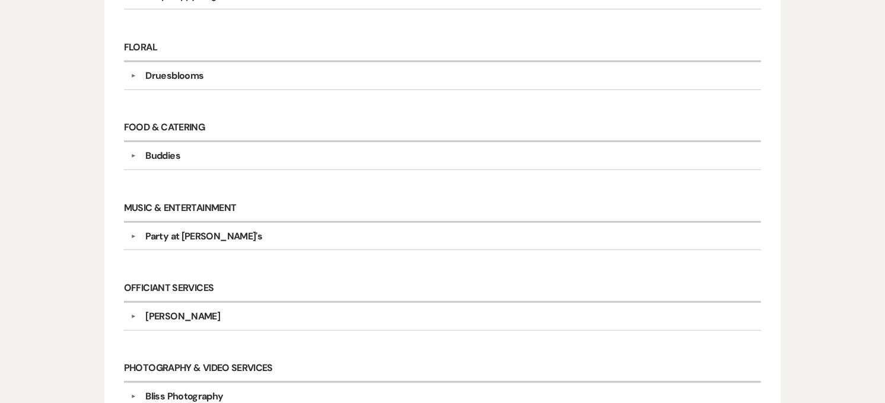
scroll to position [659, 0]
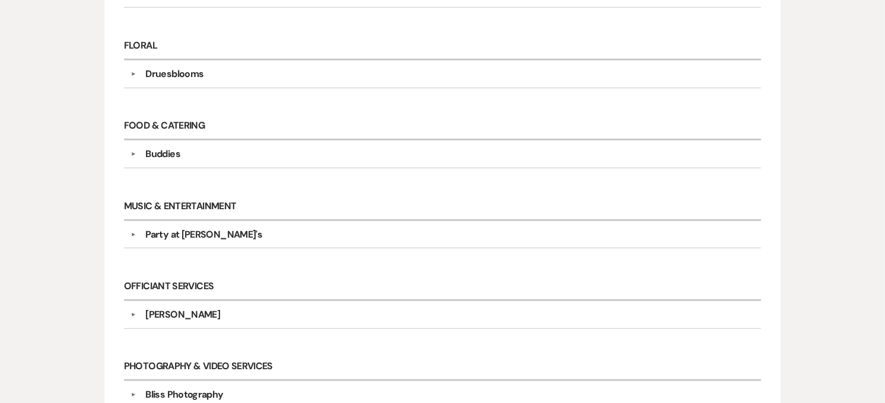
click at [198, 317] on div "[PERSON_NAME]" at bounding box center [182, 315] width 75 height 14
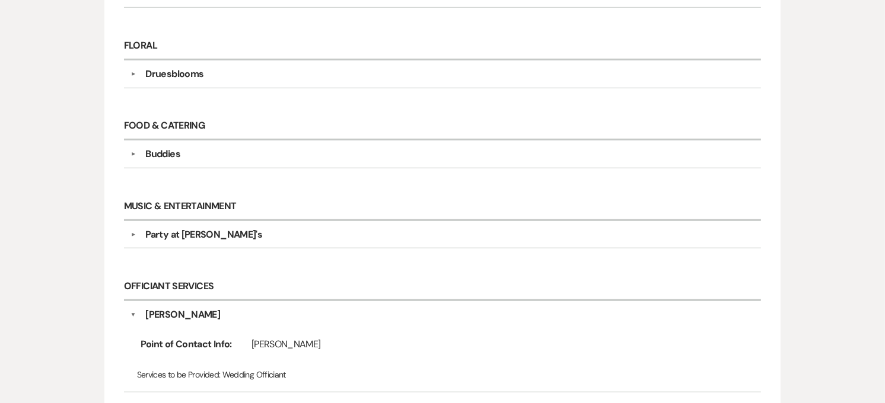
click at [198, 317] on div "[PERSON_NAME]" at bounding box center [182, 315] width 75 height 14
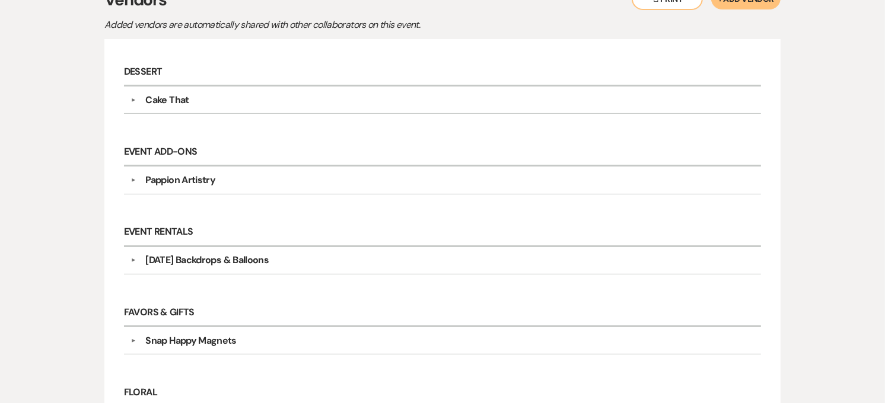
scroll to position [198, 0]
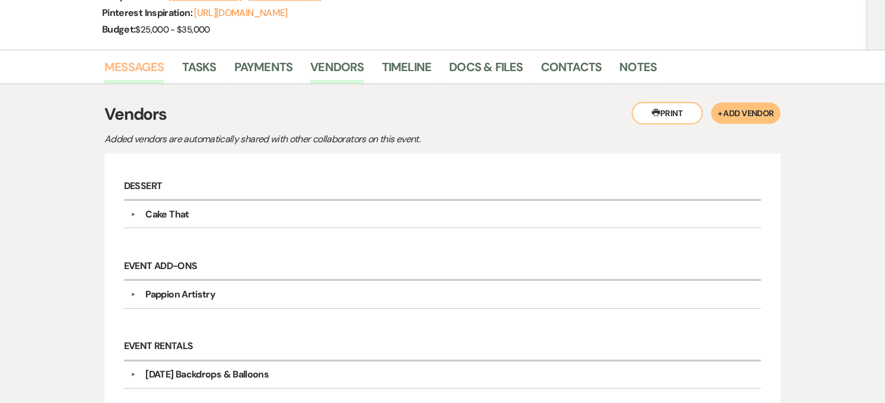
click at [149, 69] on link "Messages" at bounding box center [134, 71] width 60 height 26
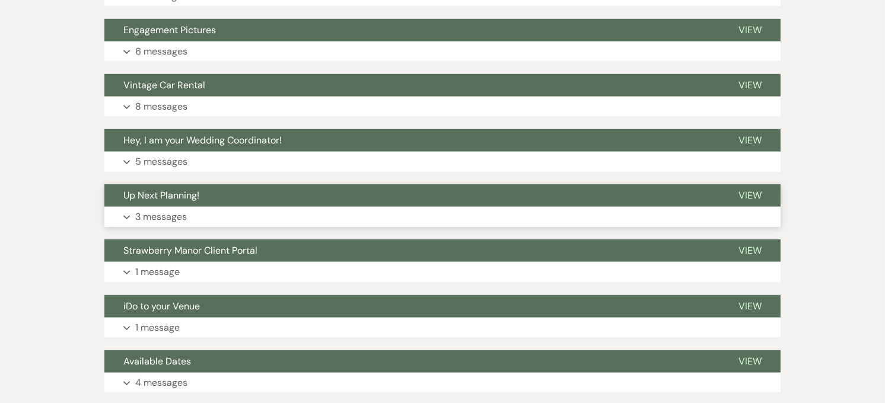
scroll to position [791, 0]
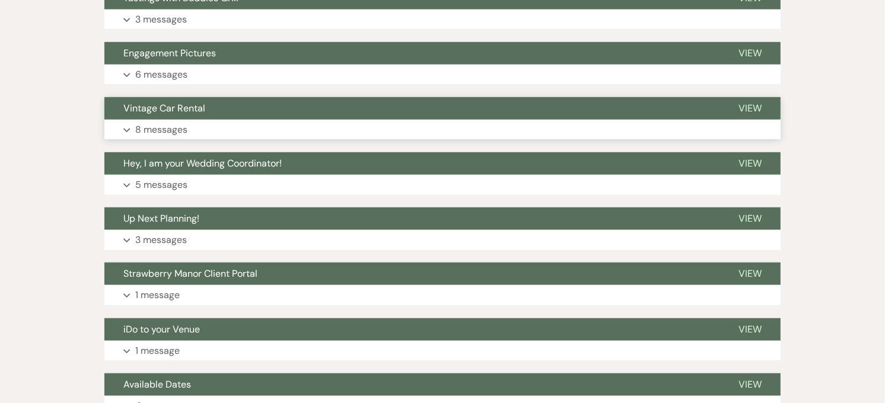
click at [190, 121] on button "Expand 8 messages" at bounding box center [442, 130] width 676 height 20
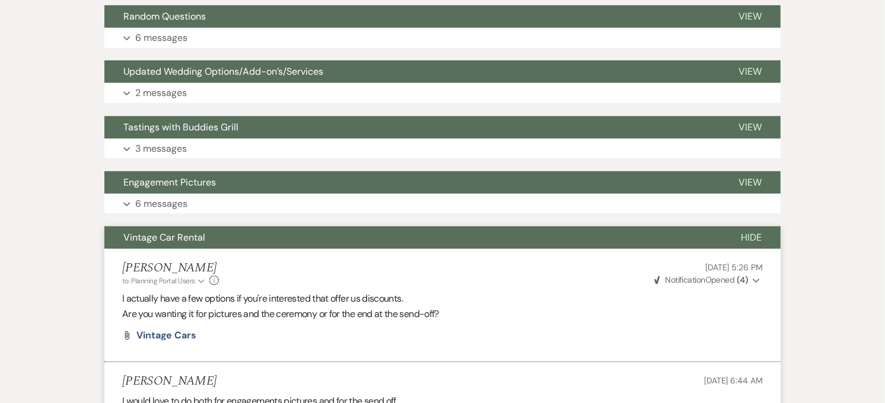
scroll to position [660, 0]
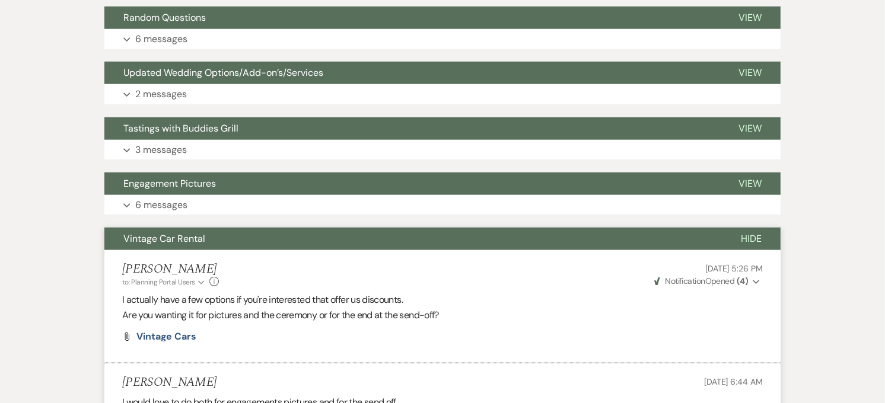
click at [224, 242] on button "Vintage Car Rental" at bounding box center [413, 239] width 618 height 23
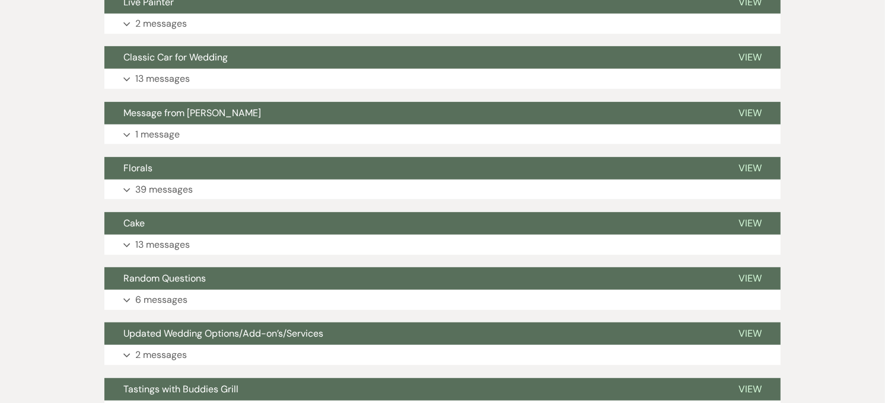
scroll to position [396, 0]
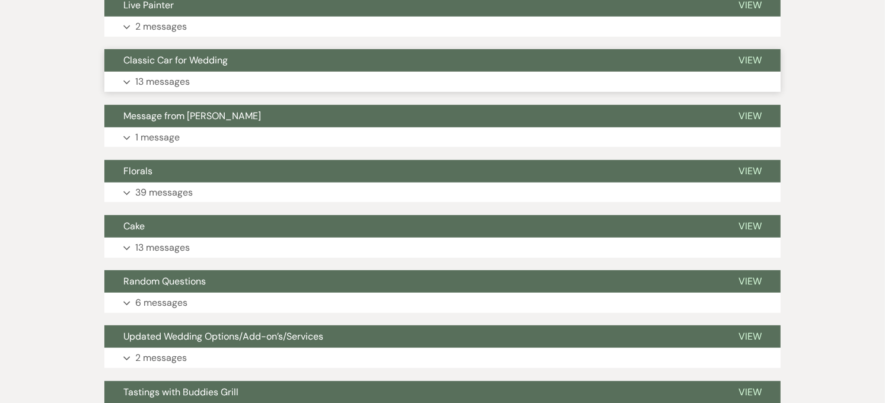
click at [202, 75] on button "Expand 13 messages" at bounding box center [442, 82] width 676 height 20
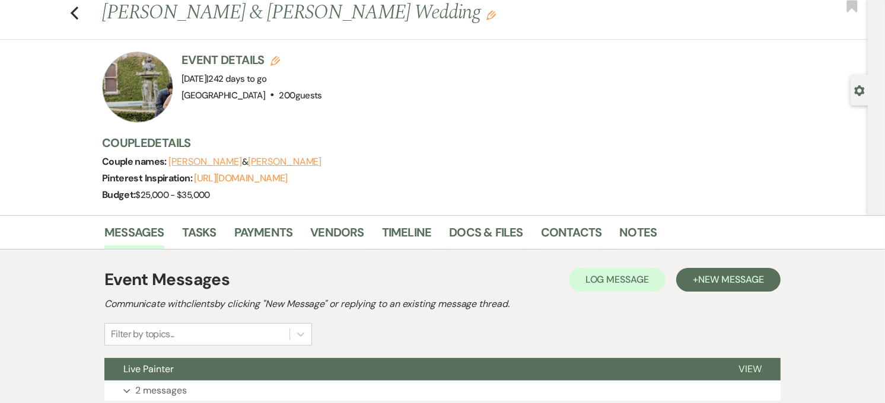
scroll to position [0, 0]
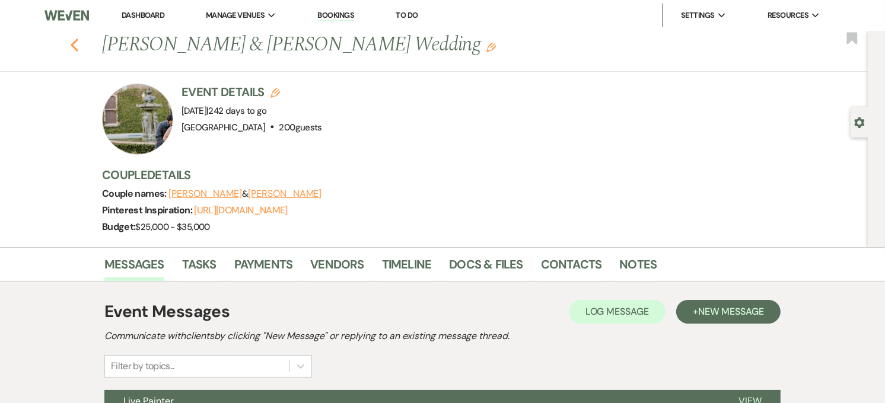
click at [75, 43] on icon "Previous" at bounding box center [74, 45] width 9 height 14
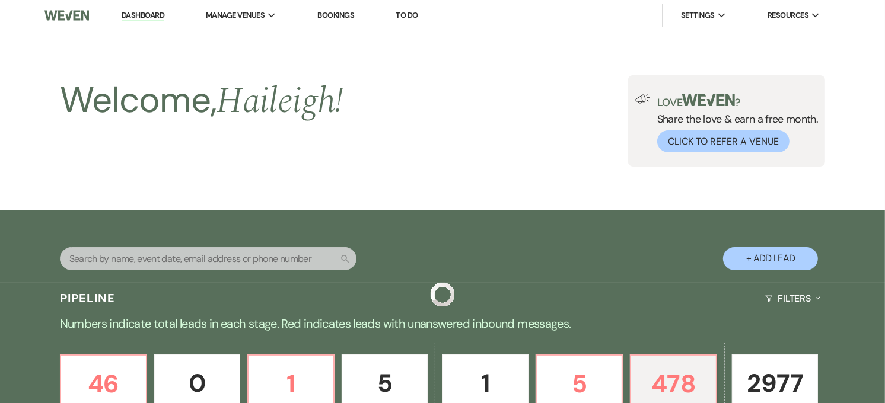
scroll to position [731, 0]
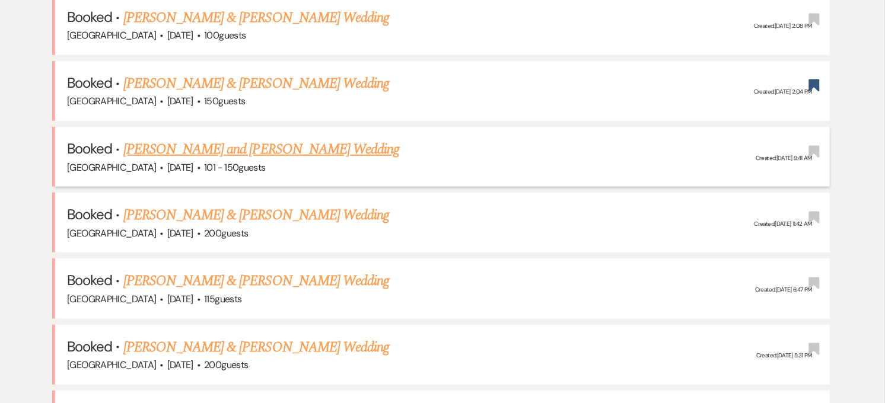
click at [265, 149] on link "[PERSON_NAME] and [PERSON_NAME] Wedding" at bounding box center [261, 149] width 276 height 21
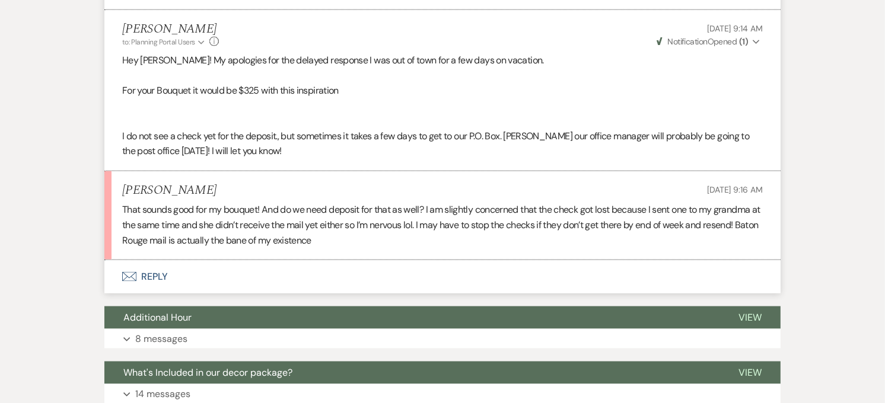
scroll to position [1457, 0]
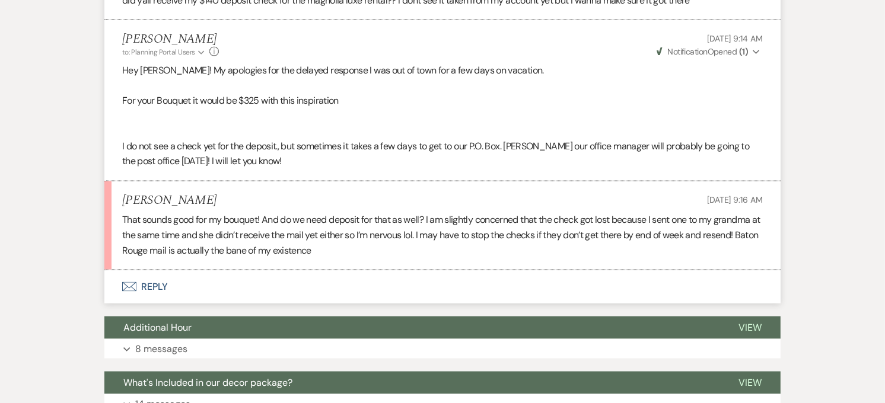
click at [218, 279] on button "Envelope Reply" at bounding box center [442, 287] width 676 height 33
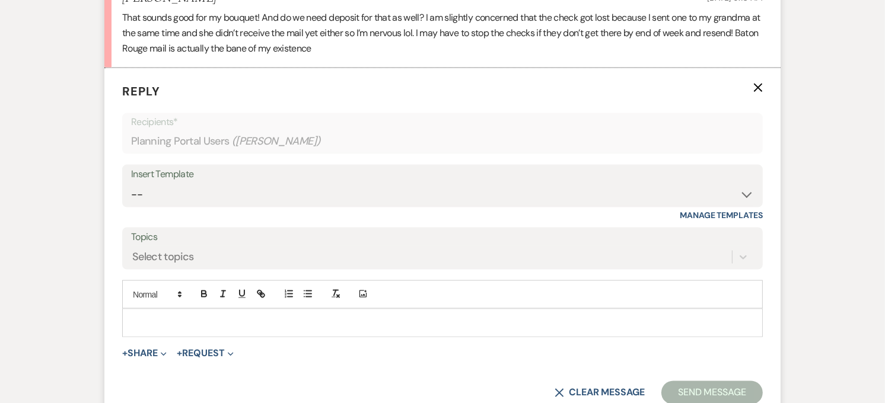
scroll to position [1636, 0]
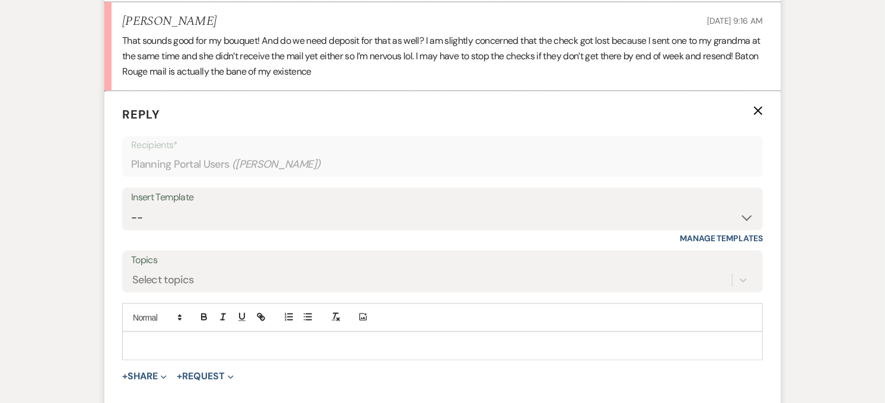
click at [214, 337] on div at bounding box center [442, 346] width 639 height 27
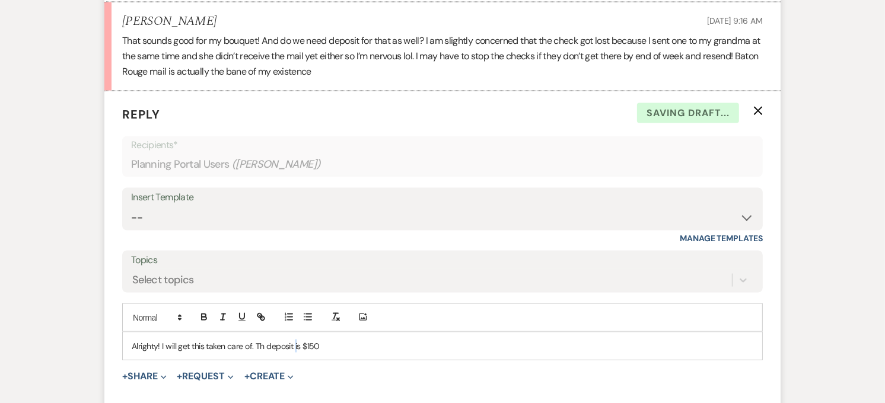
drag, startPoint x: 297, startPoint y: 347, endPoint x: 332, endPoint y: 360, distance: 37.9
click at [297, 348] on p "Alrighty! I will get this taken care of. Th deposit is $150" at bounding box center [443, 346] width 622 height 13
click at [399, 351] on p "Alrighty! I will get this taken care of. Th deposit for the bouquet is $150" at bounding box center [443, 346] width 622 height 13
click at [262, 348] on p "Alrighty! I will get this taken care of. Th deposit for the bouquet is $150" at bounding box center [443, 346] width 622 height 13
click at [405, 351] on p "Alrighty! I will get this taken care of. The deposit for the bouquet is $150" at bounding box center [443, 346] width 622 height 13
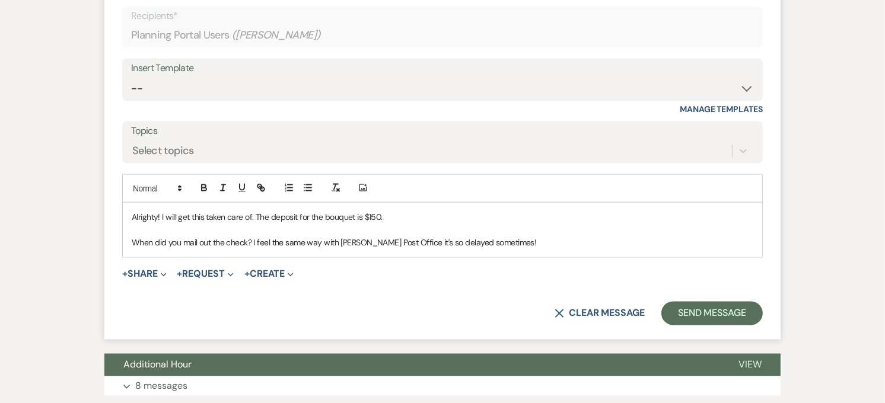
scroll to position [1768, 0]
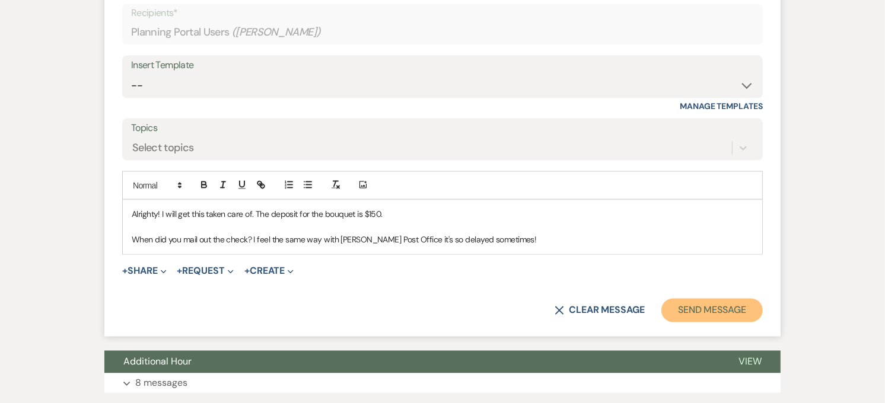
click at [701, 307] on button "Send Message" at bounding box center [711, 311] width 101 height 24
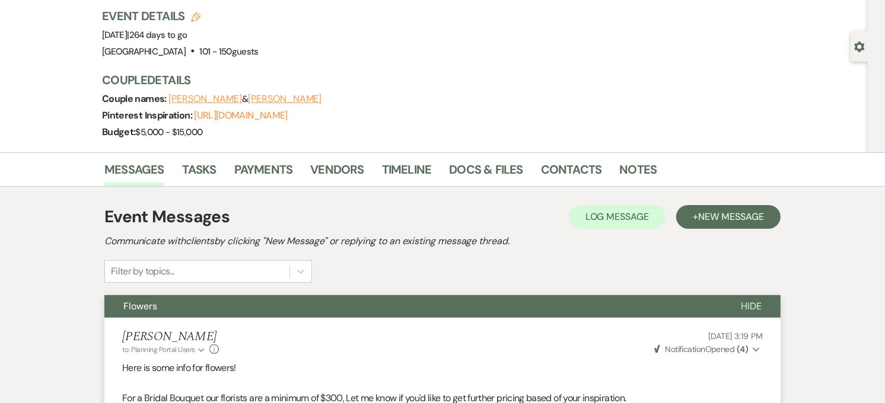
scroll to position [0, 0]
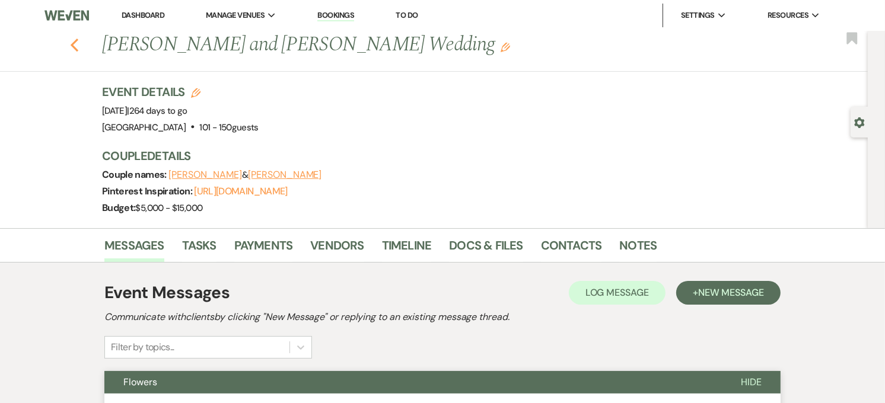
click at [74, 42] on icon "Previous" at bounding box center [74, 45] width 9 height 14
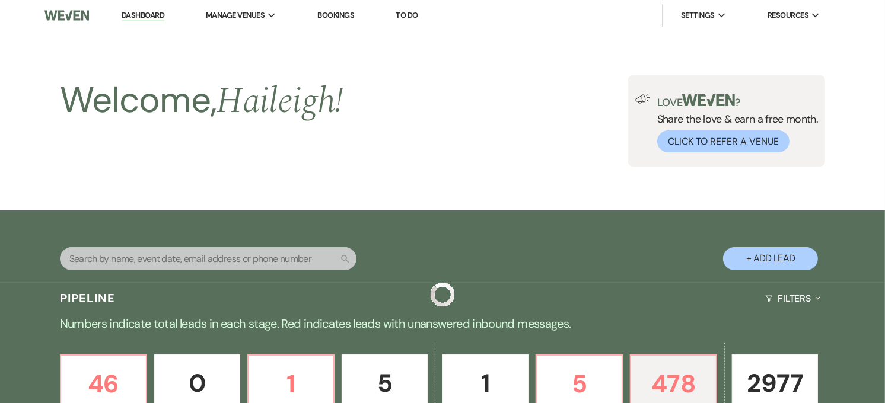
scroll to position [731, 0]
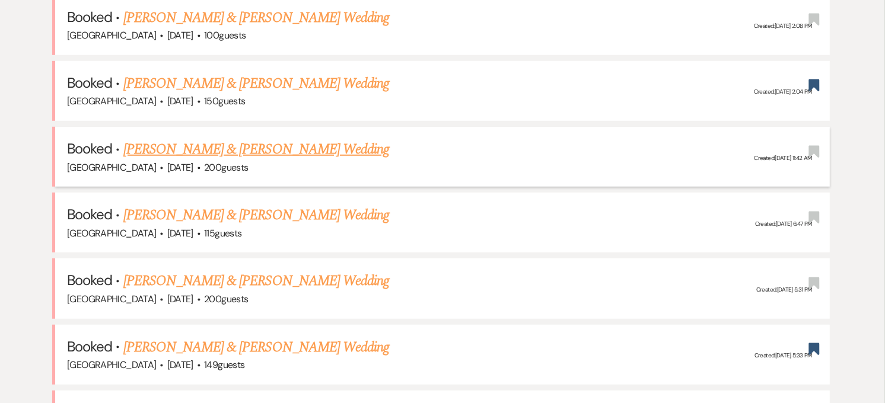
click at [214, 143] on link "[PERSON_NAME] & [PERSON_NAME] Wedding" at bounding box center [256, 149] width 266 height 21
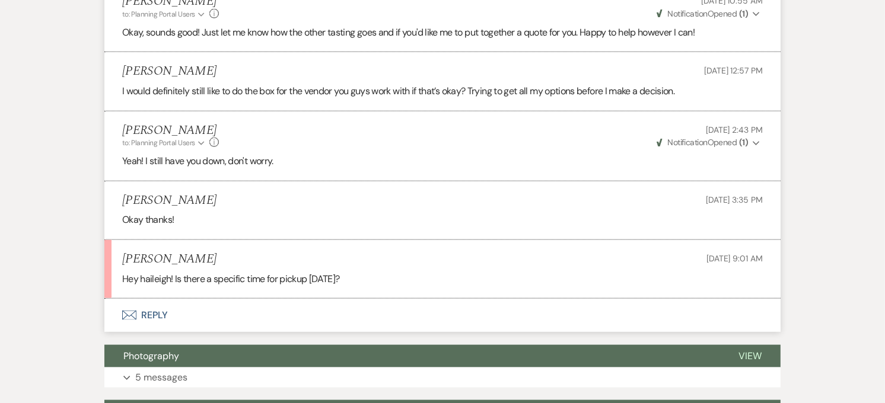
scroll to position [1385, 0]
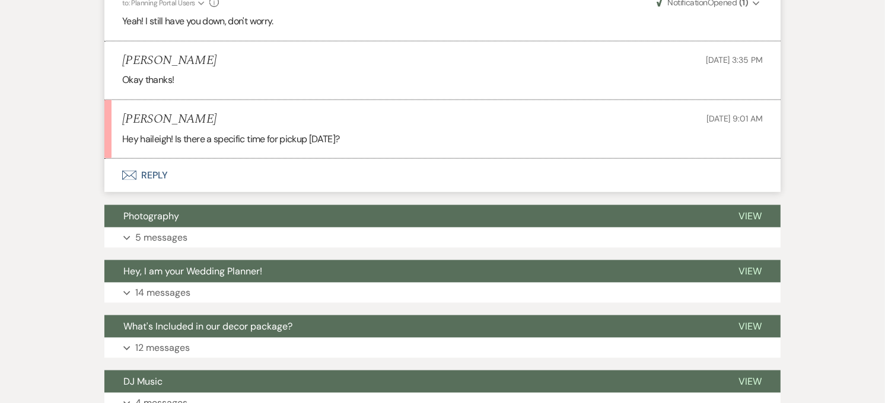
click at [193, 174] on button "Envelope Reply" at bounding box center [442, 175] width 676 height 33
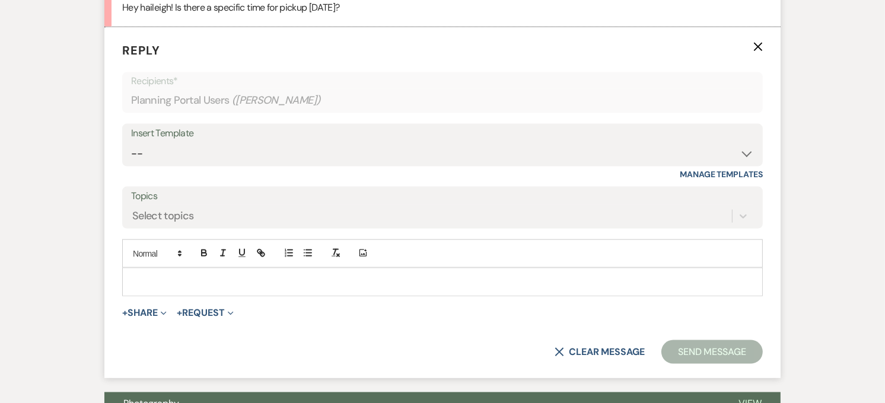
scroll to position [1519, 0]
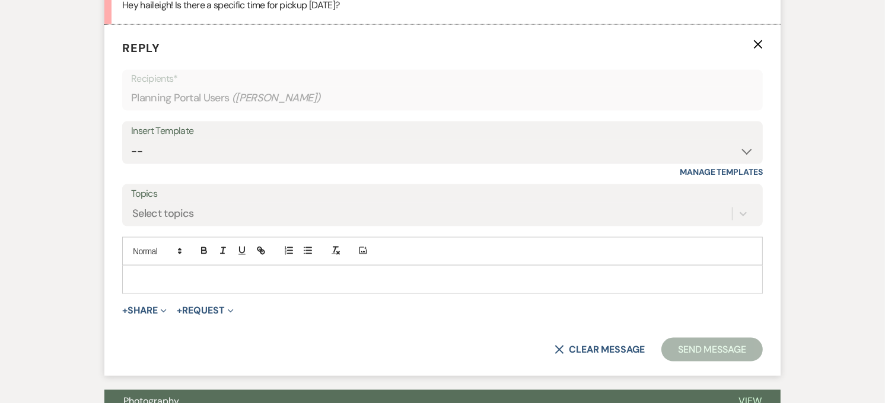
click at [218, 291] on div at bounding box center [442, 279] width 639 height 27
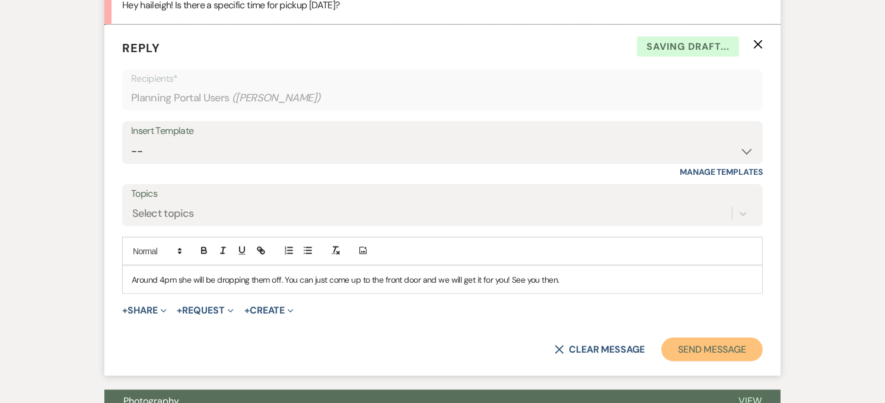
click at [696, 346] on button "Send Message" at bounding box center [711, 350] width 101 height 24
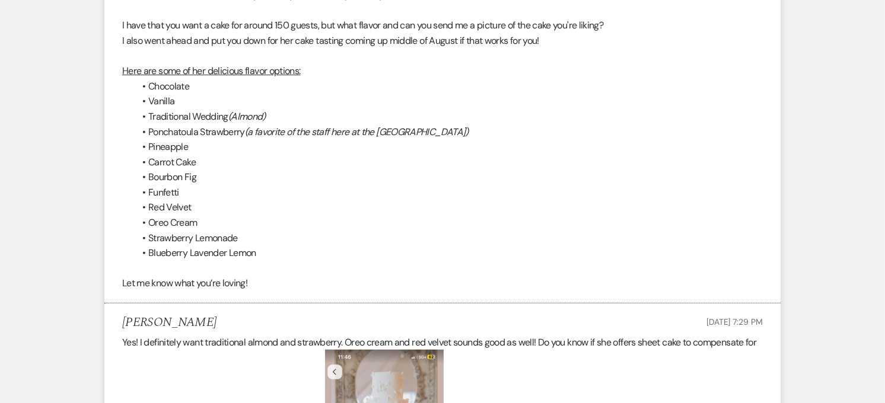
scroll to position [0, 0]
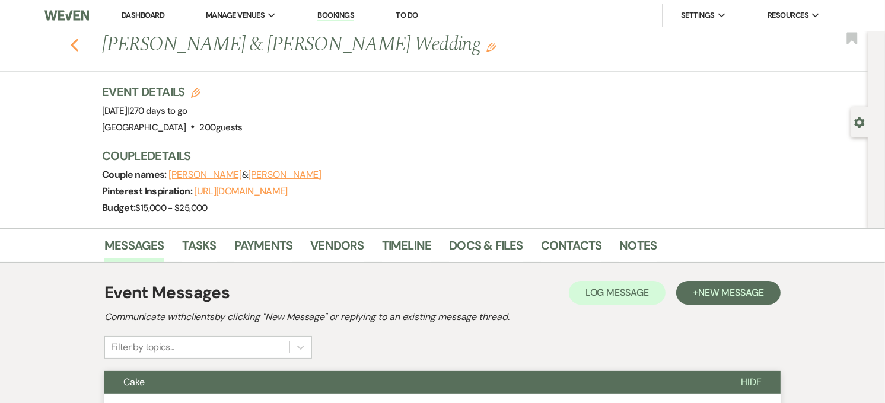
click at [79, 43] on icon "Previous" at bounding box center [74, 45] width 9 height 14
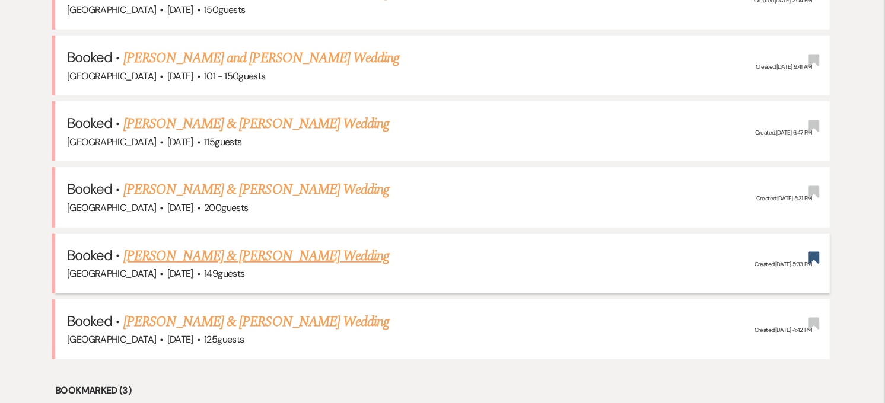
scroll to position [863, 0]
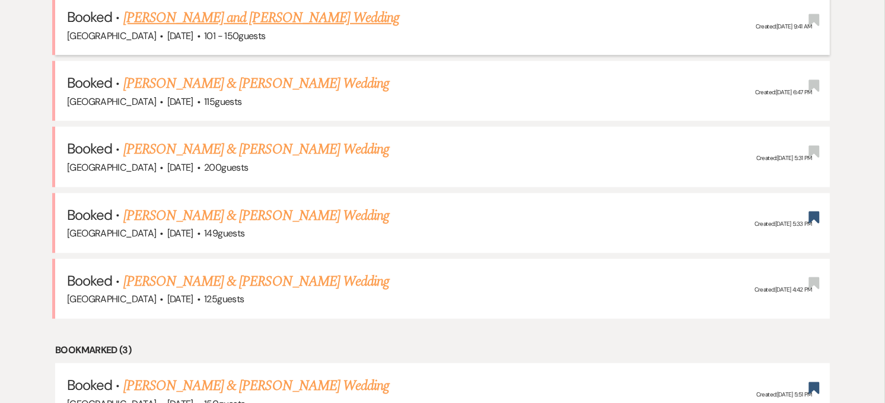
click at [241, 7] on link "[PERSON_NAME] and [PERSON_NAME] Wedding" at bounding box center [261, 17] width 276 height 21
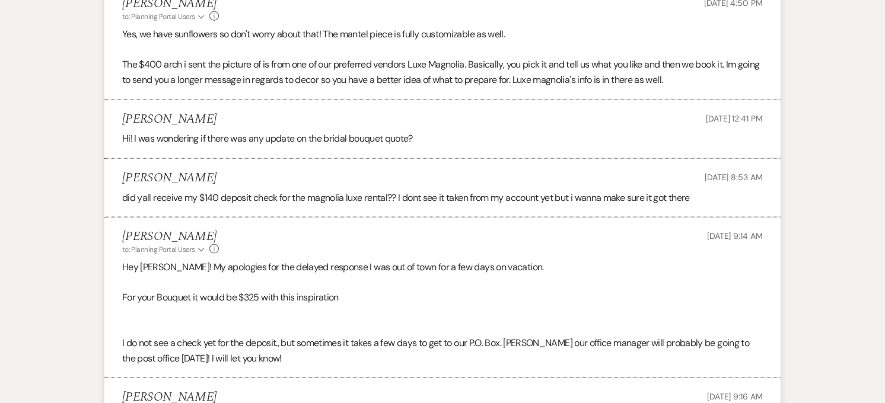
scroll to position [1656, 0]
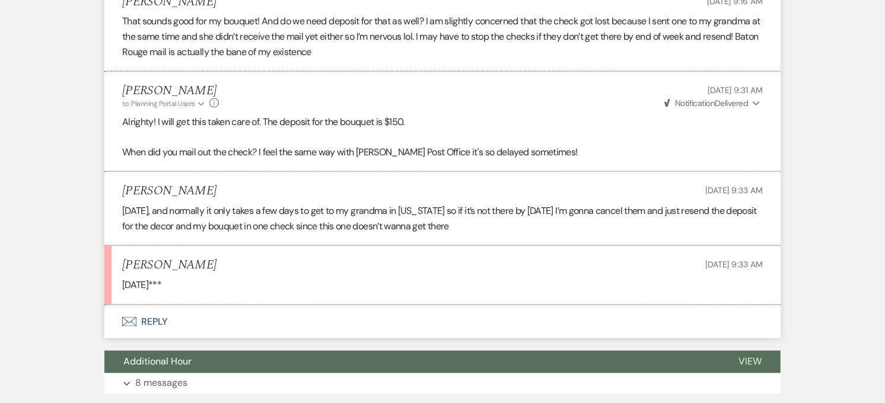
click at [164, 325] on button "Envelope Reply" at bounding box center [442, 322] width 676 height 33
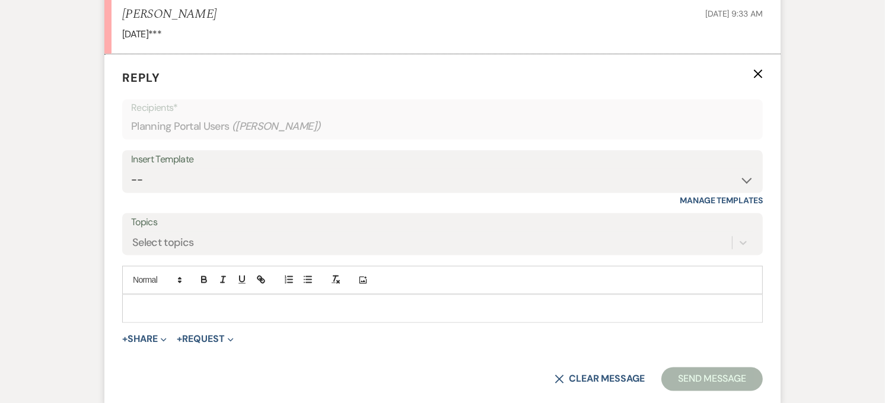
scroll to position [1936, 0]
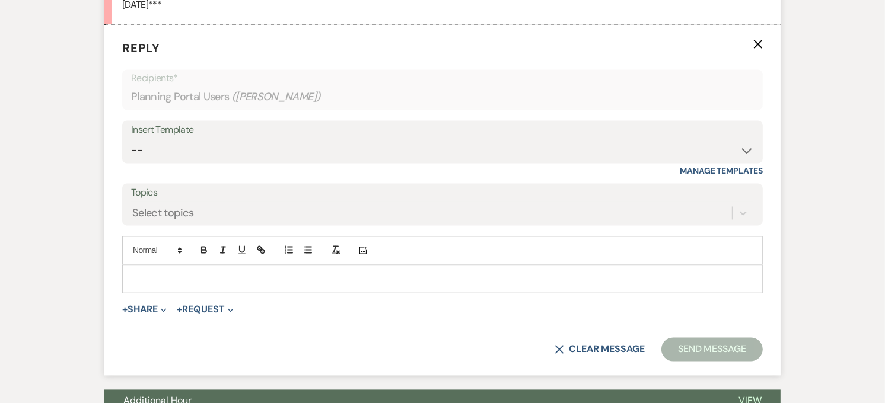
click at [168, 285] on p at bounding box center [443, 279] width 622 height 13
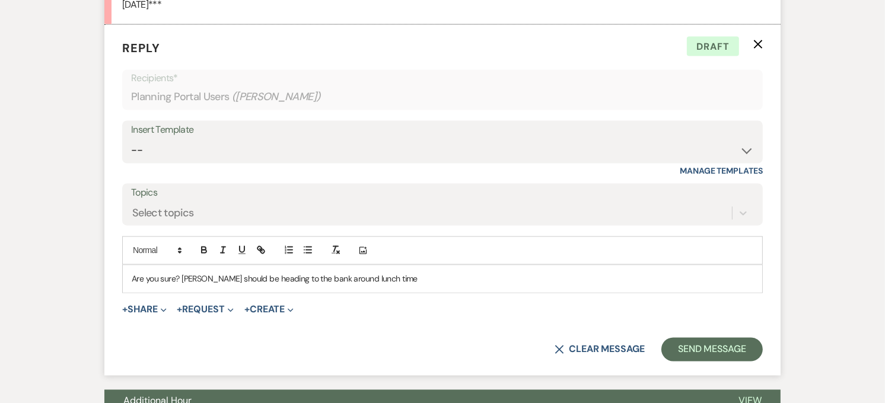
click at [377, 281] on p "Are you sure? [PERSON_NAME] should be heading to the bank around lunch time" at bounding box center [443, 279] width 622 height 13
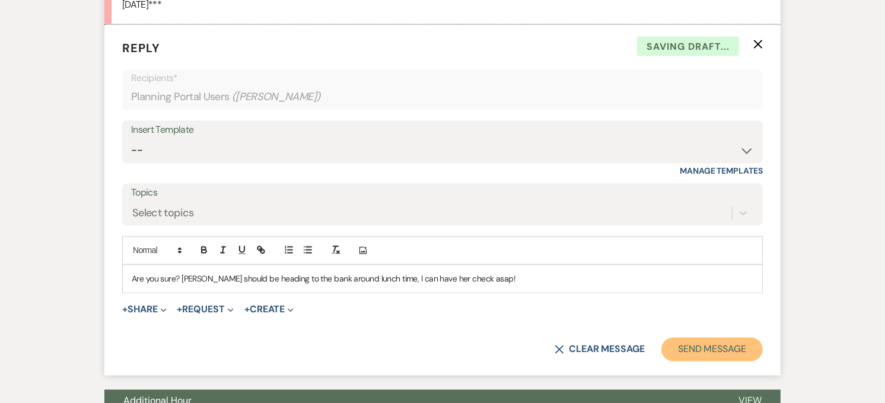
click at [734, 346] on button "Send Message" at bounding box center [711, 350] width 101 height 24
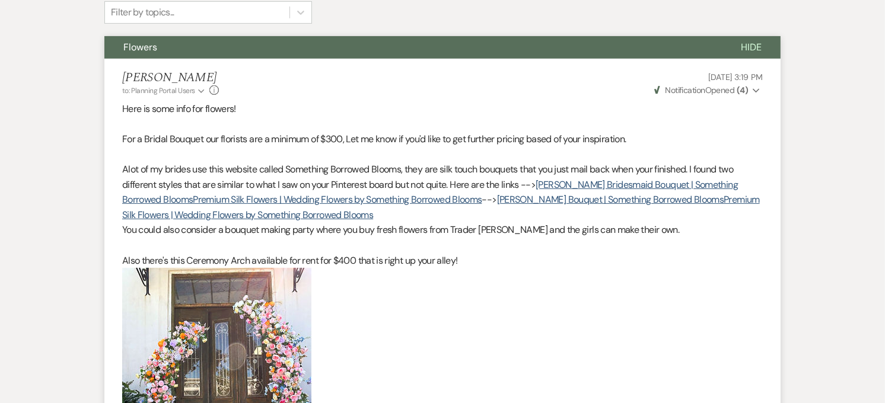
scroll to position [0, 0]
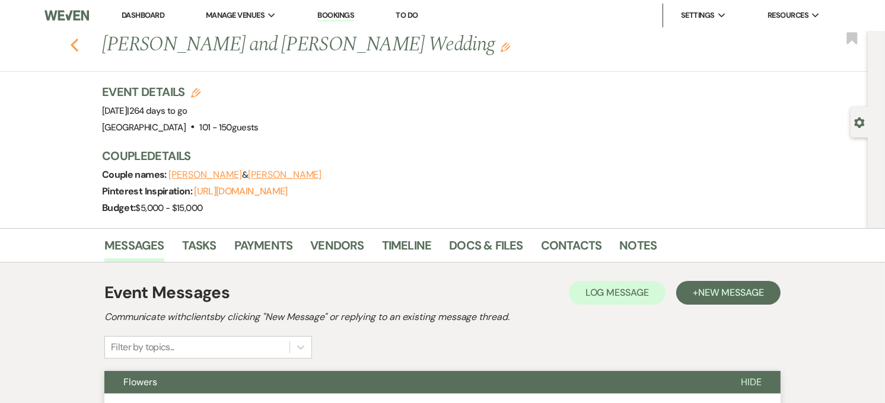
click at [79, 45] on icon "Previous" at bounding box center [74, 45] width 9 height 14
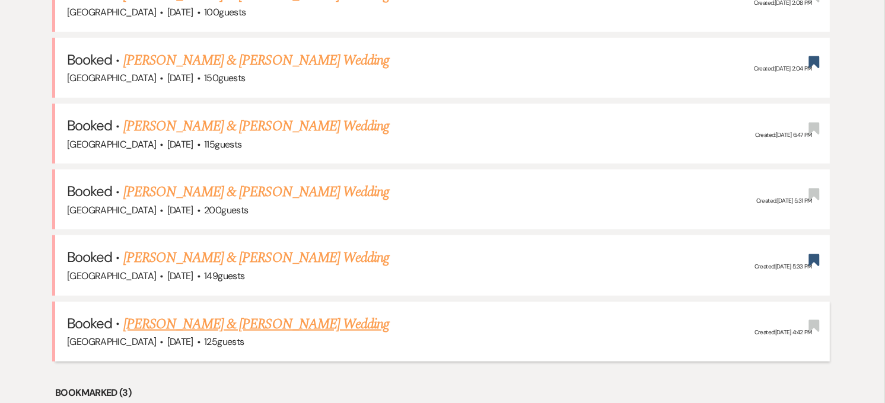
scroll to position [731, 0]
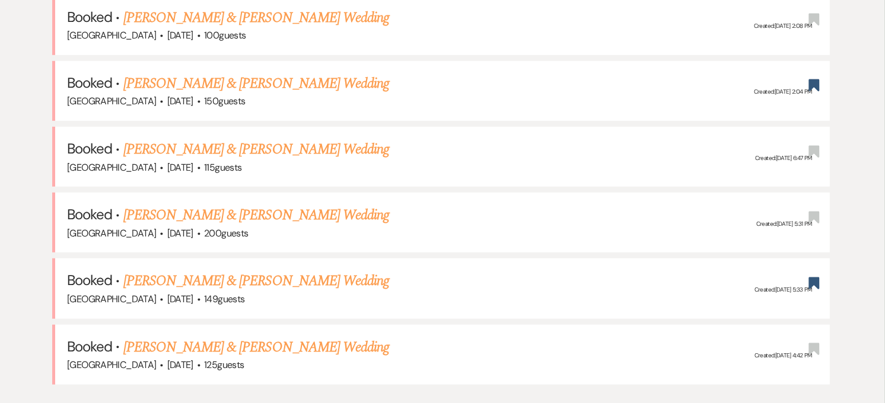
click at [278, 152] on link "[PERSON_NAME] & [PERSON_NAME] Wedding" at bounding box center [256, 149] width 266 height 21
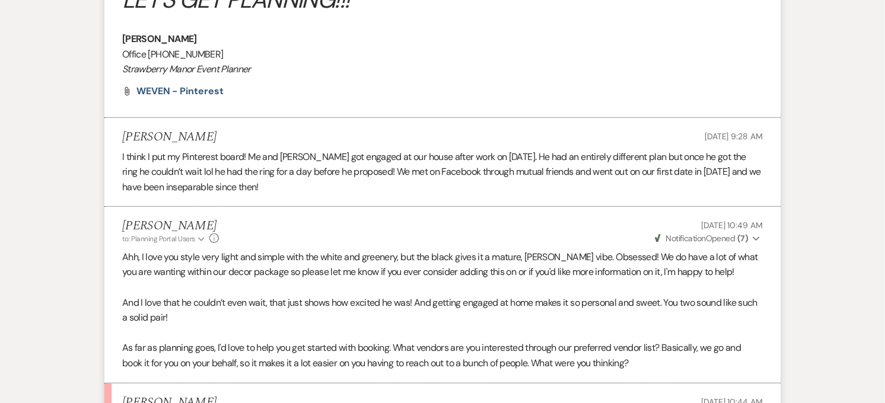
scroll to position [857, 0]
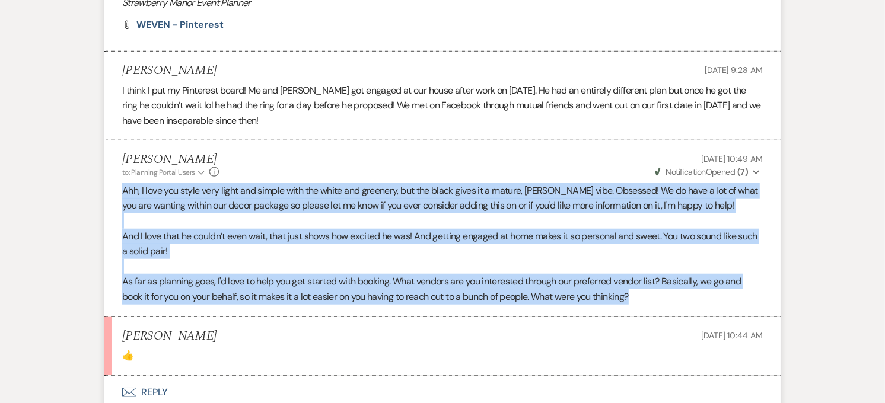
drag, startPoint x: 122, startPoint y: 203, endPoint x: 671, endPoint y: 319, distance: 561.2
click at [671, 305] on div "Ahh, I love you style very light and simple with the white and greenery, but th…" at bounding box center [442, 244] width 641 height 122
copy div "Ahh, I love you style very light and simple with the white and greenery, but th…"
click at [311, 259] on p "And I love that he couldn’t even wait, that just shows how excited he was! And …" at bounding box center [442, 244] width 641 height 30
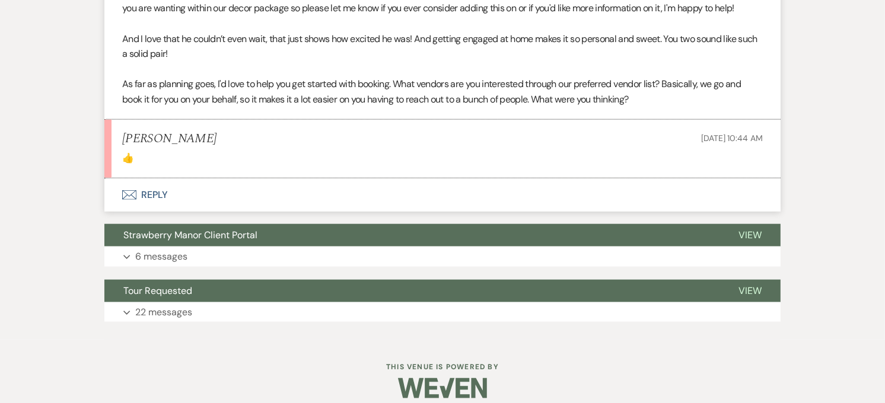
click at [158, 212] on button "Envelope Reply" at bounding box center [442, 195] width 676 height 33
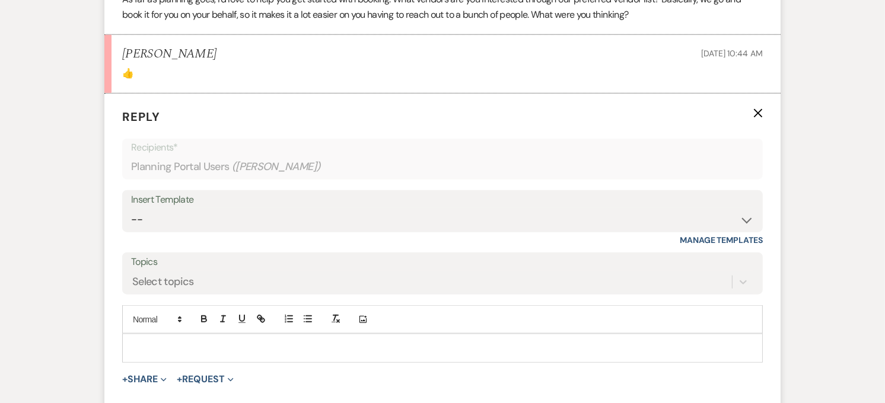
scroll to position [1223, 0]
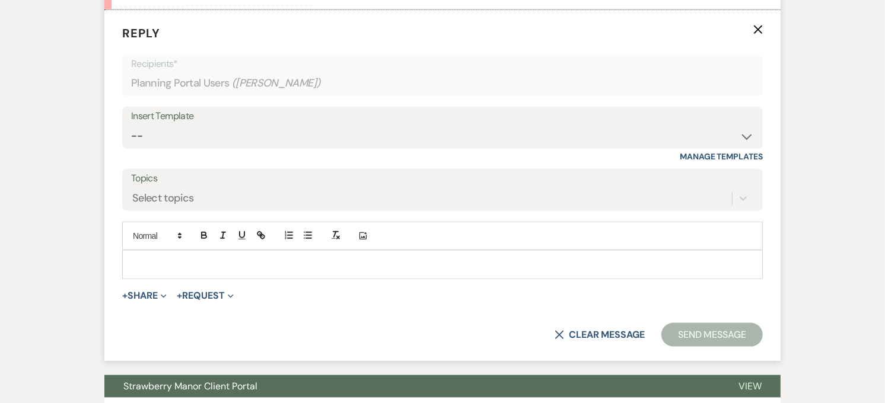
click at [160, 272] on div at bounding box center [442, 264] width 639 height 27
paste div
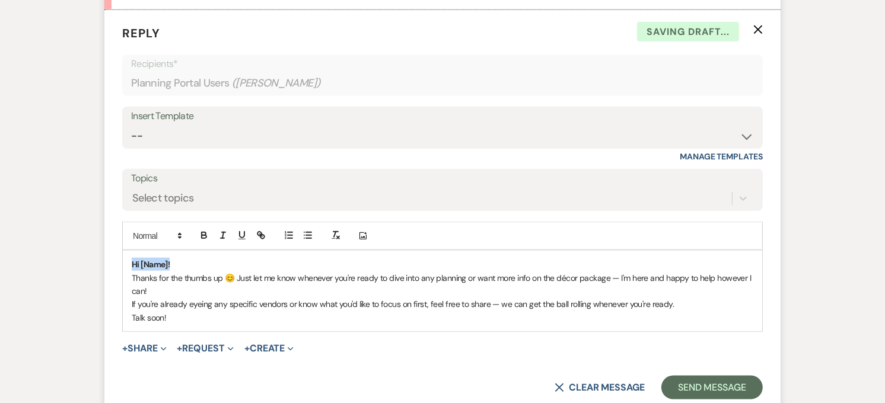
drag, startPoint x: 179, startPoint y: 282, endPoint x: 121, endPoint y: 276, distance: 57.8
click at [121, 276] on form "Reply X Saving draft... Recipients* Planning Portal Users ( [PERSON_NAME] ) Ins…" at bounding box center [442, 212] width 676 height 404
drag, startPoint x: 161, startPoint y: 281, endPoint x: 128, endPoint y: 281, distance: 33.8
click at [128, 281] on div "Hey! Thanks for the thumbs up 😊 Just let me know whenever you're ready to dive …" at bounding box center [442, 291] width 639 height 81
click at [209, 241] on icon "button" at bounding box center [204, 235] width 11 height 11
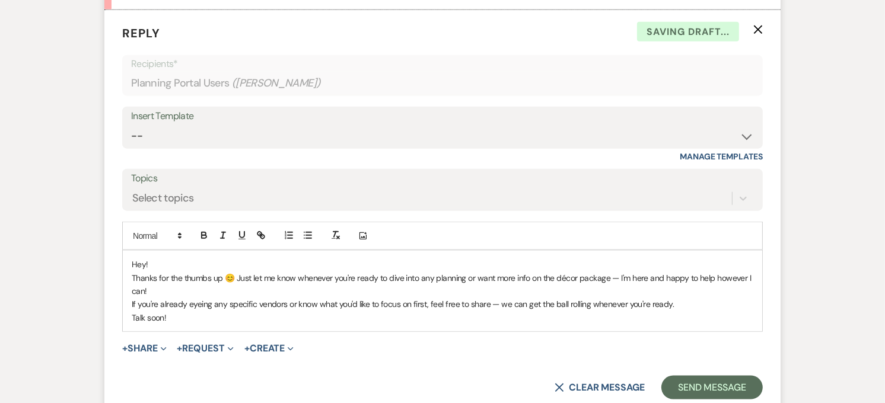
click at [235, 294] on p "Thanks for the thumbs up 😊 Just let me know whenever you're ready to dive into …" at bounding box center [443, 285] width 622 height 27
click at [479, 295] on p "Thanks for the thumbs up 😊 Just let me know whenever you're ready to dive into …" at bounding box center [443, 285] width 622 height 27
click at [629, 295] on p "Thanks for the thumbs up 😊 Just let me know whenever you're ready to dive into …" at bounding box center [443, 285] width 622 height 27
click at [632, 297] on p "Thanks for the thumbs up 😊 Just let me know whenever you're ready to dive into …" at bounding box center [443, 285] width 622 height 27
click at [138, 298] on p "Thanks for the thumbs up 😊 Just let me know whenever you're ready to dive into …" at bounding box center [443, 285] width 622 height 27
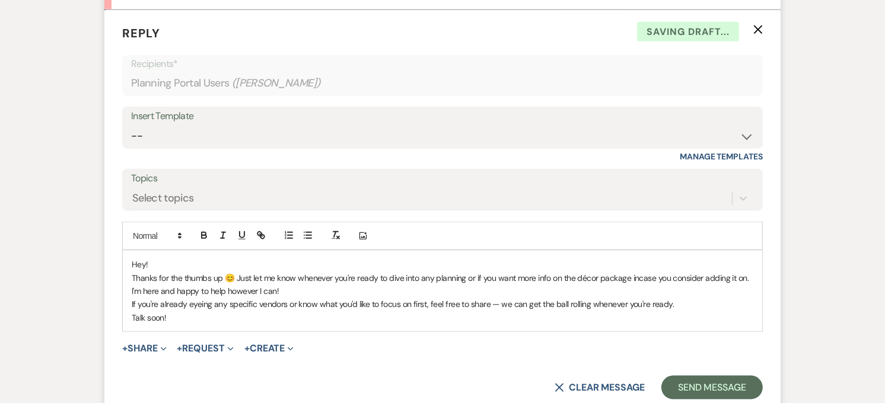
click at [132, 298] on p "Thanks for the thumbs up 😊 Just let me know whenever you're ready to dive into …" at bounding box center [443, 285] width 622 height 27
click at [135, 292] on p "Thanks for the thumbs up 😊 Just let me know whenever you're ready to dive into …" at bounding box center [443, 285] width 622 height 27
click at [131, 317] on div "Hey! Thanks for the thumbs up 😊 Just let me know whenever you're ready to dive …" at bounding box center [442, 291] width 639 height 81
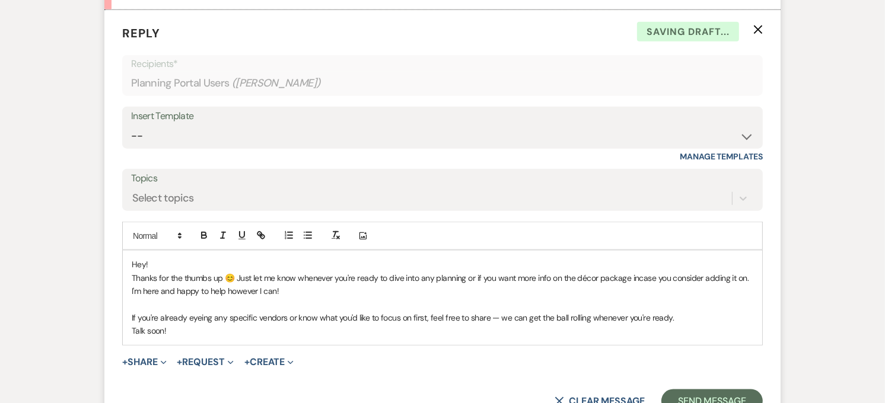
click at [496, 324] on p "If you're already eyeing any specific vendors or know what you'd like to focus …" at bounding box center [443, 317] width 622 height 13
drag, startPoint x: 160, startPoint y: 347, endPoint x: 127, endPoint y: 351, distance: 33.4
click at [127, 345] on div "Hey! Thanks for the thumbs up 😊 Just let me know whenever you're ready to dive …" at bounding box center [442, 298] width 639 height 94
click at [206, 338] on p "Talk soon!" at bounding box center [443, 330] width 622 height 13
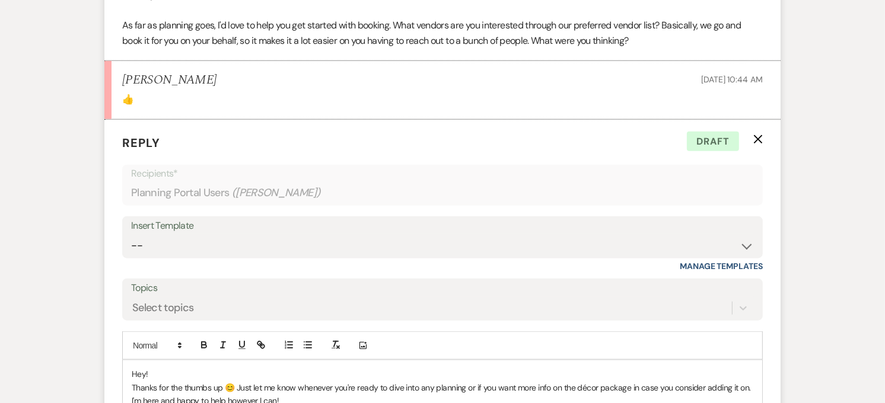
scroll to position [1259, 0]
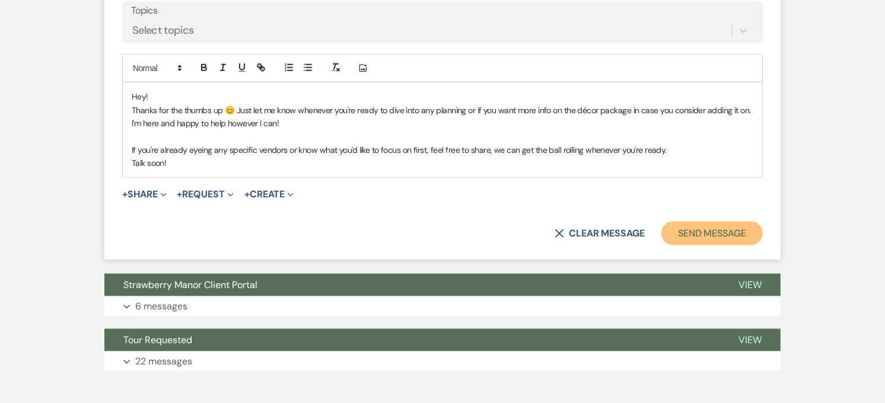
click at [734, 246] on button "Send Message" at bounding box center [711, 234] width 101 height 24
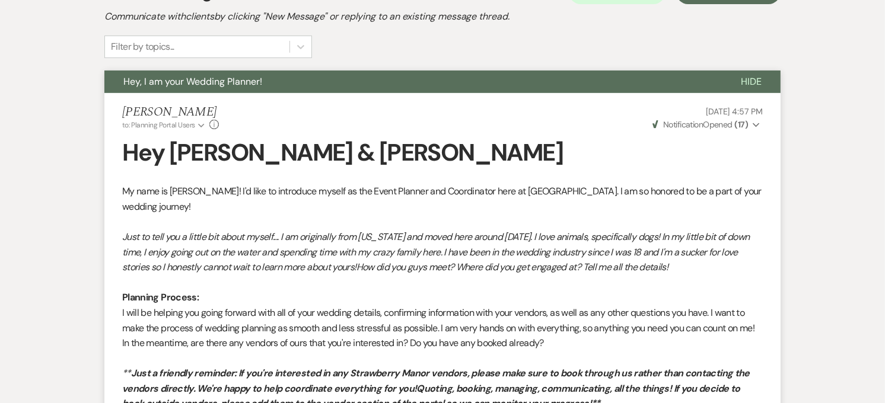
scroll to position [187, 0]
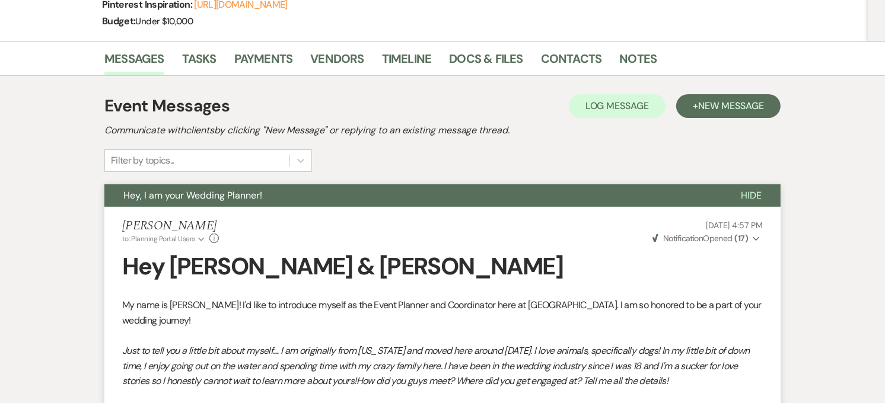
click at [470, 199] on button "Hey, I am your Wedding Planner!" at bounding box center [413, 195] width 618 height 23
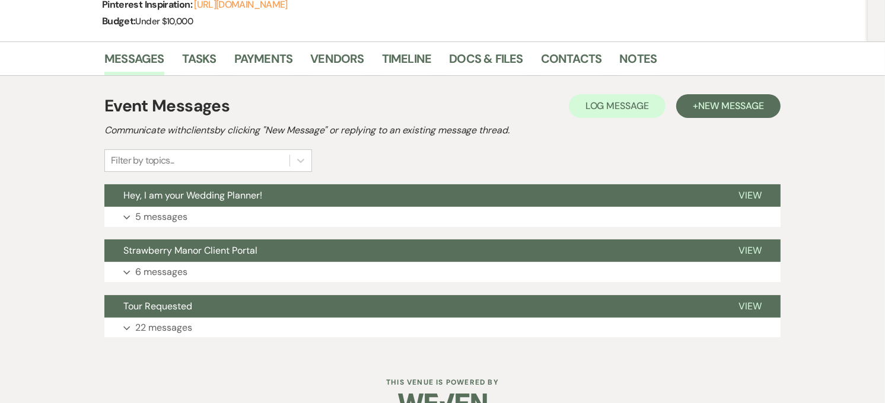
scroll to position [0, 0]
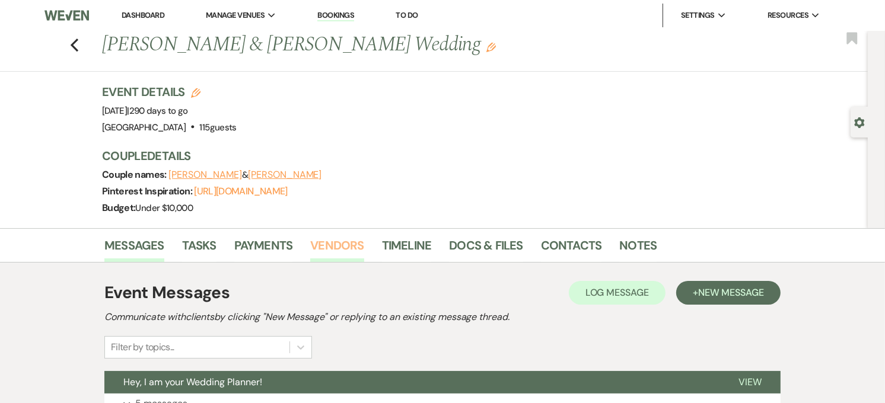
drag, startPoint x: 368, startPoint y: 256, endPoint x: 348, endPoint y: 252, distance: 20.6
click at [364, 257] on li "Vendors" at bounding box center [345, 248] width 71 height 28
click at [348, 252] on link "Vendors" at bounding box center [336, 249] width 53 height 26
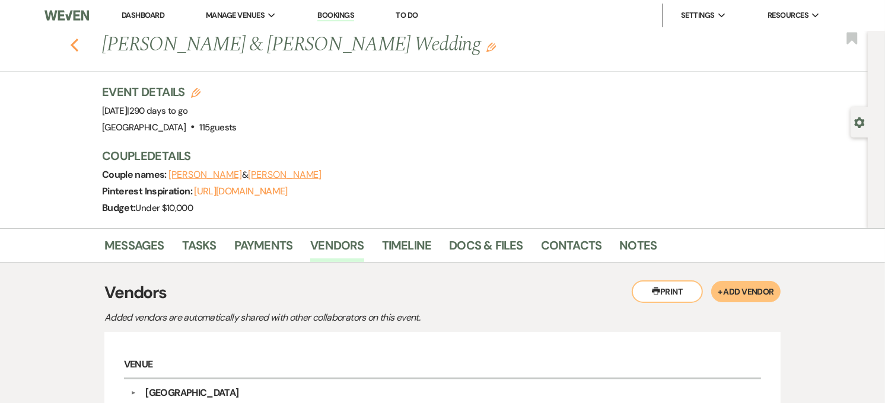
click at [79, 43] on icon "Previous" at bounding box center [74, 45] width 9 height 14
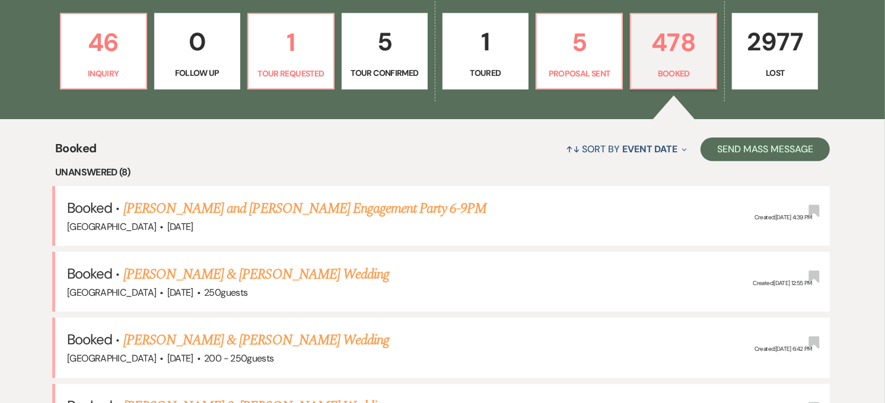
scroll to position [138, 0]
